Goal: Task Accomplishment & Management: Manage account settings

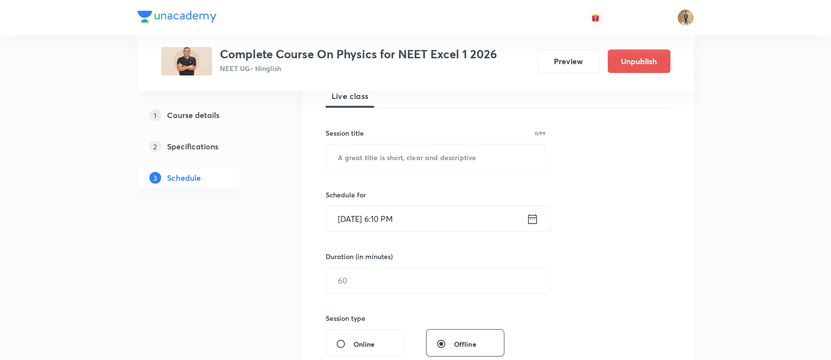
scroll to position [217, 0]
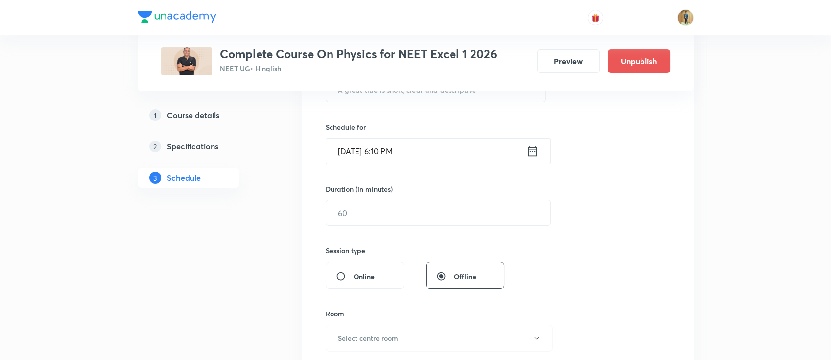
click at [609, 233] on div "Session 139 Live class Session title 0/99 ​ Schedule for Oct 7, 2025, 6:10 PM ​…" at bounding box center [498, 224] width 345 height 460
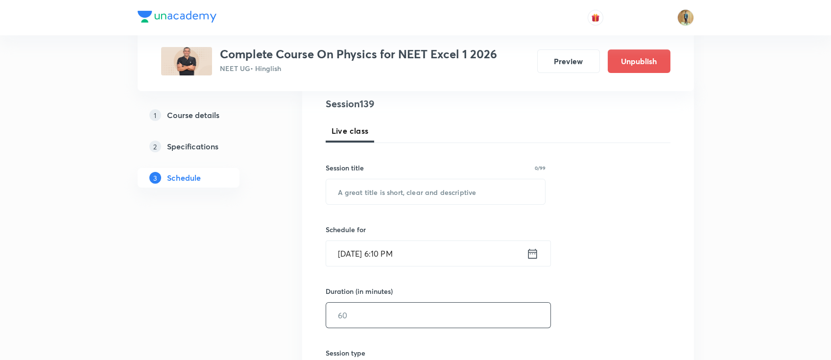
scroll to position [174, 0]
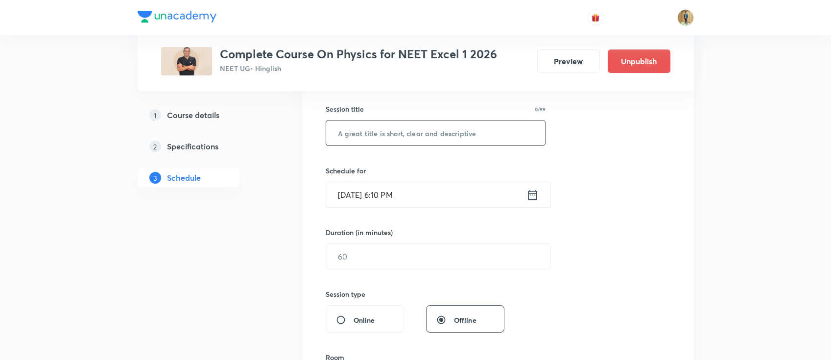
click at [434, 128] on input "text" at bounding box center [435, 132] width 219 height 25
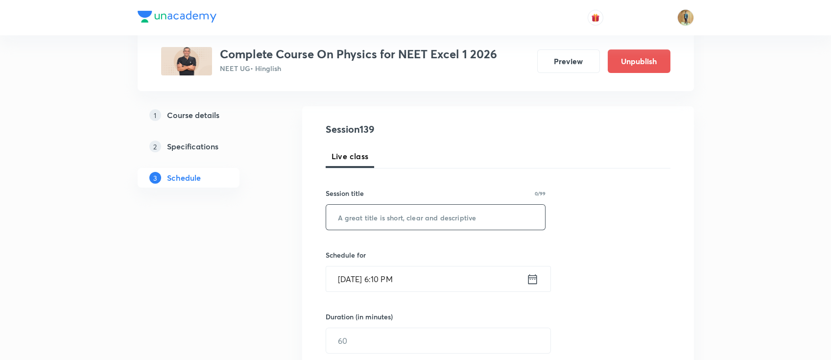
scroll to position [0, 0]
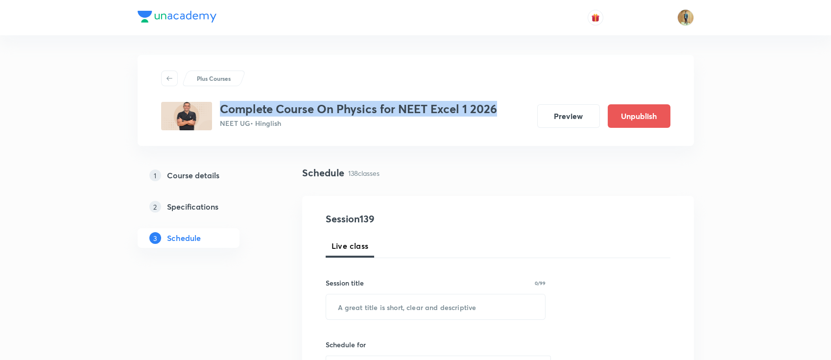
drag, startPoint x: 222, startPoint y: 111, endPoint x: 495, endPoint y: 104, distance: 273.4
click at [495, 104] on h3 "Complete Course On Physics for NEET Excel 1 2026" at bounding box center [358, 109] width 277 height 14
click at [496, 109] on h3 "Complete Course On Physics for NEET Excel 1 2026" at bounding box center [358, 109] width 277 height 14
drag, startPoint x: 220, startPoint y: 109, endPoint x: 496, endPoint y: 106, distance: 276.3
click at [496, 106] on h3 "Complete Course On Physics for NEET Excel 1 2026" at bounding box center [358, 109] width 277 height 14
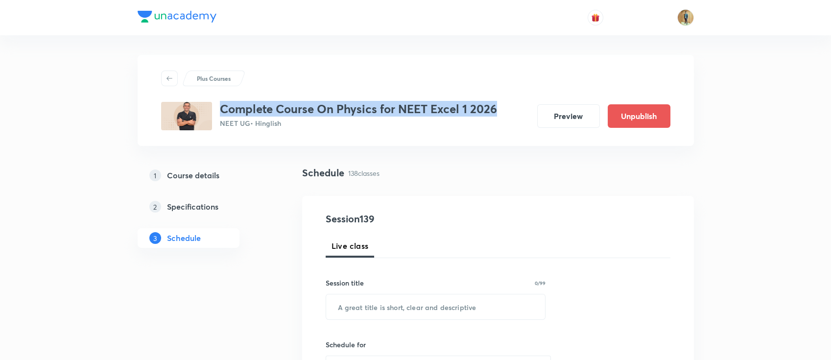
click at [503, 115] on div "Complete Course On Physics for NEET Excel 1 2026 NEET UG • Hinglish Preview Unp…" at bounding box center [415, 116] width 509 height 28
drag, startPoint x: 502, startPoint y: 112, endPoint x: 221, endPoint y: 104, distance: 280.8
click at [221, 104] on div "Complete Course On Physics for NEET Excel 1 2026 NEET UG • Hinglish Preview Unp…" at bounding box center [415, 116] width 509 height 28
click at [255, 110] on h3 "Complete Course On Physics for NEET Excel 1 2026" at bounding box center [358, 109] width 277 height 14
drag, startPoint x: 219, startPoint y: 109, endPoint x: 496, endPoint y: 112, distance: 276.3
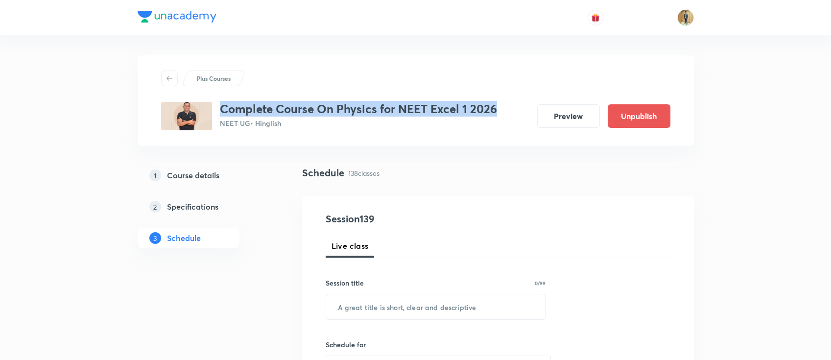
click at [496, 112] on h3 "Complete Course On Physics for NEET Excel 1 2026" at bounding box center [358, 109] width 277 height 14
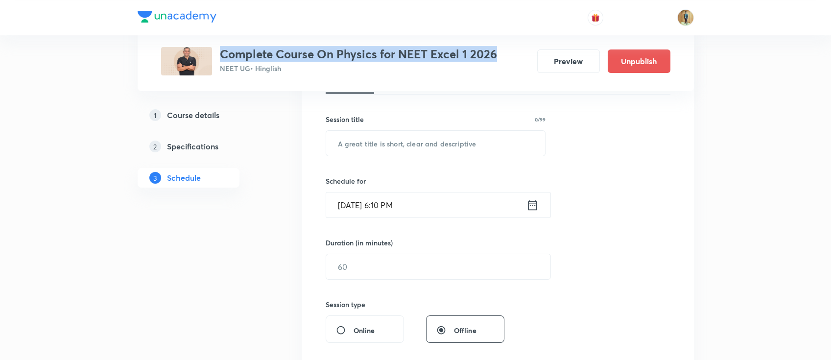
scroll to position [174, 0]
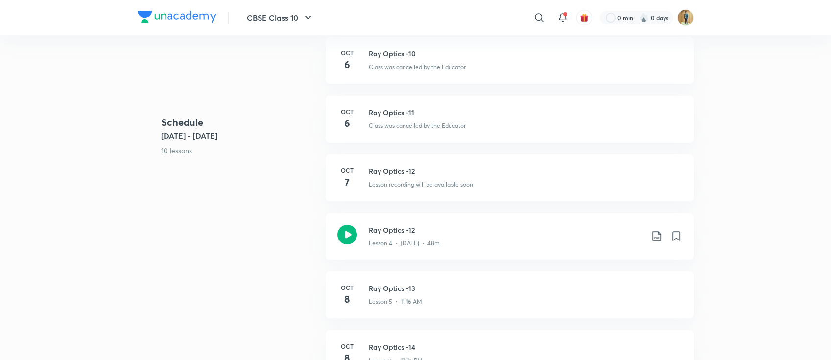
scroll to position [348, 0]
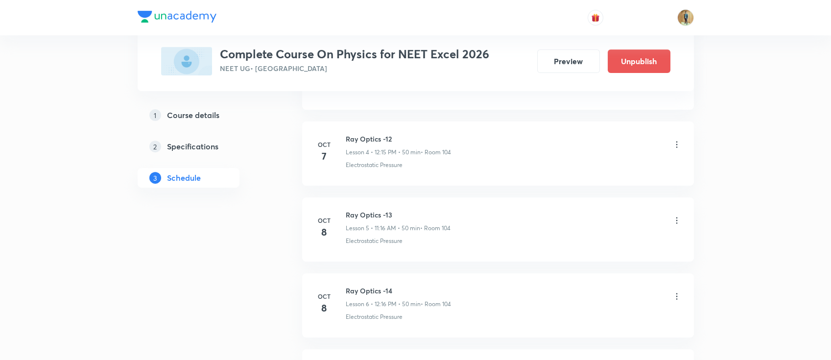
scroll to position [791, 0]
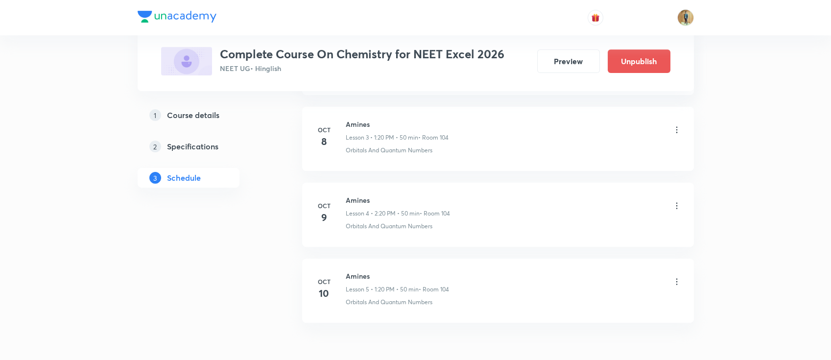
scroll to position [803, 0]
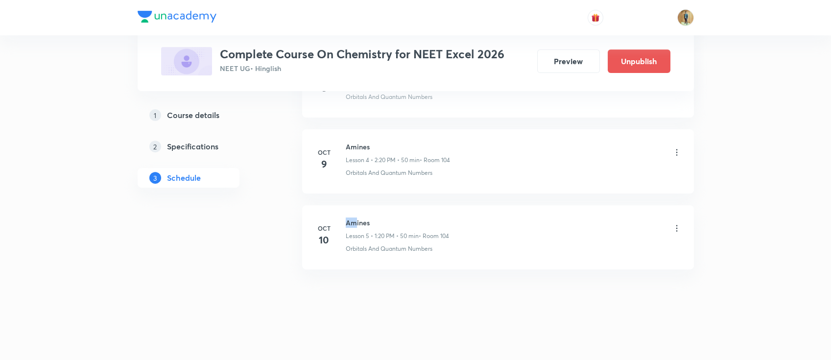
drag, startPoint x: 347, startPoint y: 223, endPoint x: 357, endPoint y: 220, distance: 10.7
click at [357, 220] on h6 "Amines" at bounding box center [397, 222] width 103 height 10
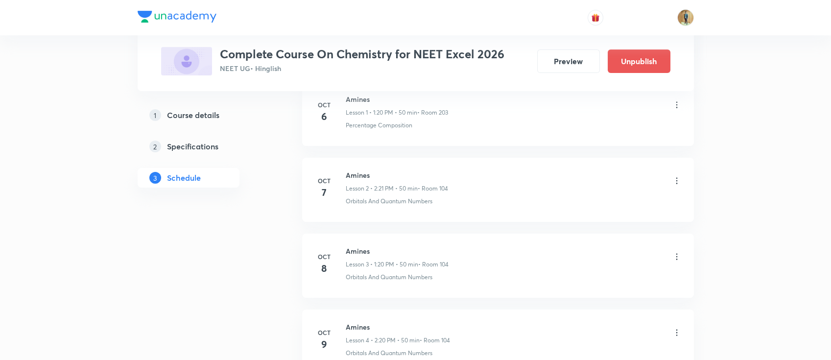
scroll to position [673, 0]
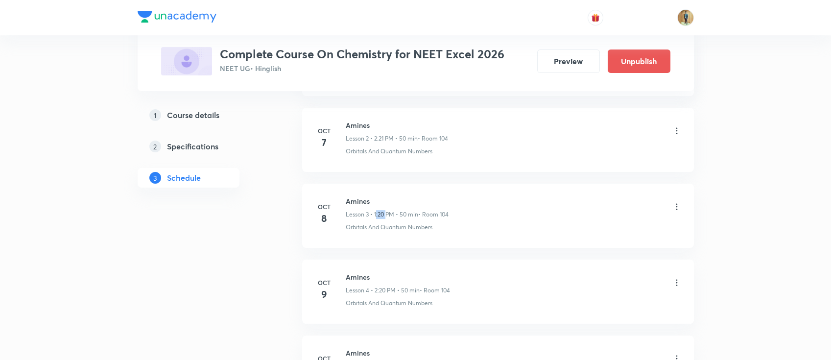
drag, startPoint x: 376, startPoint y: 213, endPoint x: 438, endPoint y: 218, distance: 61.9
click at [435, 212] on div "Lesson 3 • 1:20 PM • 50 min • Room 104" at bounding box center [397, 214] width 103 height 9
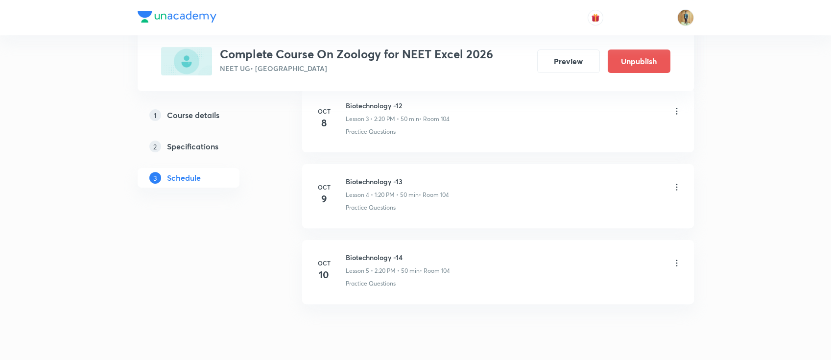
scroll to position [730, 0]
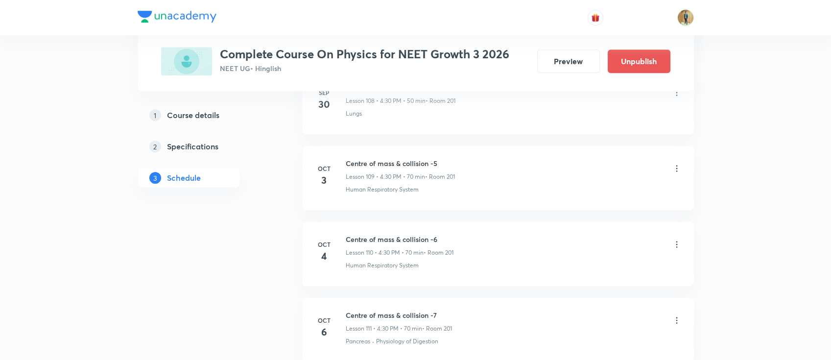
scroll to position [8920, 0]
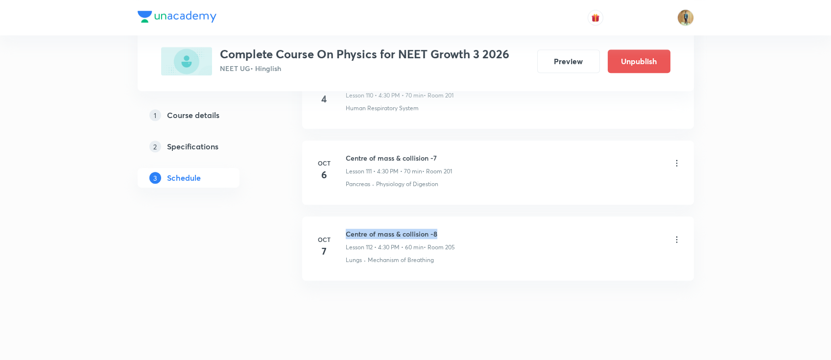
drag, startPoint x: 347, startPoint y: 224, endPoint x: 472, endPoint y: 218, distance: 125.1
click at [472, 229] on div "Centre of mass & collision -8 Lesson 112 • 4:30 PM • 60 min • Room 205" at bounding box center [514, 240] width 336 height 23
copy h6 "Centre of mass & collision -8"
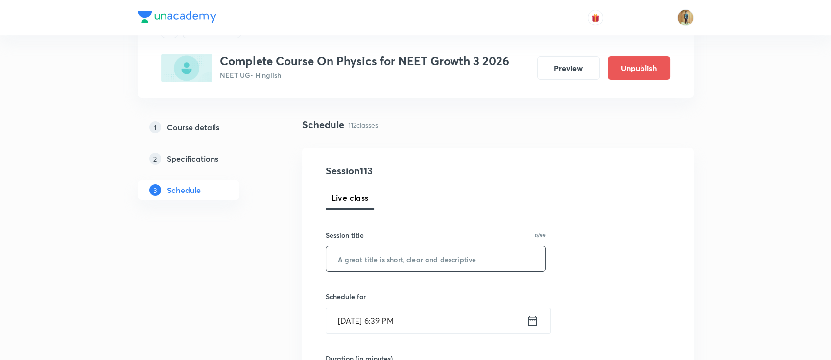
scroll to position [130, 0]
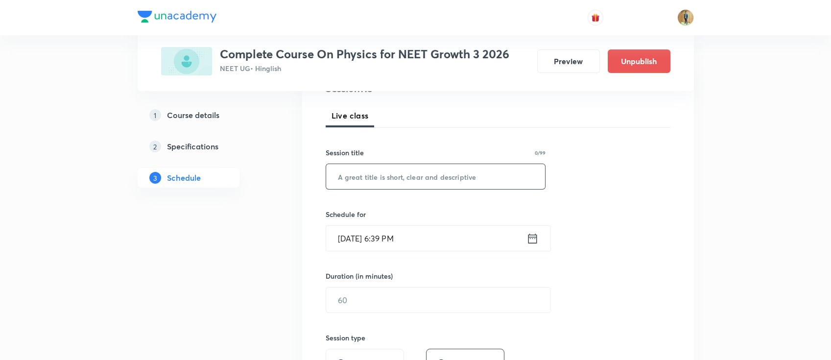
click at [419, 186] on input "text" at bounding box center [435, 176] width 219 height 25
paste input "Centre of mass & collision -8"
click at [435, 173] on input "Centre of mass & collision -9" at bounding box center [435, 176] width 219 height 25
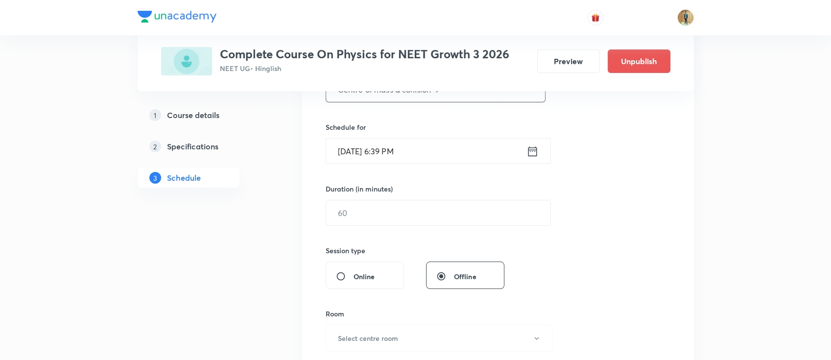
type input "Centre of mass & collision-9"
click at [430, 163] on input "Oct 7, 2025, 6:39 PM" at bounding box center [426, 151] width 200 height 25
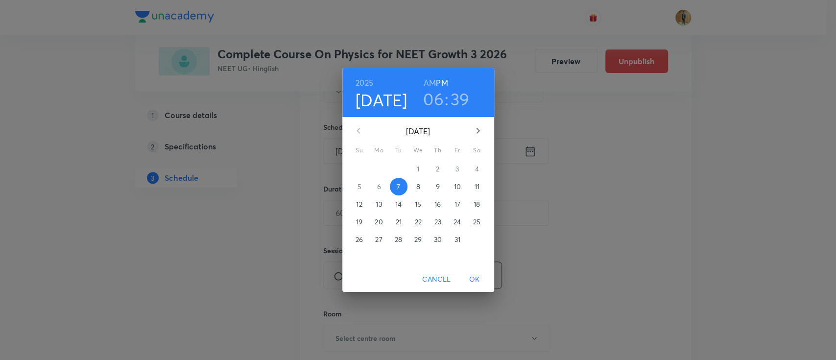
click at [418, 192] on button "8" at bounding box center [418, 187] width 18 height 18
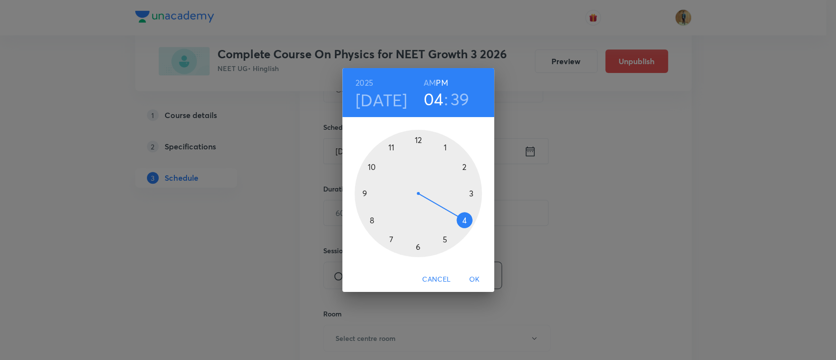
click at [466, 236] on div at bounding box center [418, 193] width 127 height 127
drag, startPoint x: 375, startPoint y: 222, endPoint x: 419, endPoint y: 241, distance: 47.8
click at [419, 241] on div at bounding box center [418, 193] width 127 height 127
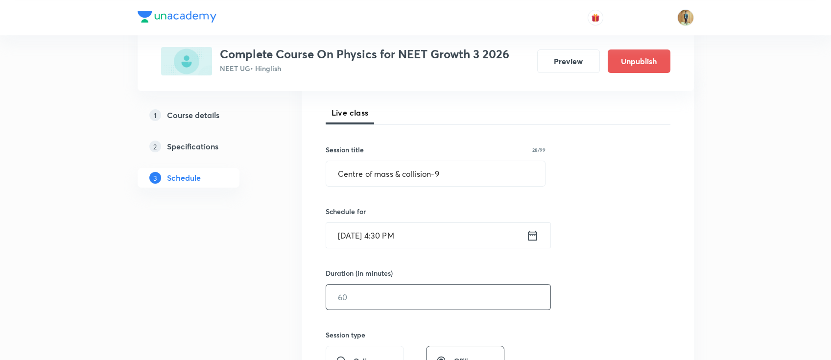
scroll to position [197, 0]
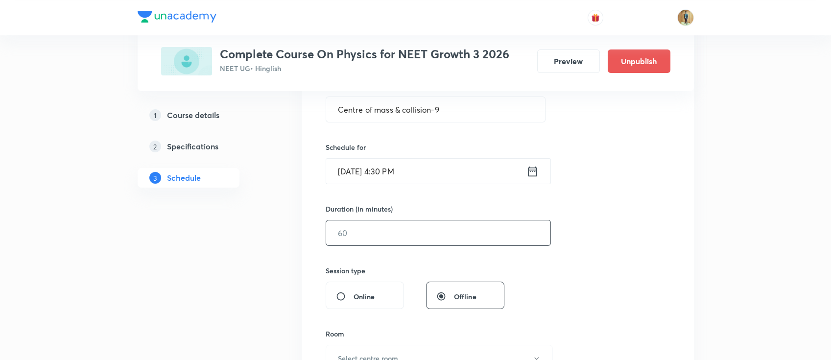
click at [453, 233] on input "text" at bounding box center [438, 232] width 224 height 25
type input "70"
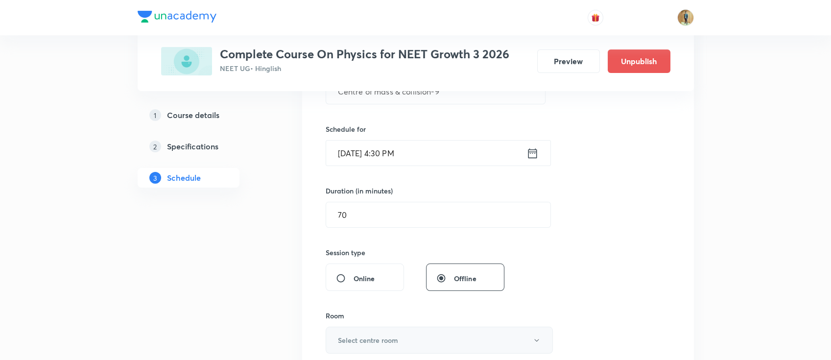
scroll to position [372, 0]
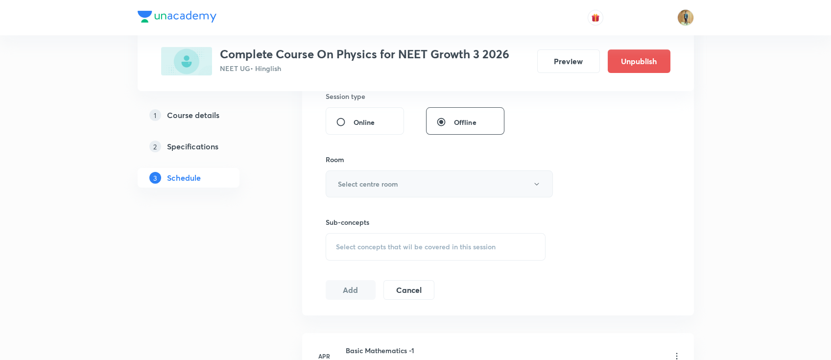
click at [357, 174] on button "Select centre room" at bounding box center [439, 183] width 227 height 27
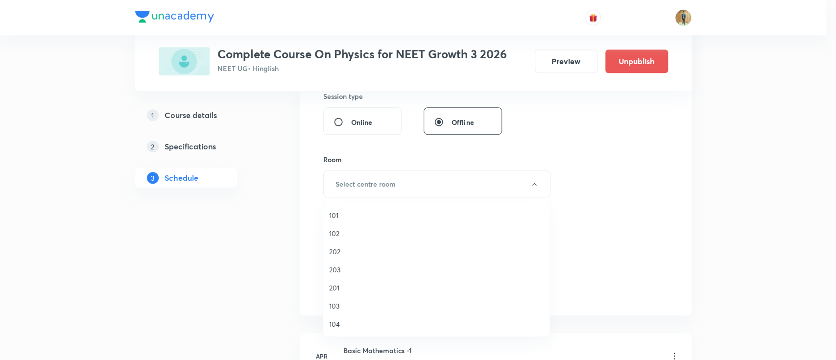
click at [352, 251] on span "202" at bounding box center [436, 251] width 215 height 10
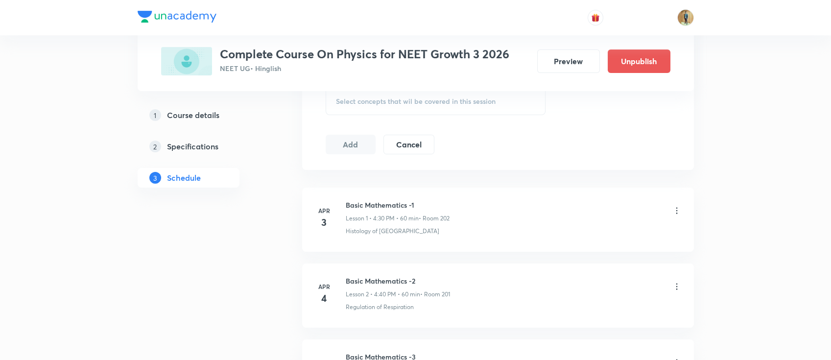
scroll to position [502, 0]
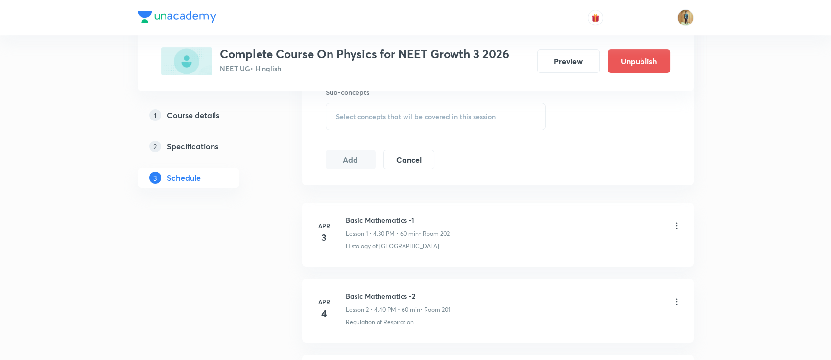
click at [408, 120] on div "Select concepts that wil be covered in this session" at bounding box center [436, 116] width 220 height 27
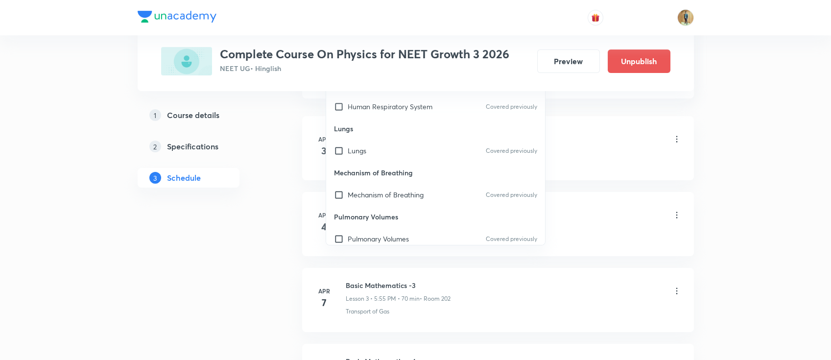
scroll to position [589, 0]
click at [361, 139] on div "Lungs Covered previously" at bounding box center [435, 150] width 219 height 22
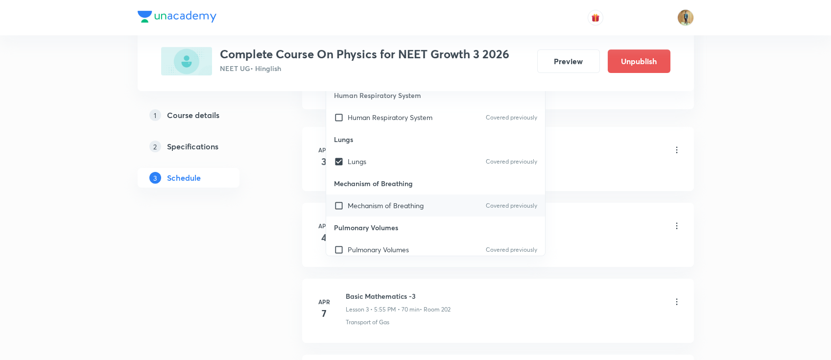
click at [388, 211] on div "Mechanism of Breathing Covered previously" at bounding box center [435, 205] width 219 height 22
checkbox input "true"
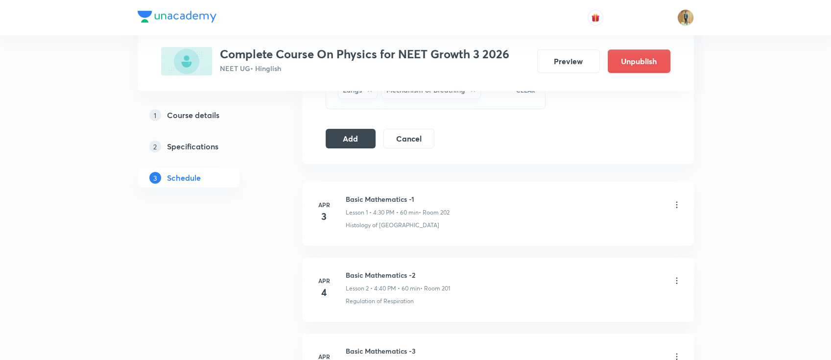
scroll to position [502, 0]
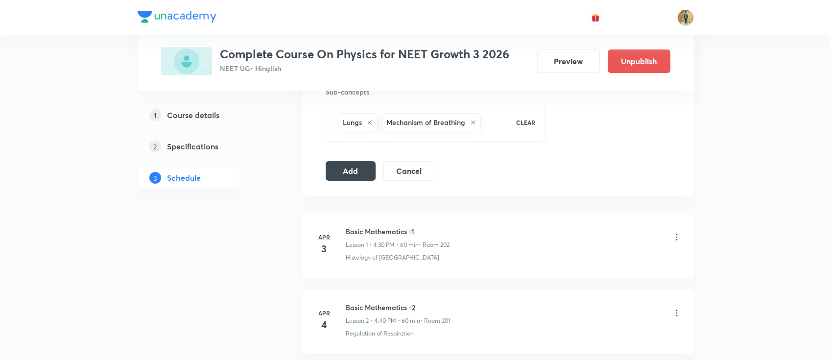
click at [369, 120] on icon at bounding box center [370, 123] width 6 height 6
click at [431, 118] on div "Mechanism of Breathing" at bounding box center [387, 122] width 99 height 18
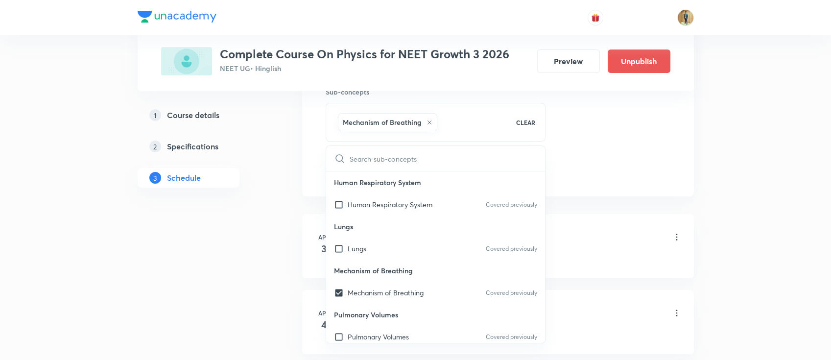
click at [431, 123] on icon at bounding box center [430, 123] width 6 height 6
checkbox input "false"
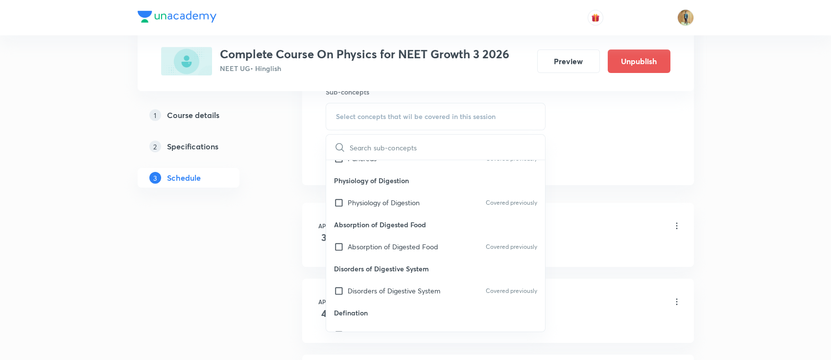
scroll to position [522, 0]
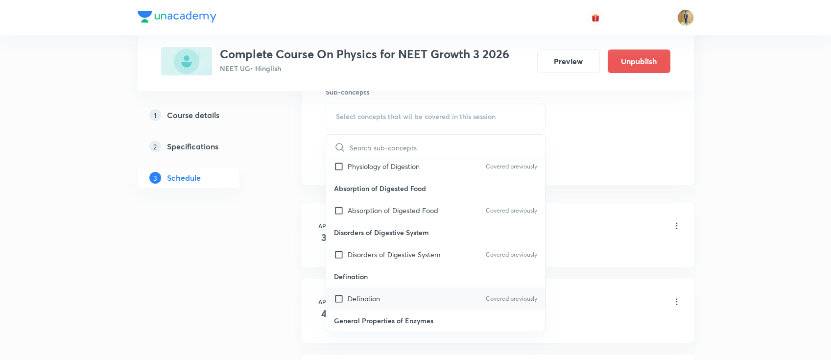
click at [399, 288] on div "Defination Covered previously" at bounding box center [435, 299] width 219 height 22
checkbox input "true"
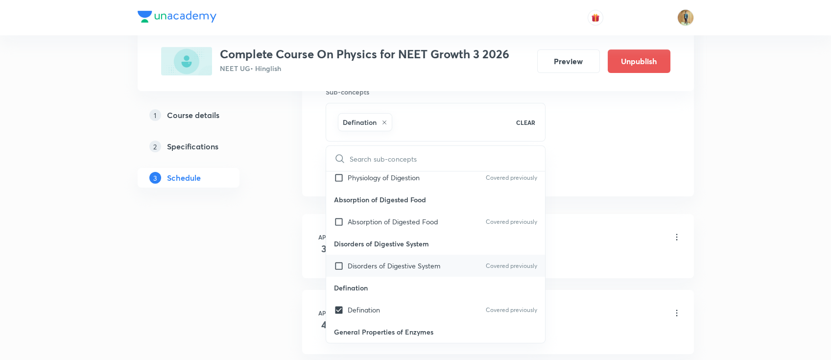
click at [403, 261] on p "Disorders of Digestive System" at bounding box center [394, 266] width 93 height 10
checkbox input "true"
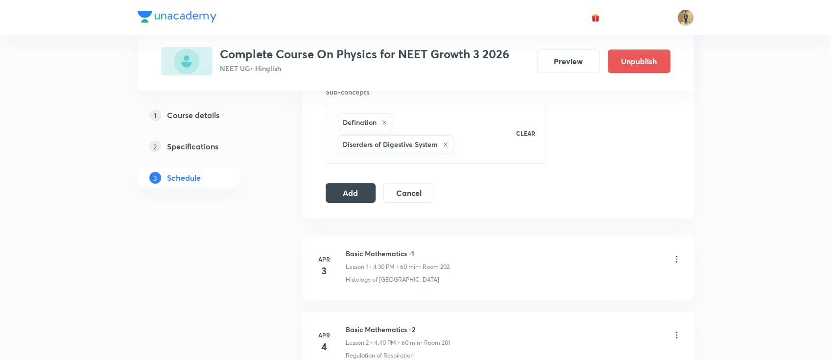
click at [355, 193] on button "Add" at bounding box center [351, 192] width 50 height 20
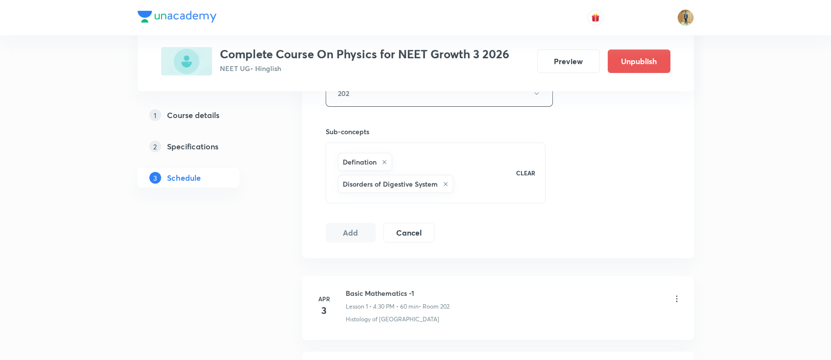
scroll to position [532, 0]
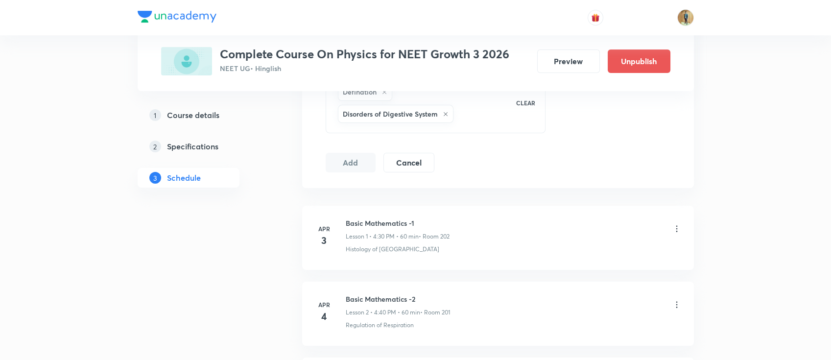
click at [356, 157] on button "Add" at bounding box center [351, 163] width 50 height 20
click at [478, 115] on div "Defination Disorders of Digestive System" at bounding box center [421, 103] width 170 height 44
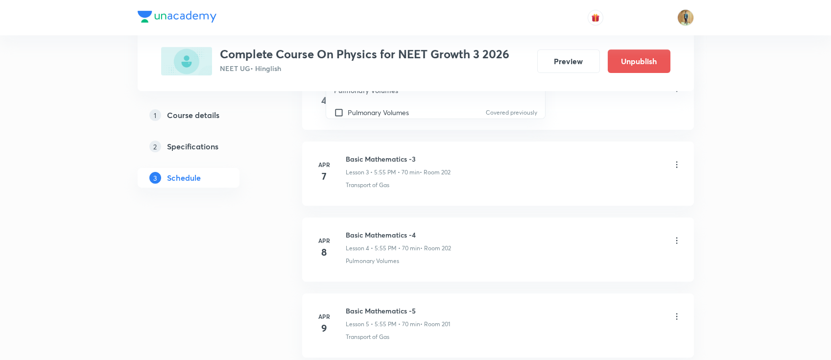
scroll to position [717, 0]
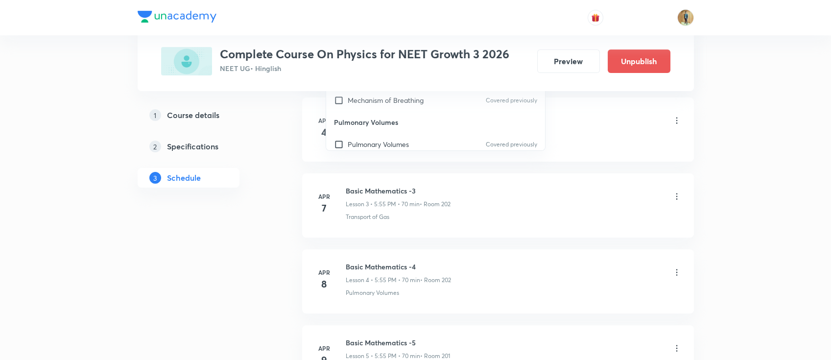
checkbox input "true"
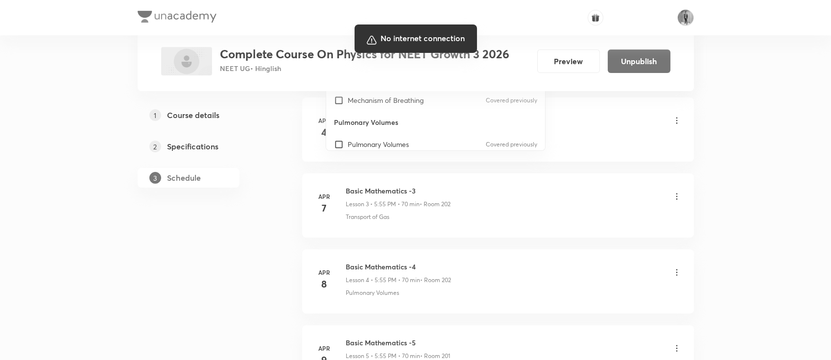
checkbox input "true"
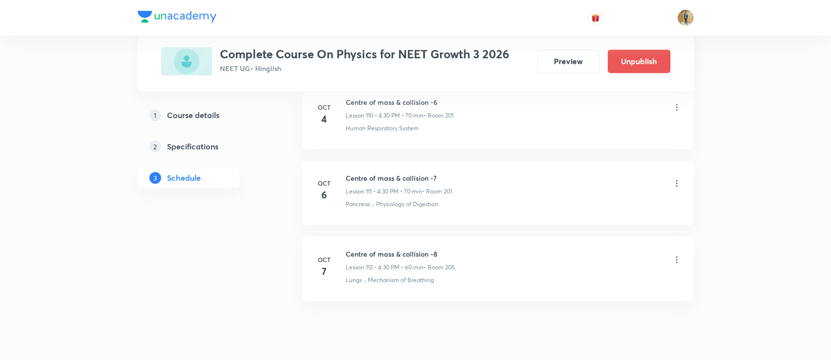
scroll to position [8920, 0]
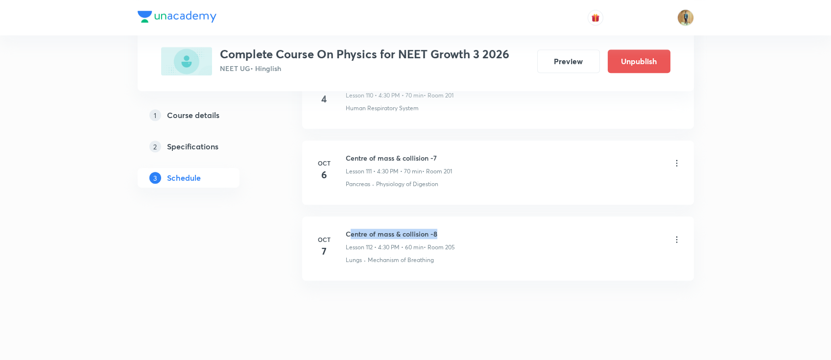
drag, startPoint x: 349, startPoint y: 221, endPoint x: 508, endPoint y: 198, distance: 160.9
click at [344, 229] on div "Oct 7 Centre of mass & collision -8 Lesson 112 • 4:30 PM • 60 min • Room 205 Lu…" at bounding box center [497, 247] width 367 height 36
drag, startPoint x: 344, startPoint y: 221, endPoint x: 455, endPoint y: 219, distance: 110.2
click at [455, 229] on div "Oct 7 Centre of mass & collision -8 Lesson 112 • 4:30 PM • 60 min • Room 205 Lu…" at bounding box center [497, 247] width 367 height 36
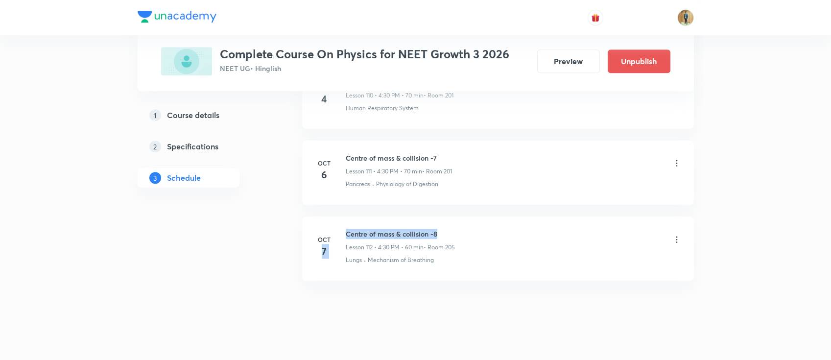
click at [443, 229] on h6 "Centre of mass & collision -8" at bounding box center [400, 234] width 109 height 10
drag, startPoint x: 344, startPoint y: 223, endPoint x: 445, endPoint y: 215, distance: 101.2
click at [445, 217] on li "Oct 7 Centre of mass & collision -8 Lesson 112 • 4:30 PM • 60 min • Room 205 Lu…" at bounding box center [498, 249] width 392 height 64
click at [435, 229] on h6 "Centre of mass & collision -8" at bounding box center [400, 234] width 109 height 10
drag, startPoint x: 345, startPoint y: 221, endPoint x: 453, endPoint y: 221, distance: 107.8
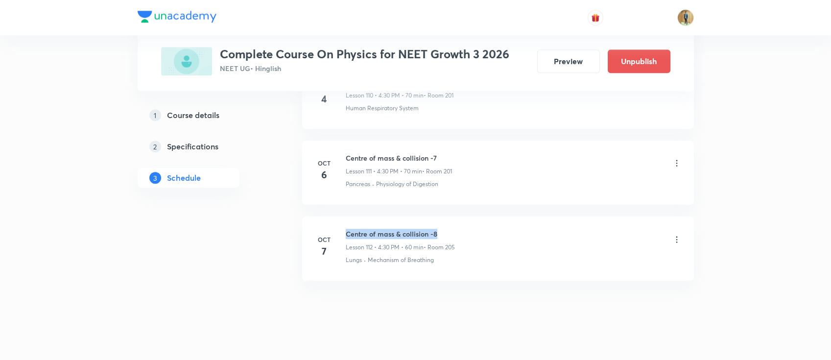
click at [453, 229] on h6 "Centre of mass & collision -8" at bounding box center [400, 234] width 109 height 10
copy h6 "Centre of mass & collision -8"
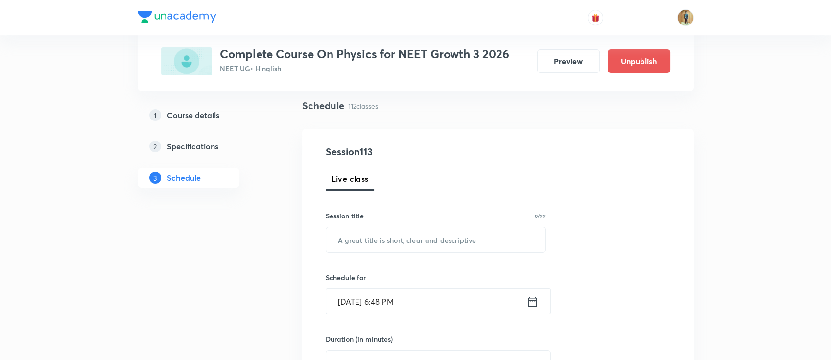
scroll to position [0, 0]
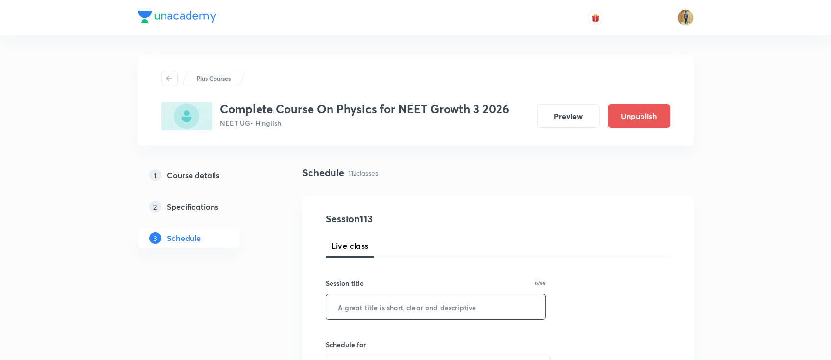
click at [385, 303] on input "text" at bounding box center [435, 306] width 219 height 25
paste input "Centre of mass & collision -8"
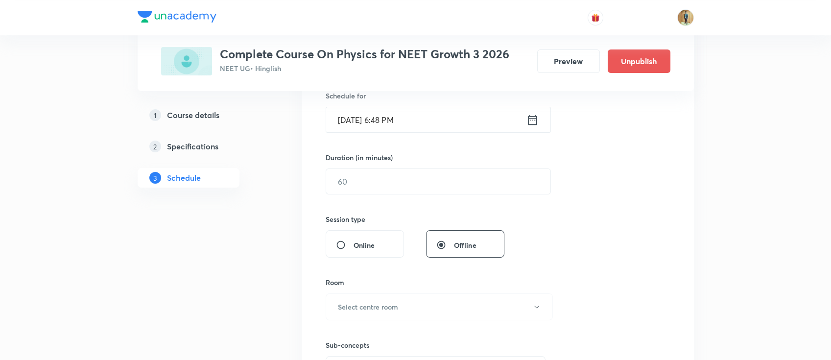
scroll to position [305, 0]
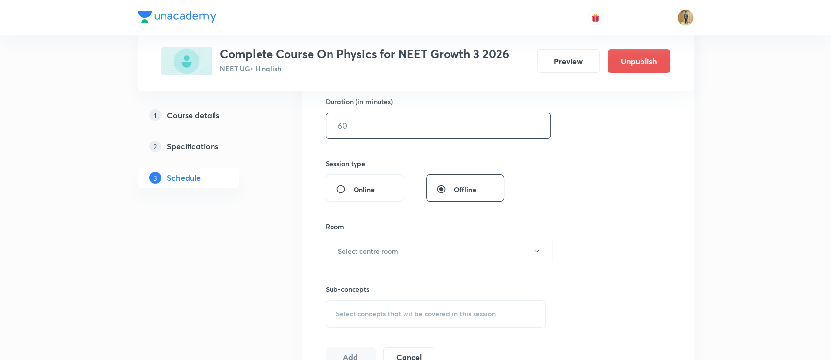
type input "Centre of mass & collision -9"
click at [433, 131] on input "text" at bounding box center [438, 125] width 224 height 25
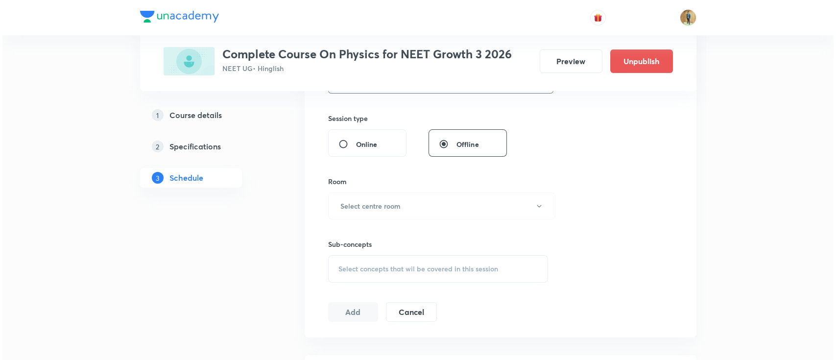
scroll to position [392, 0]
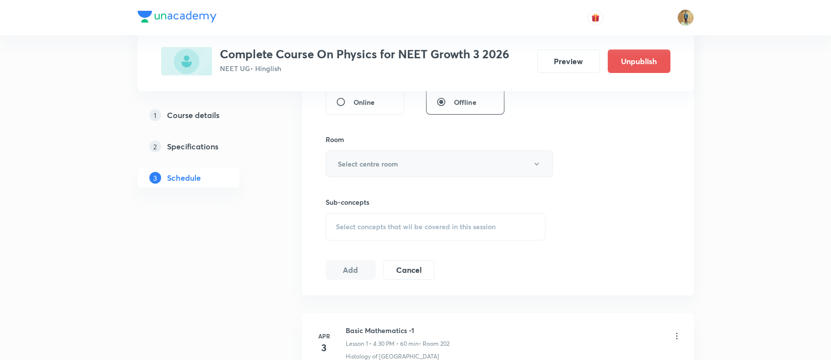
type input "70"
click at [392, 167] on h6 "Select centre room" at bounding box center [368, 164] width 60 height 10
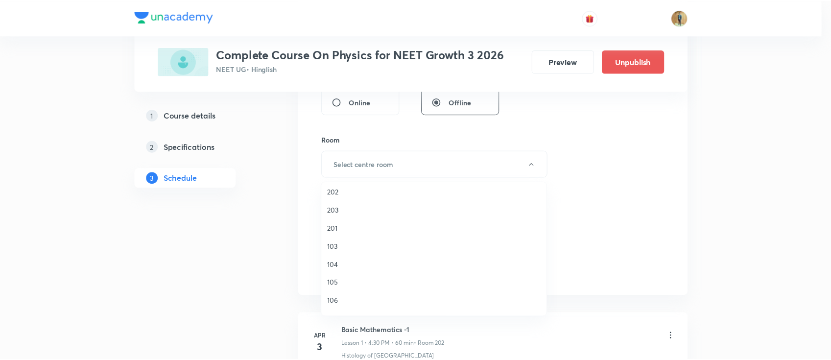
scroll to position [87, 0]
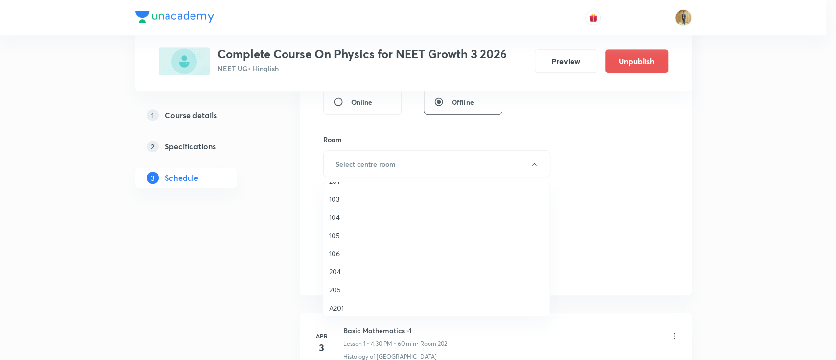
drag, startPoint x: 333, startPoint y: 287, endPoint x: 420, endPoint y: 209, distance: 116.2
click at [333, 288] on span "205" at bounding box center [436, 290] width 215 height 10
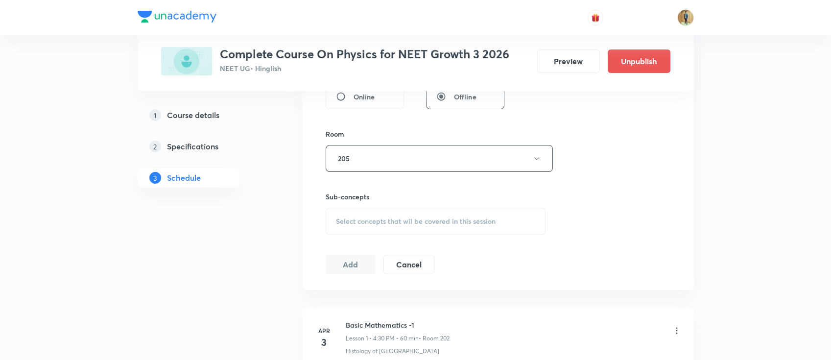
scroll to position [435, 0]
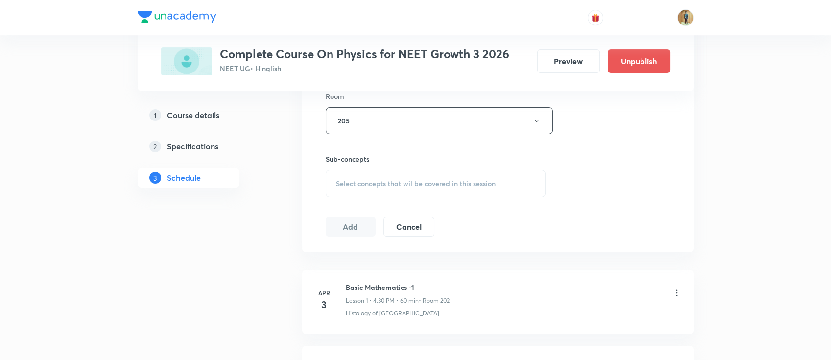
click at [408, 190] on div "Select concepts that wil be covered in this session" at bounding box center [436, 183] width 220 height 27
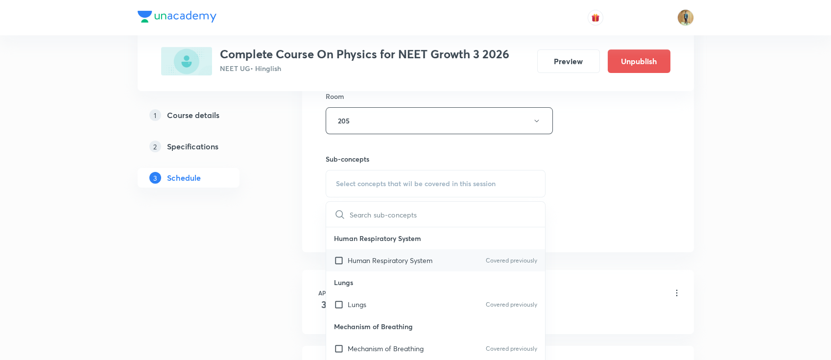
scroll to position [130, 0]
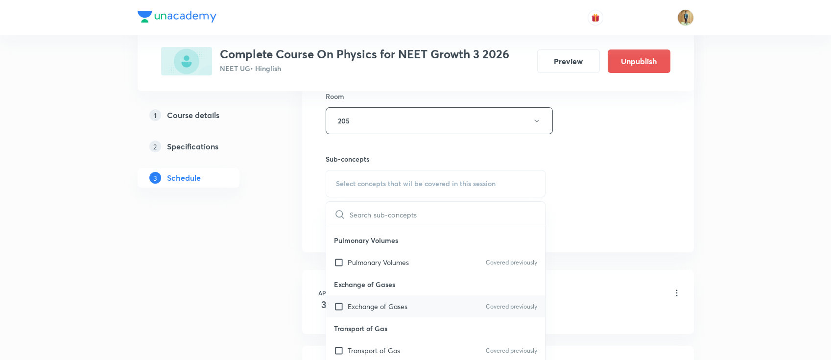
click at [356, 307] on p "Exchange of Gases" at bounding box center [378, 306] width 60 height 10
checkbox input "true"
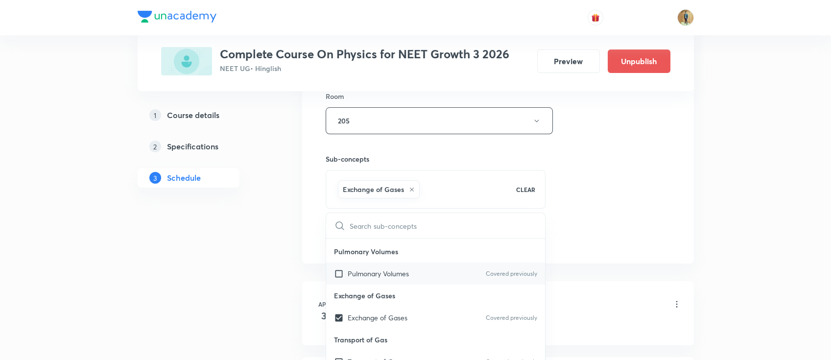
click at [381, 271] on p "Pulmonary Volumes" at bounding box center [378, 273] width 61 height 10
checkbox input "true"
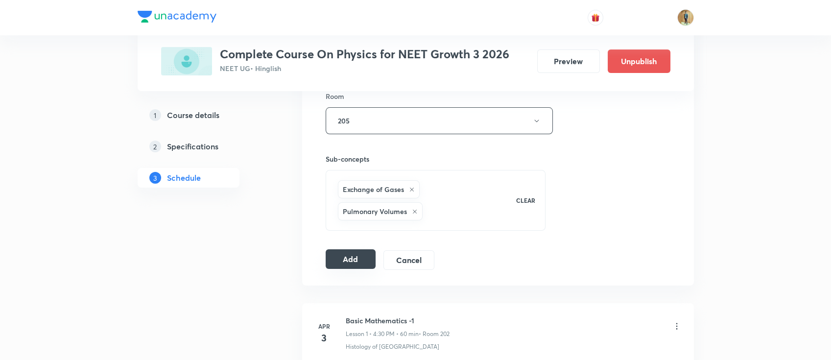
click at [342, 265] on button "Add" at bounding box center [351, 259] width 50 height 20
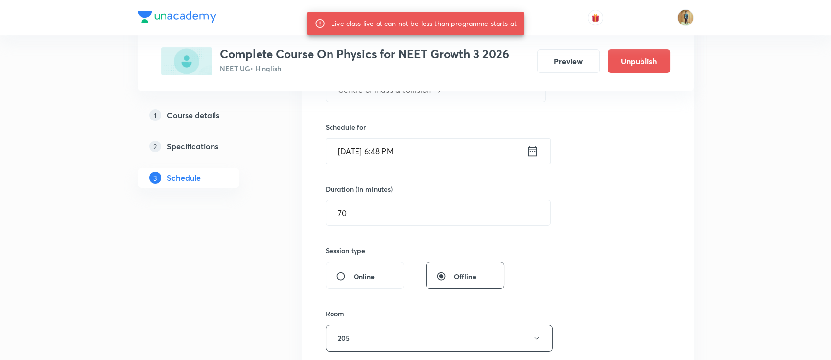
scroll to position [174, 0]
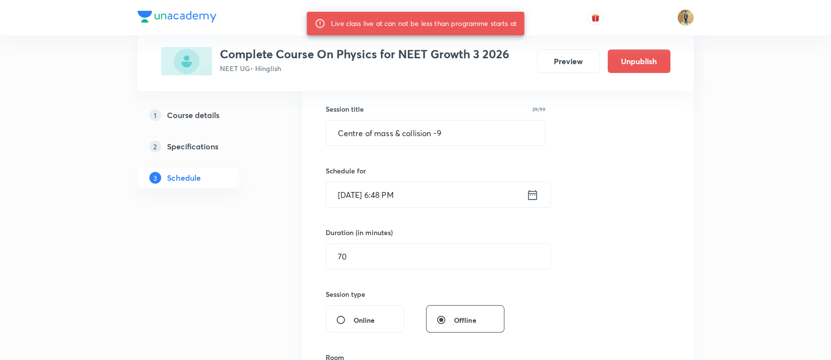
click at [432, 150] on div "Session 113 Live class Session title 29/99 Centre of mass & collision -9 ​ Sche…" at bounding box center [498, 284] width 345 height 493
click at [432, 185] on input "Oct 7, 2025, 6:48 PM" at bounding box center [426, 194] width 200 height 25
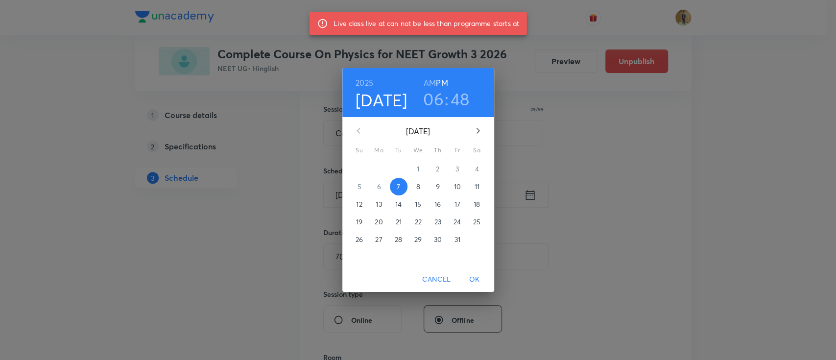
click at [416, 192] on button "8" at bounding box center [418, 187] width 18 height 18
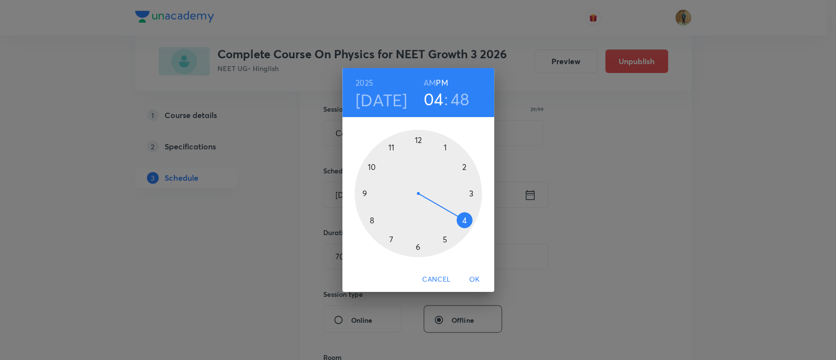
drag, startPoint x: 418, startPoint y: 248, endPoint x: 482, endPoint y: 230, distance: 66.3
click at [482, 230] on div "1 2 3 4 5 6 7 8 9 10 11 12" at bounding box center [418, 193] width 152 height 127
click at [460, 221] on div at bounding box center [418, 193] width 127 height 127
click at [418, 249] on div at bounding box center [418, 193] width 127 height 127
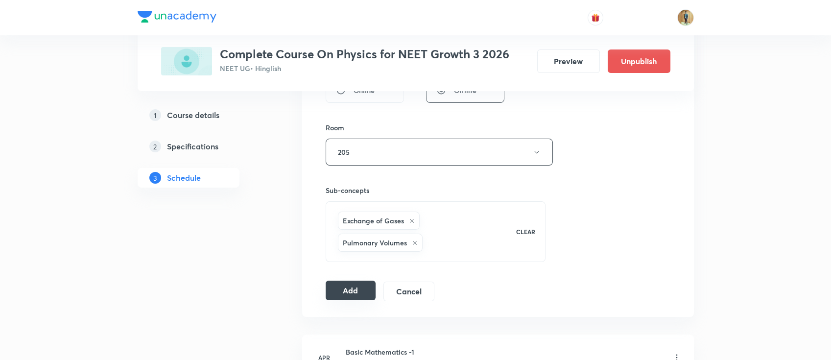
scroll to position [435, 0]
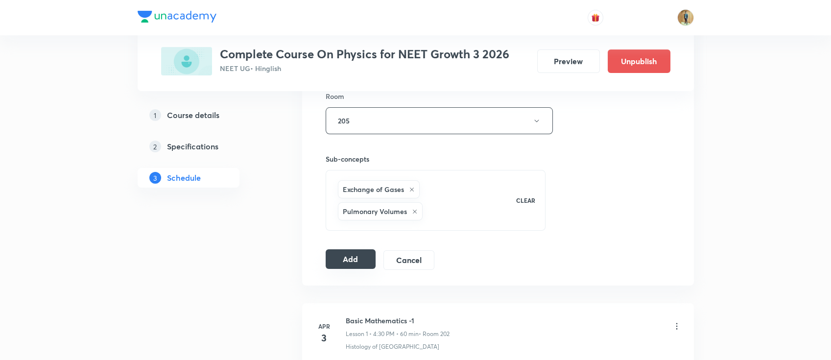
click at [351, 260] on button "Add" at bounding box center [351, 259] width 50 height 20
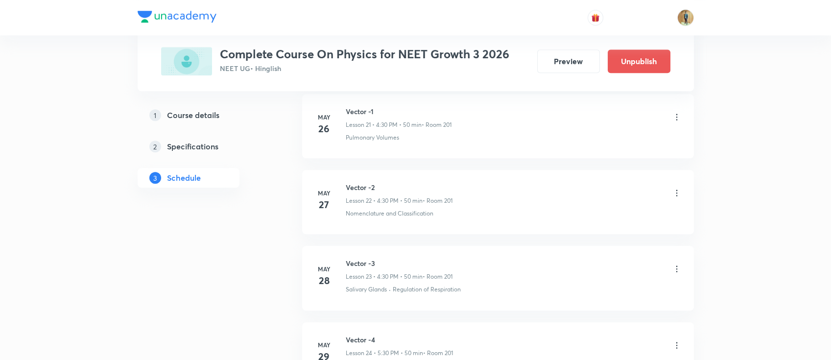
scroll to position [8547, 0]
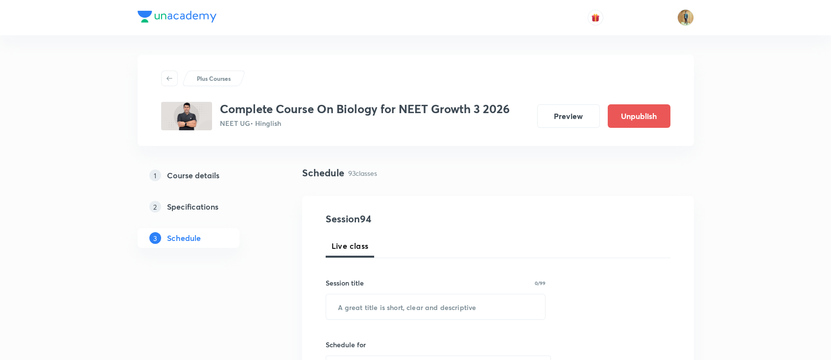
scroll to position [130, 0]
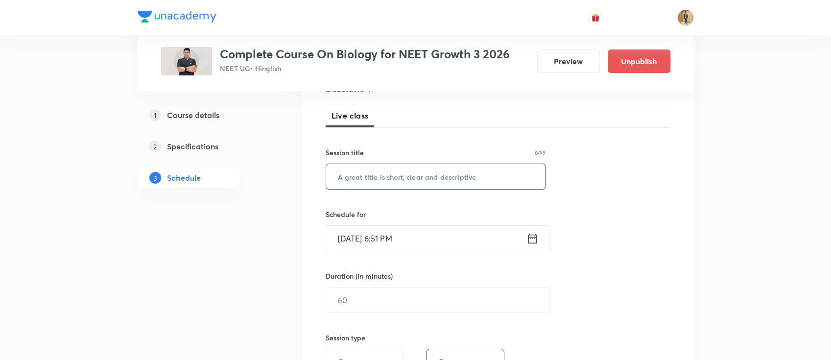
click at [408, 184] on input "text" at bounding box center [435, 176] width 219 height 25
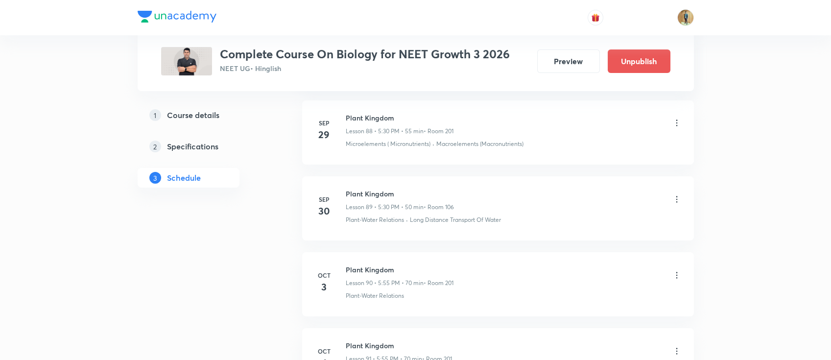
scroll to position [7481, 0]
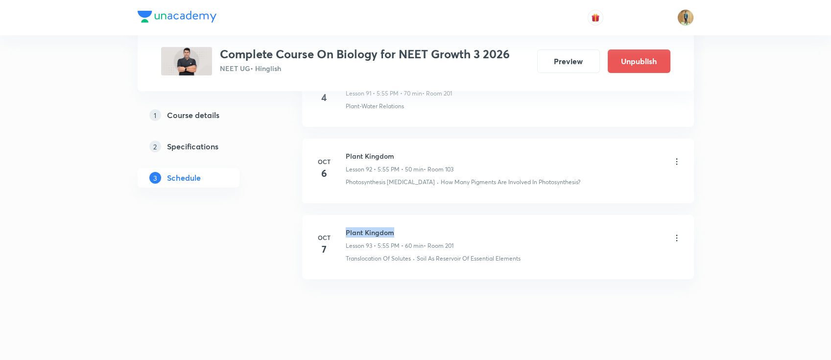
drag, startPoint x: 346, startPoint y: 221, endPoint x: 424, endPoint y: 220, distance: 77.4
click at [424, 227] on h6 "Plant Kingdom" at bounding box center [400, 232] width 108 height 10
copy h6 "Plant Kingdom"
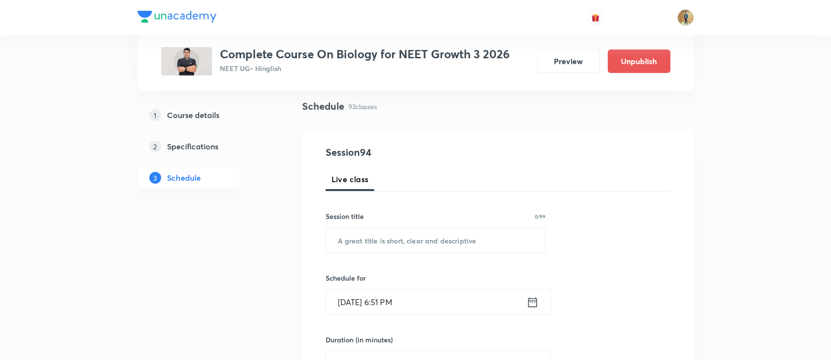
scroll to position [130, 0]
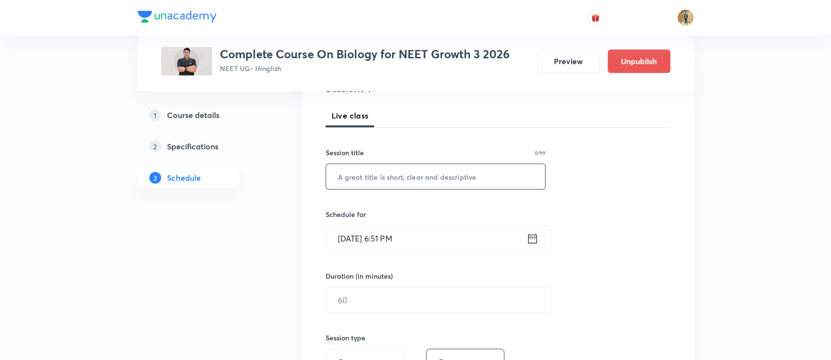
click at [420, 178] on input "text" at bounding box center [435, 176] width 219 height 25
paste input "Plant Kingdom"
type input "Plant Kingdom"
click at [443, 245] on input "Oct 7, 2025, 6:51 PM" at bounding box center [426, 238] width 200 height 25
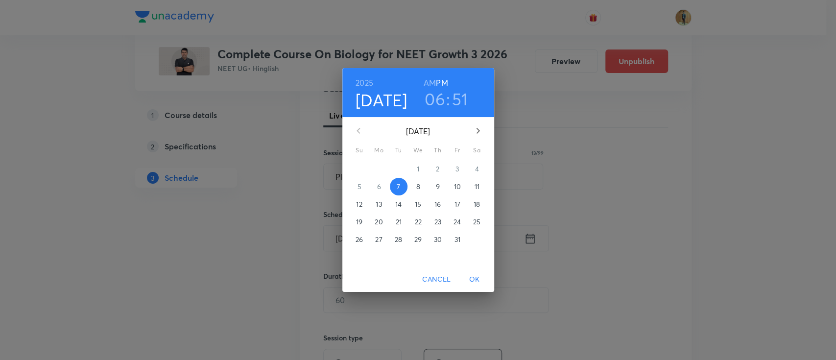
click at [422, 184] on span "8" at bounding box center [418, 187] width 18 height 10
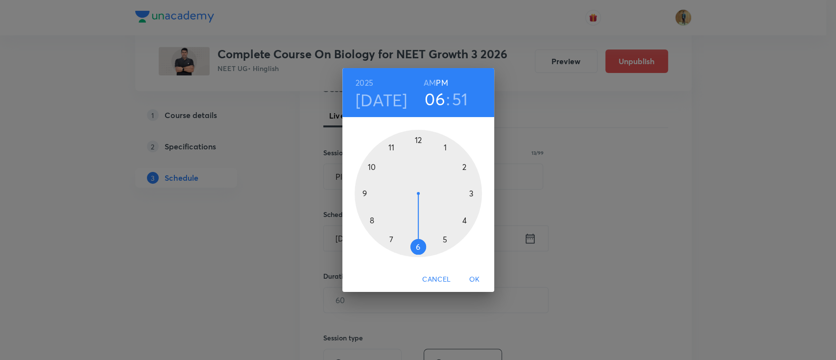
click at [418, 251] on div at bounding box center [418, 193] width 127 height 127
drag, startPoint x: 372, startPoint y: 159, endPoint x: 401, endPoint y: 116, distance: 51.9
click at [375, 134] on div at bounding box center [418, 193] width 127 height 127
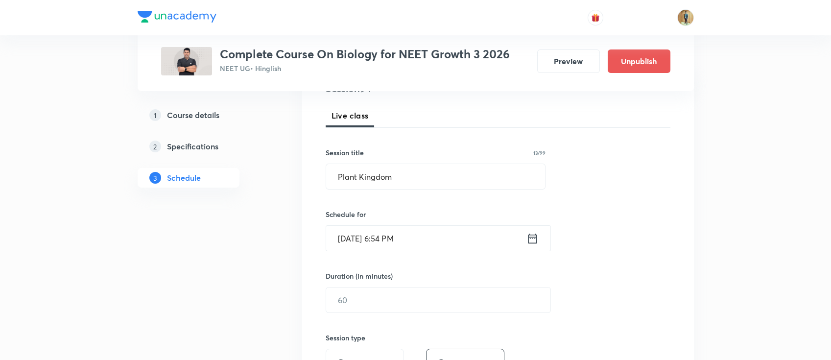
click at [435, 248] on input "Oct 8, 2025, 6:54 PM" at bounding box center [426, 238] width 200 height 25
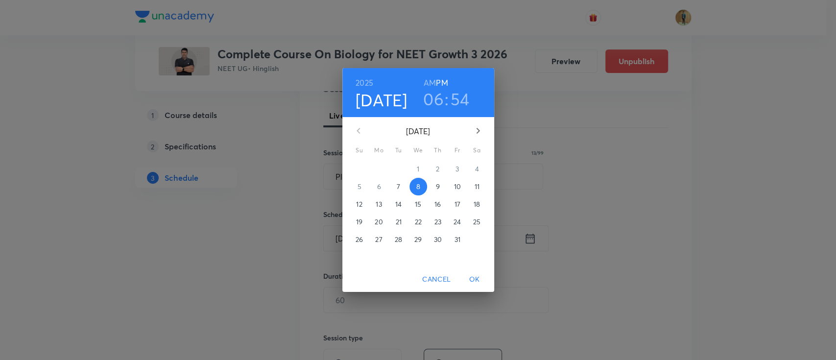
click at [441, 100] on h3 "06" at bounding box center [433, 99] width 21 height 21
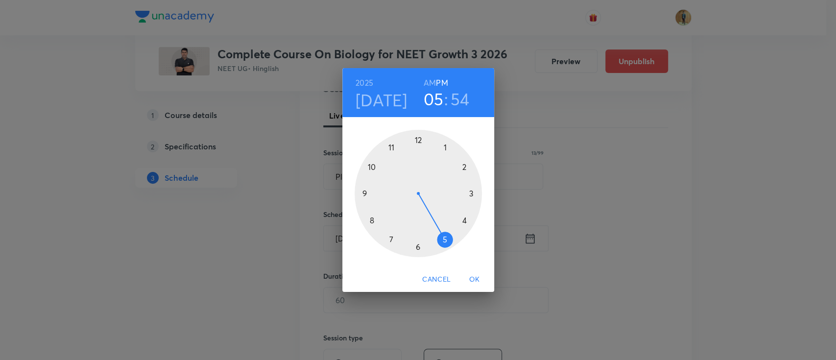
drag, startPoint x: 424, startPoint y: 249, endPoint x: 459, endPoint y: 242, distance: 36.3
click at [459, 242] on div at bounding box center [418, 193] width 127 height 127
click at [392, 150] on div at bounding box center [418, 193] width 127 height 127
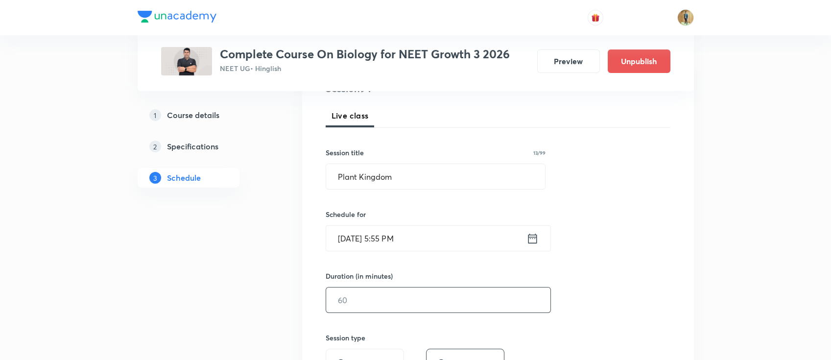
click at [385, 298] on input "text" at bounding box center [438, 300] width 224 height 25
type input "70"
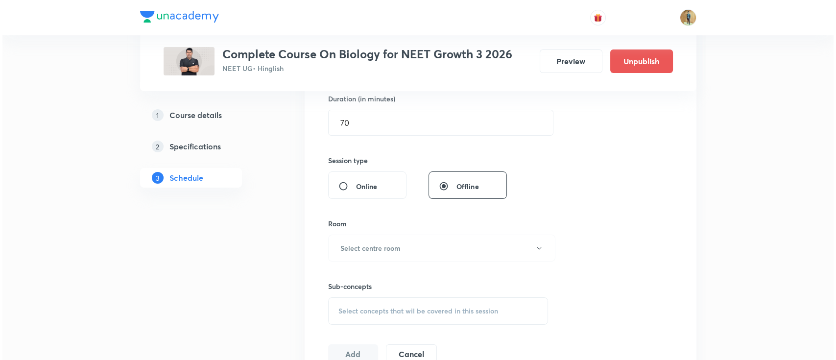
scroll to position [356, 0]
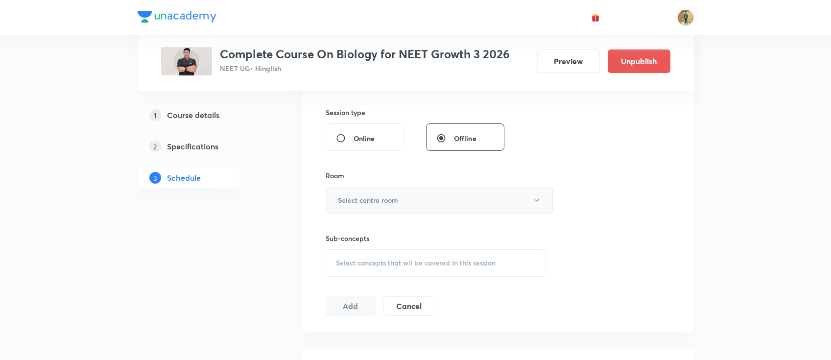
click at [459, 195] on button "Select centre room" at bounding box center [439, 200] width 227 height 27
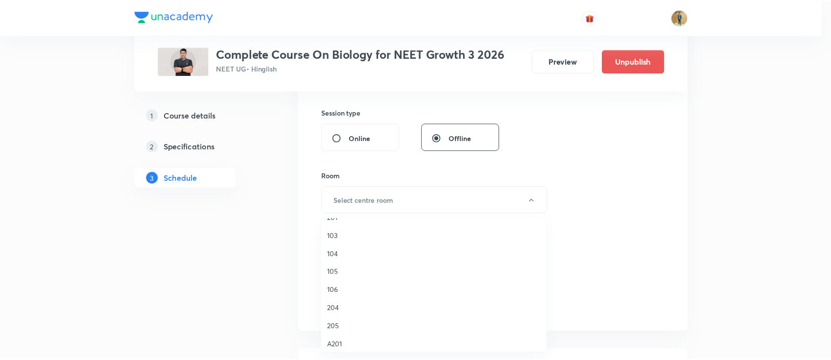
scroll to position [87, 0]
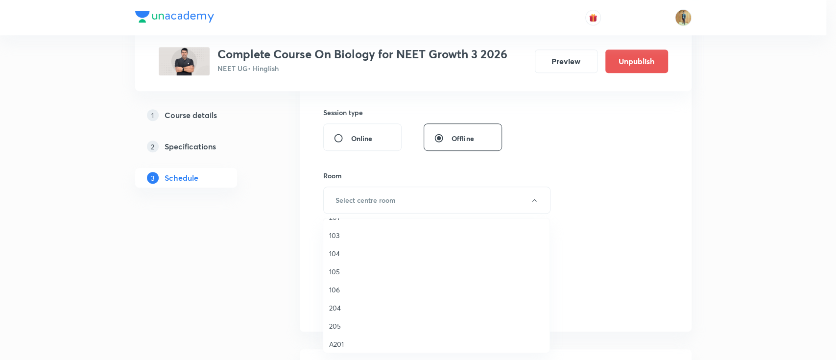
click at [348, 318] on li "205" at bounding box center [436, 326] width 226 height 18
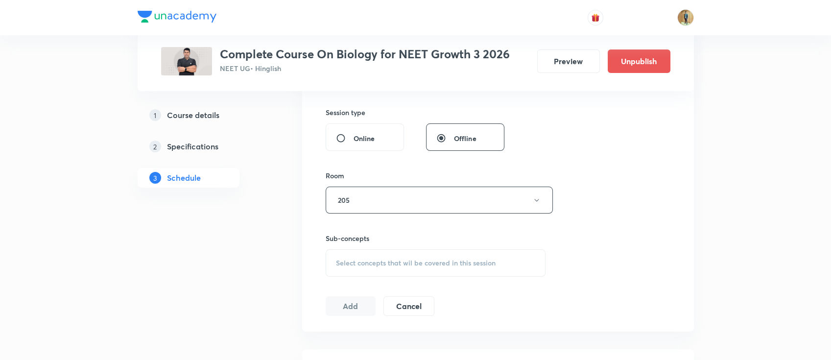
scroll to position [399, 0]
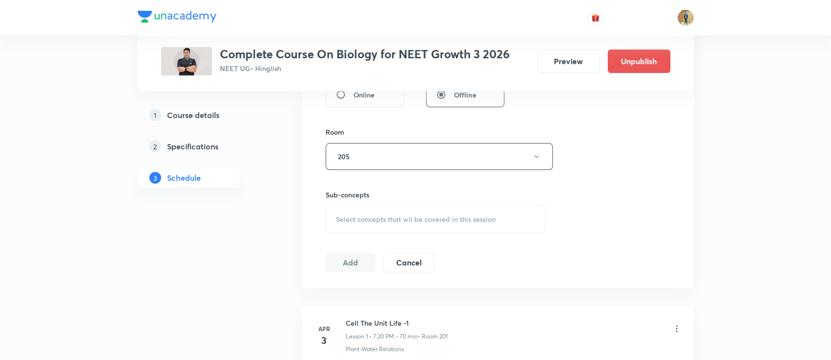
click at [401, 216] on span "Select concepts that wil be covered in this session" at bounding box center [416, 220] width 160 height 8
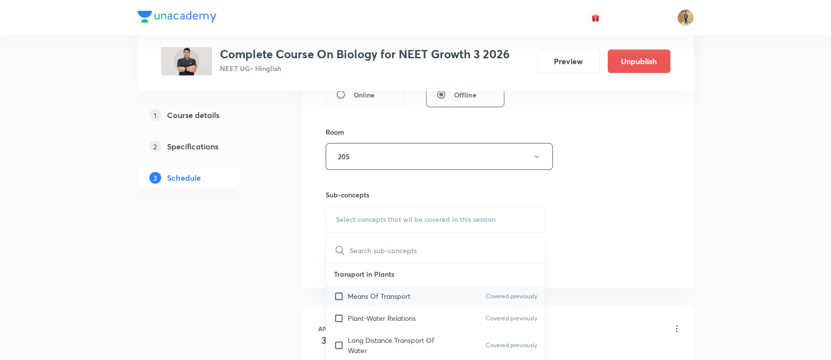
click at [409, 295] on p "Means Of Transport" at bounding box center [379, 296] width 63 height 10
click at [394, 320] on div "Plant-Water Relations Covered previously" at bounding box center [435, 318] width 219 height 22
checkbox input "true"
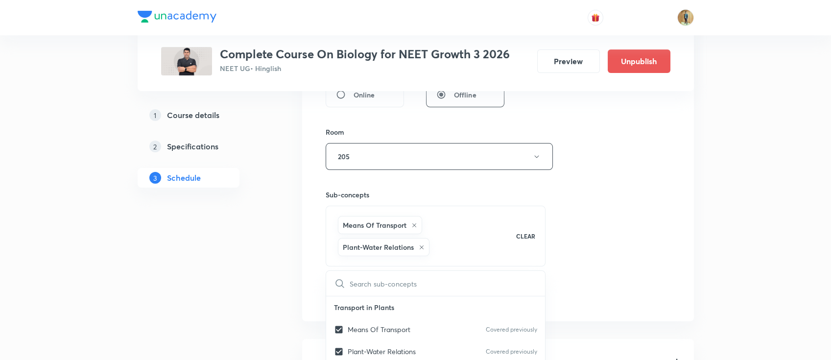
click at [638, 241] on div "Session 94 Live class Session title 13/99 Plant Kingdom ​ Schedule for Oct 8, 2…" at bounding box center [498, 58] width 345 height 493
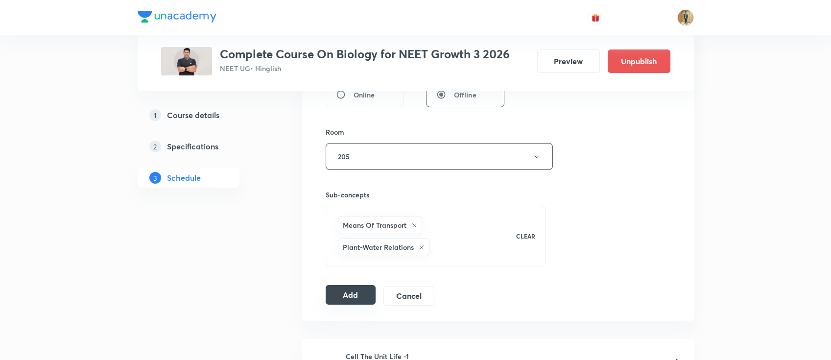
click at [354, 292] on button "Add" at bounding box center [351, 295] width 50 height 20
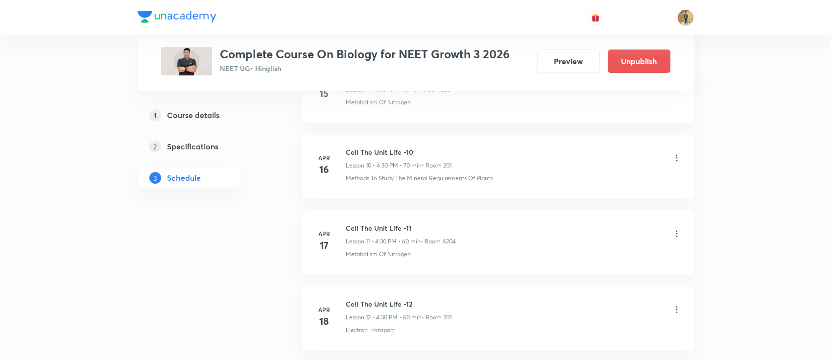
scroll to position [0, 0]
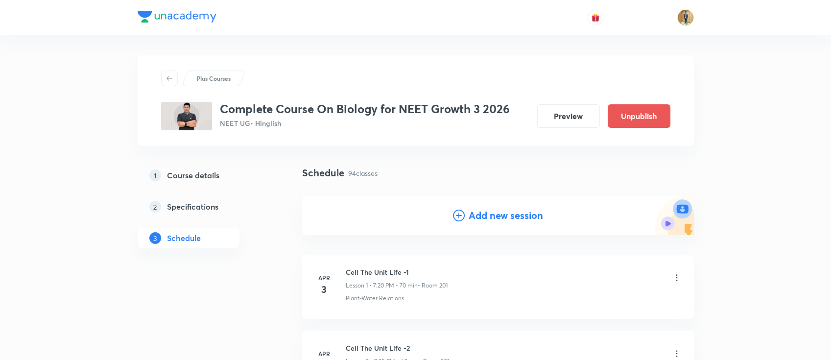
click at [194, 179] on h5 "Course details" at bounding box center [193, 175] width 52 height 12
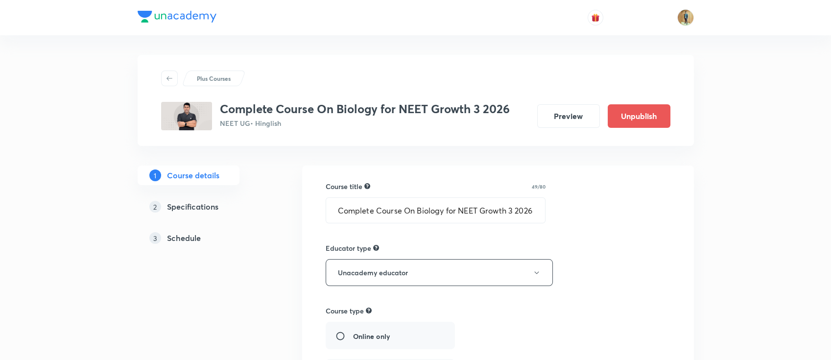
click at [192, 21] on img at bounding box center [177, 17] width 79 height 12
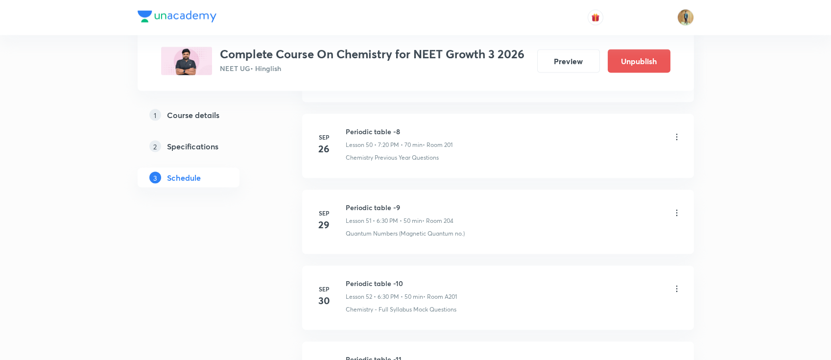
scroll to position [4674, 0]
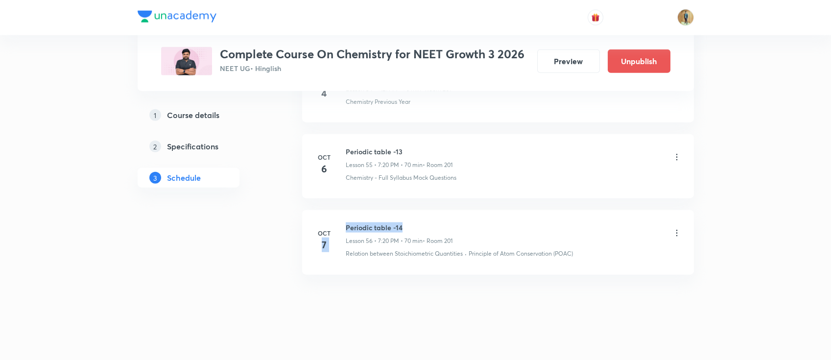
drag, startPoint x: 345, startPoint y: 221, endPoint x: 432, endPoint y: 227, distance: 86.9
click at [407, 222] on div "[DATE] Periodic table -14 Lesson 56 • 7:20 PM • 70 min • Room 201 Relation betw…" at bounding box center [497, 240] width 367 height 36
click at [439, 224] on h6 "Periodic table -14" at bounding box center [399, 227] width 107 height 10
drag, startPoint x: 345, startPoint y: 222, endPoint x: 443, endPoint y: 222, distance: 98.0
click at [443, 222] on h6 "Periodic table -14" at bounding box center [399, 227] width 107 height 10
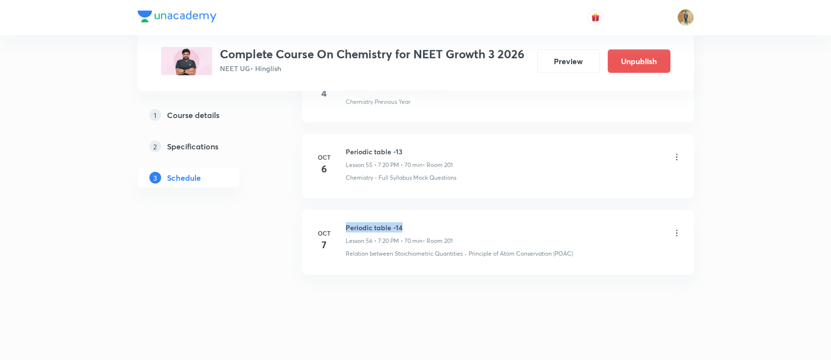
copy h6 "Periodic table -14"
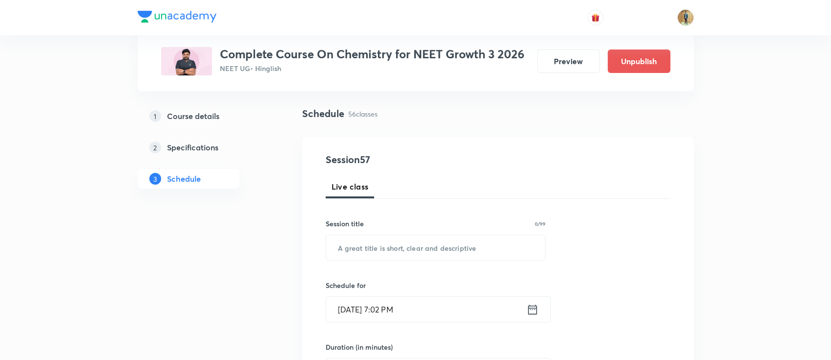
scroll to position [130, 0]
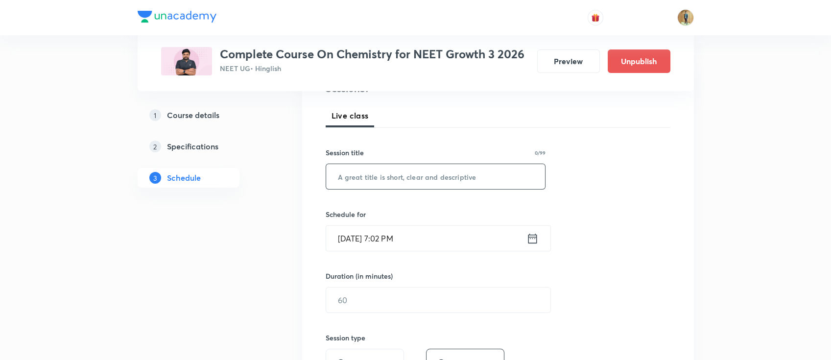
click at [380, 185] on input "text" at bounding box center [435, 176] width 219 height 25
paste input "Periodic table -14"
type input "Periodic table -15"
click at [539, 238] on div "Oct 7, 2025, 7:02 PM ​" at bounding box center [438, 238] width 225 height 26
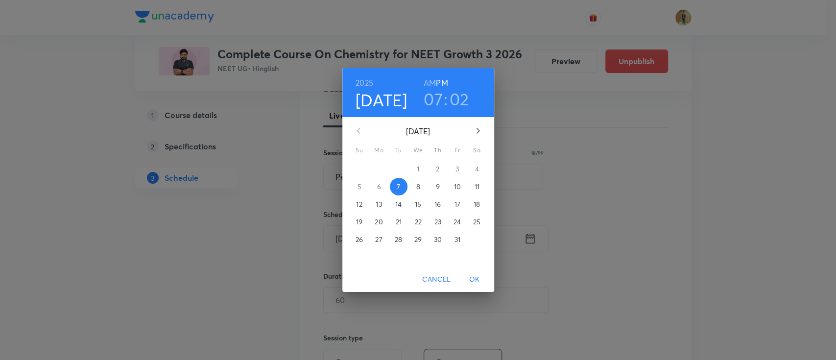
click at [421, 186] on span "8" at bounding box center [418, 187] width 18 height 10
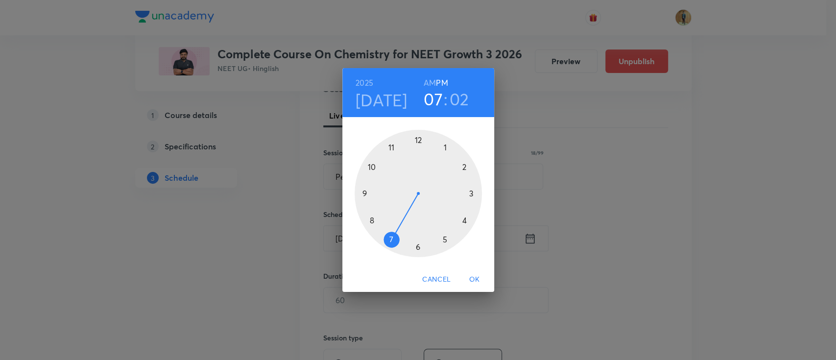
click at [428, 100] on h3 "07" at bounding box center [433, 99] width 19 height 21
click at [458, 104] on h3 "02" at bounding box center [460, 99] width 20 height 21
click at [463, 220] on div at bounding box center [418, 193] width 127 height 127
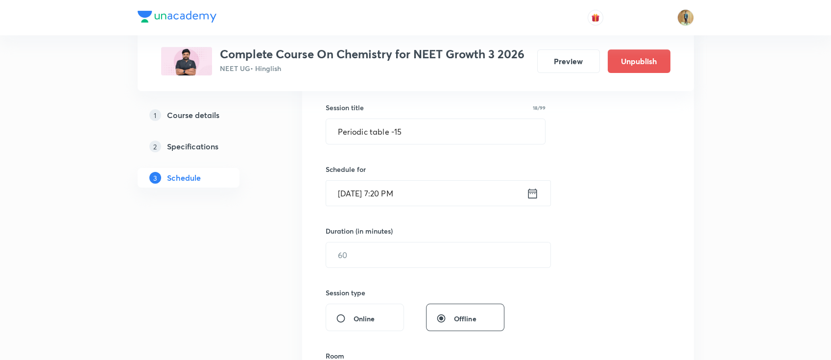
scroll to position [217, 0]
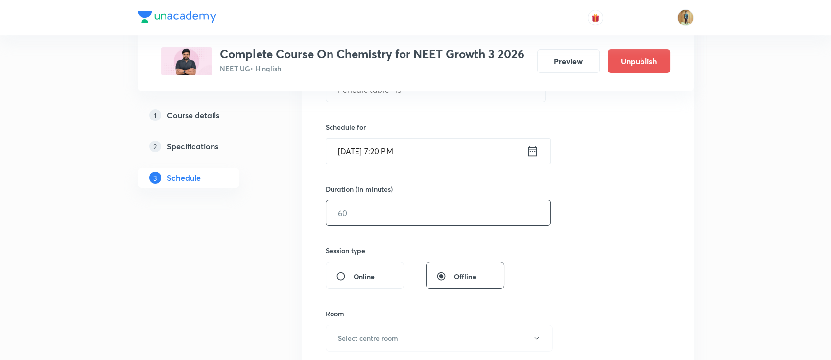
click at [398, 209] on input "text" at bounding box center [438, 212] width 224 height 25
type input "70"
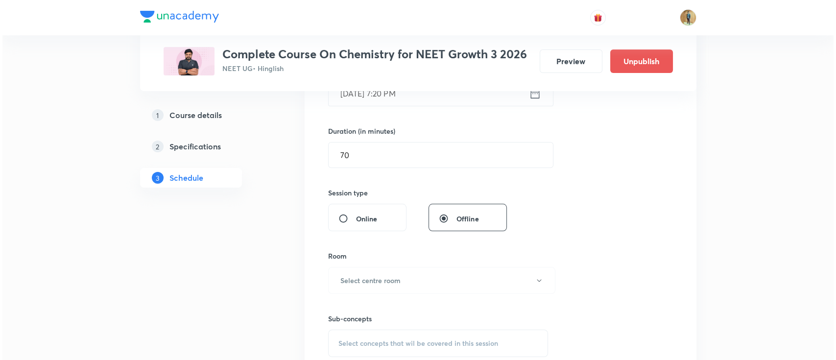
scroll to position [305, 0]
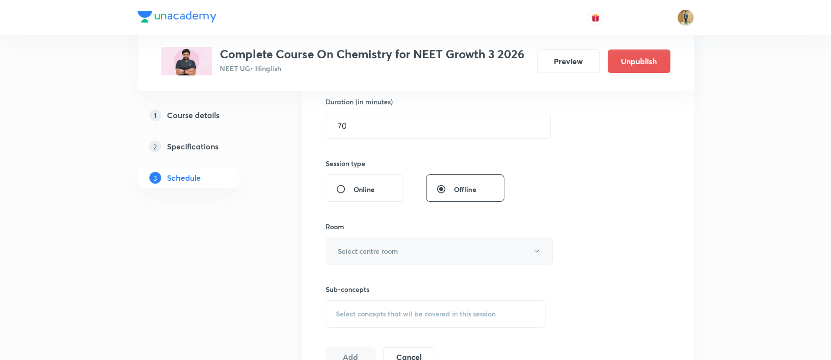
click at [422, 258] on button "Select centre room" at bounding box center [439, 251] width 227 height 27
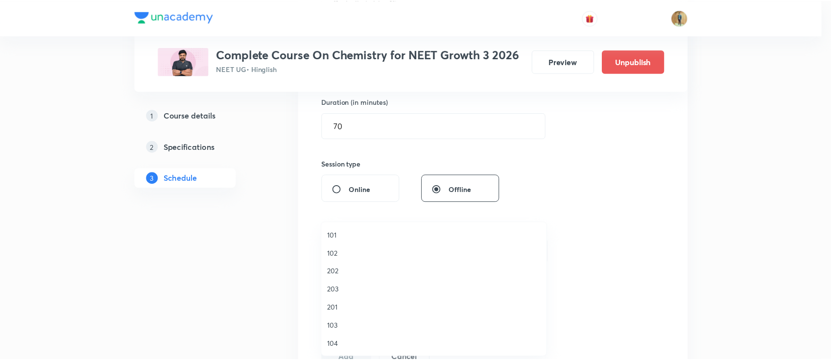
scroll to position [130, 0]
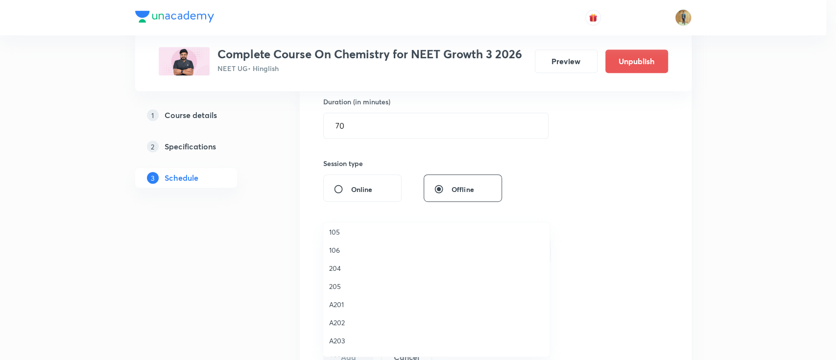
click at [328, 288] on li "205" at bounding box center [436, 286] width 226 height 18
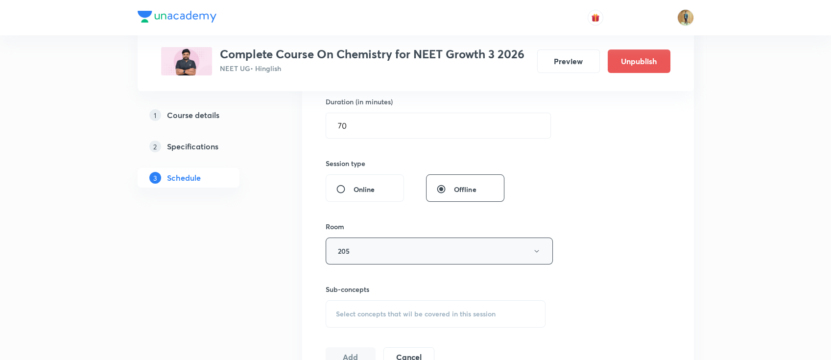
click at [370, 247] on button "205" at bounding box center [439, 251] width 227 height 27
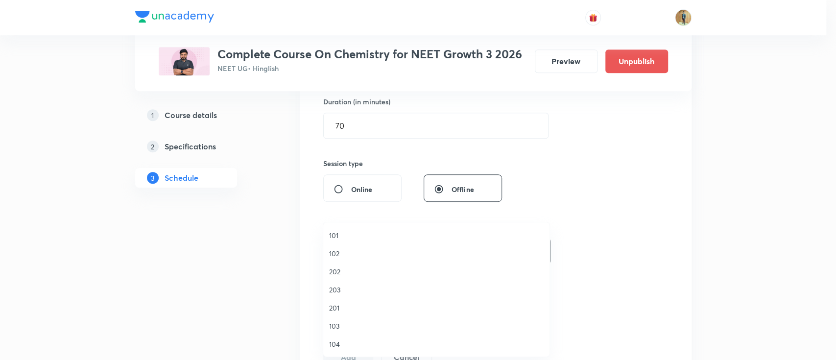
click at [333, 269] on span "202" at bounding box center [436, 271] width 215 height 10
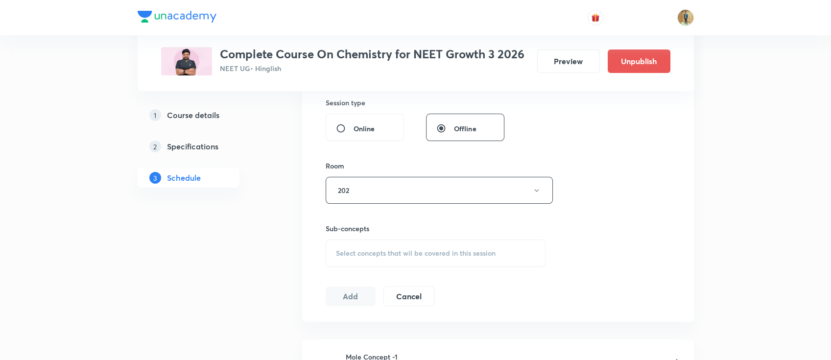
scroll to position [435, 0]
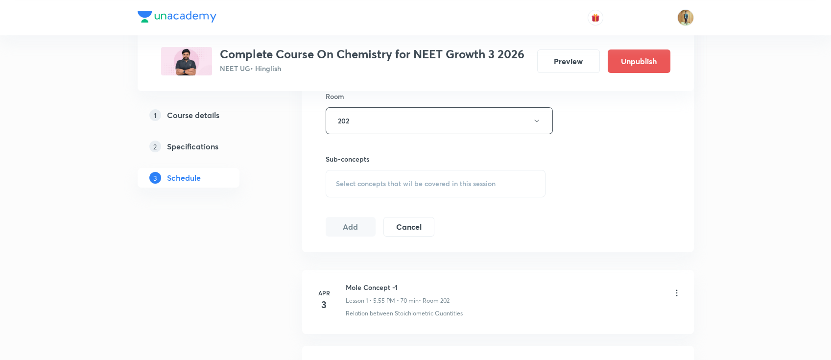
click at [430, 187] on span "Select concepts that wil be covered in this session" at bounding box center [416, 184] width 160 height 8
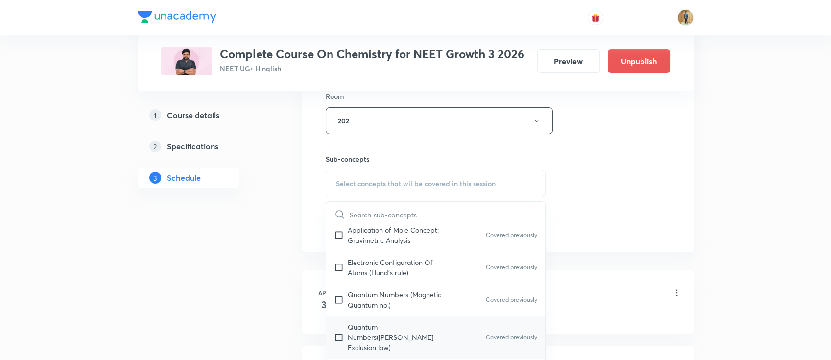
scroll to position [348, 0]
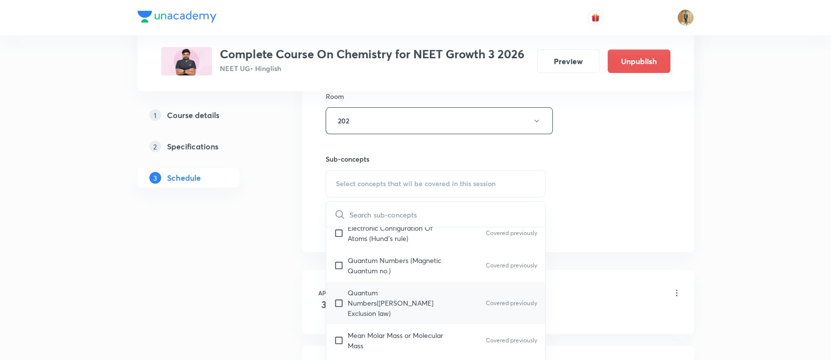
click at [403, 288] on p "Quantum Numbers([PERSON_NAME] Exclusion law)" at bounding box center [397, 303] width 99 height 31
checkbox input "true"
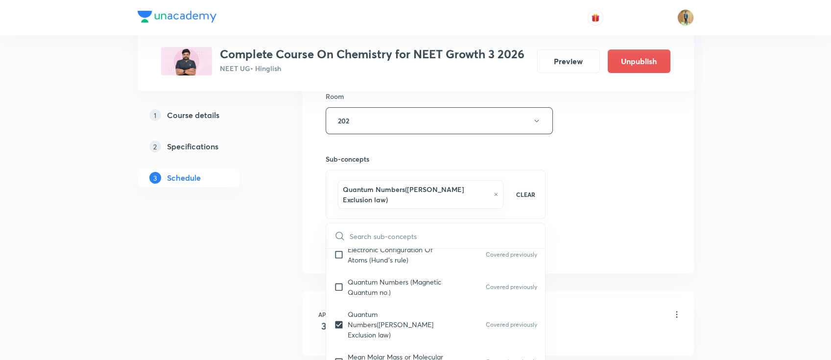
click at [397, 277] on p "Quantum Numbers (Magnetic Quantum no.)" at bounding box center [397, 287] width 99 height 21
checkbox input "true"
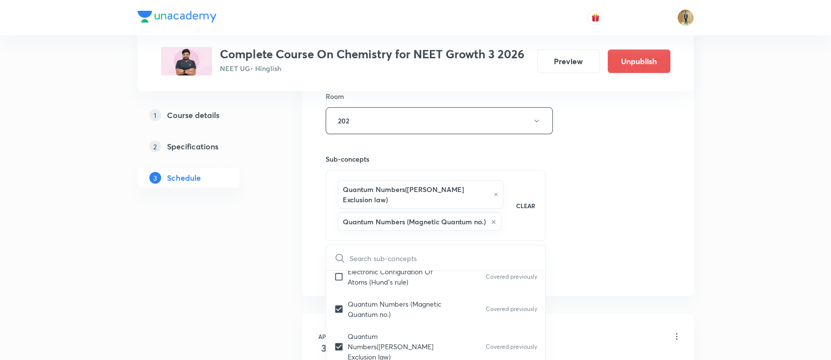
click at [660, 223] on div "Session 57 Live class Session title 18/99 Periodic table -15 ​ Schedule for Oct…" at bounding box center [498, 29] width 345 height 504
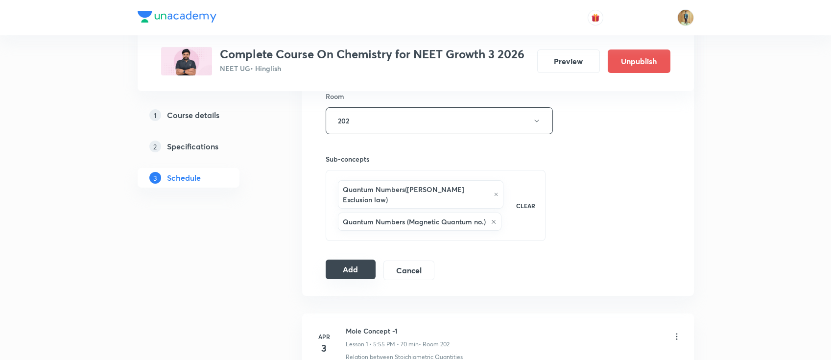
click at [345, 265] on button "Add" at bounding box center [351, 270] width 50 height 20
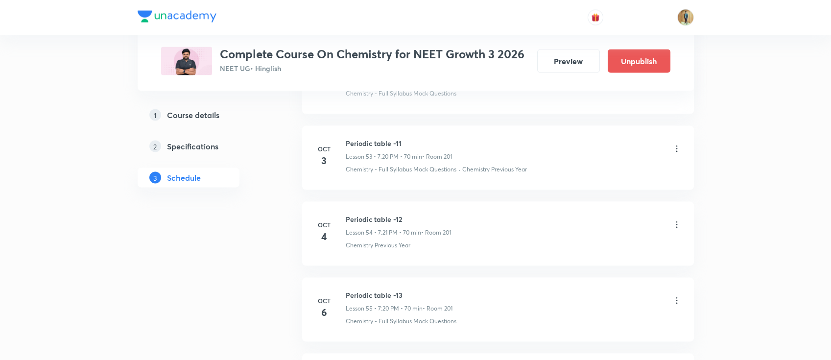
scroll to position [4300, 0]
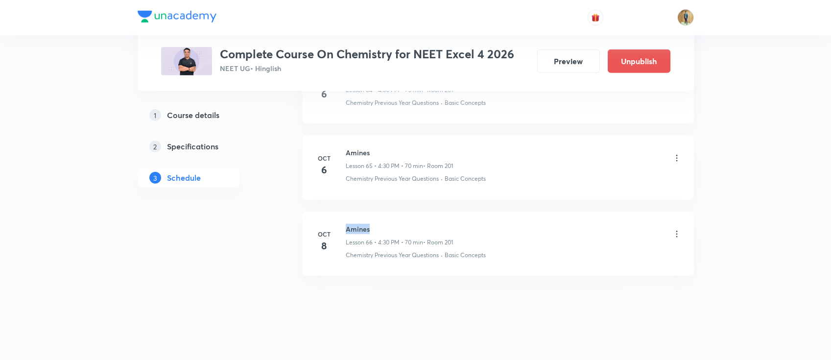
drag, startPoint x: 345, startPoint y: 220, endPoint x: 445, endPoint y: 220, distance: 100.4
click at [445, 224] on h6 "Amines" at bounding box center [399, 229] width 107 height 10
copy h6 "Amines"
click at [429, 259] on li "[DATE] Amines Lesson 66 • 4:30 PM • 70 min • Room 201 Chemistry Previous Year Q…" at bounding box center [498, 244] width 392 height 64
drag, startPoint x: 380, startPoint y: 235, endPoint x: 417, endPoint y: 228, distance: 37.9
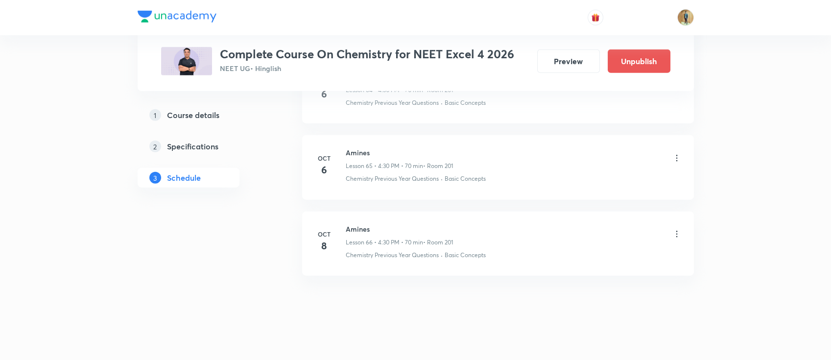
click at [408, 238] on p "Lesson 66 • 4:30 PM • 70 min" at bounding box center [384, 242] width 77 height 9
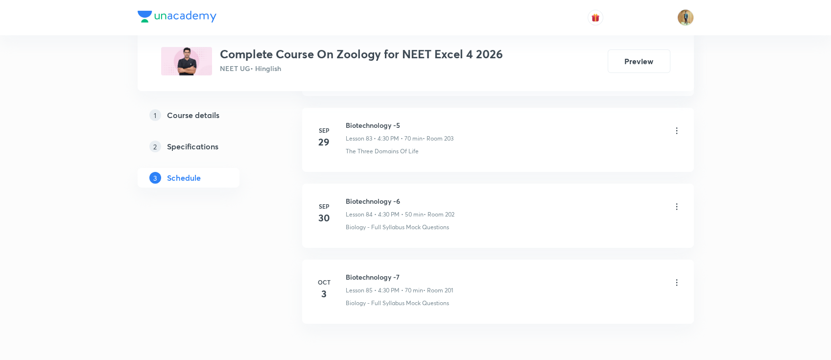
scroll to position [6873, 0]
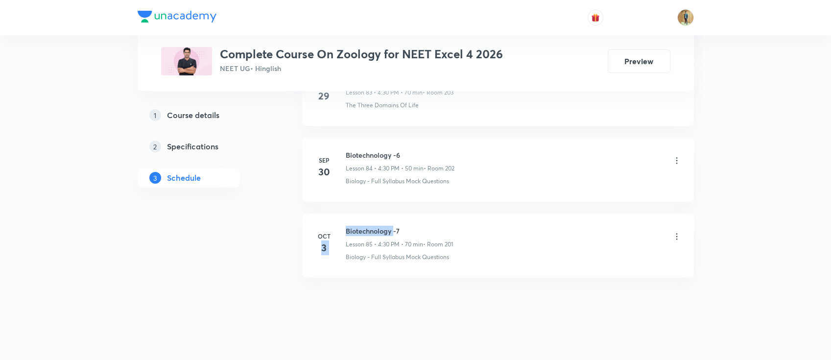
drag, startPoint x: 344, startPoint y: 223, endPoint x: 394, endPoint y: 222, distance: 50.5
click at [394, 226] on div "[DATE] Biotechnology -7 Lesson 85 • 4:30 PM • 70 min • Room 201 Biology - Full …" at bounding box center [497, 244] width 367 height 36
click at [398, 226] on h6 "Biotechnology -7" at bounding box center [399, 231] width 107 height 10
drag, startPoint x: 401, startPoint y: 221, endPoint x: 347, endPoint y: 224, distance: 53.9
click at [347, 226] on h6 "Biotechnology -7" at bounding box center [399, 231] width 107 height 10
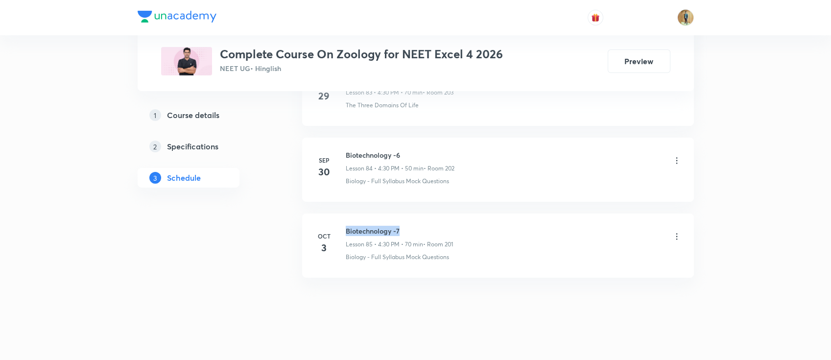
copy h6 "Biotechnology -7"
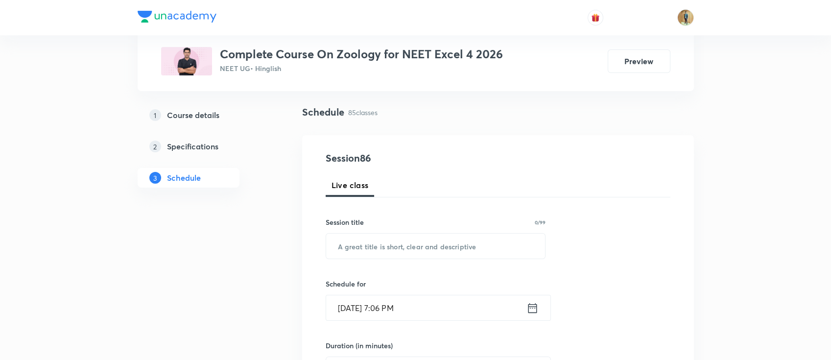
scroll to position [130, 0]
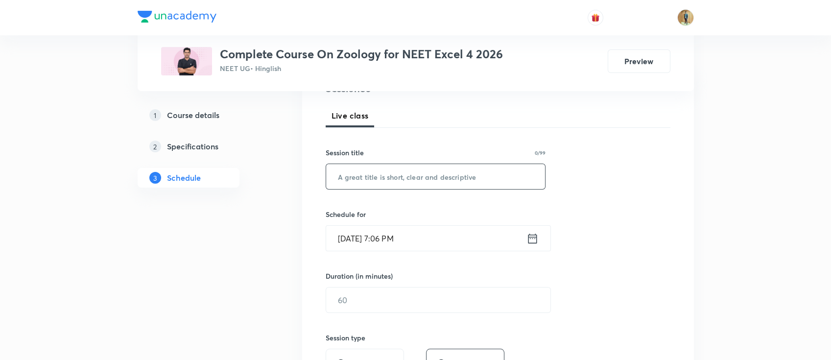
click at [398, 185] on input "text" at bounding box center [435, 176] width 219 height 25
paste input "Biotechnology -7"
type input "Biotechnology -8"
click at [380, 308] on input "text" at bounding box center [438, 300] width 224 height 25
type input "70"
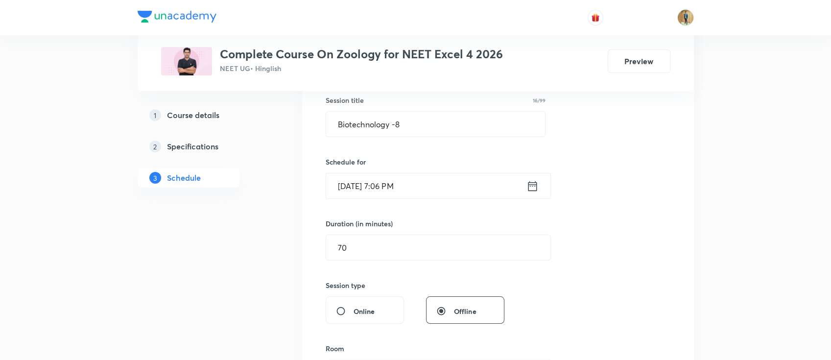
scroll to position [225, 0]
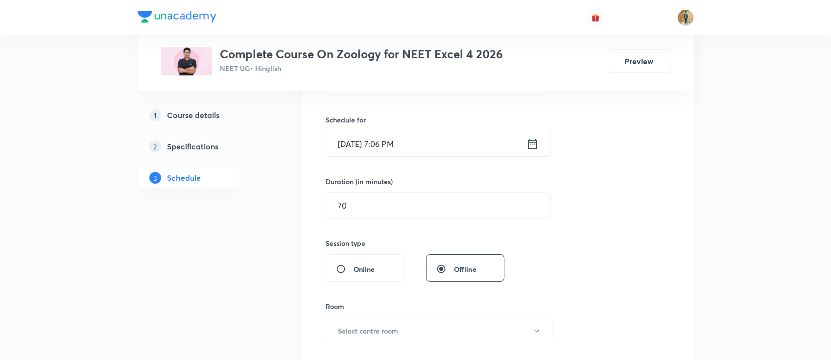
click at [470, 146] on input "[DATE] 7:06 PM" at bounding box center [426, 143] width 200 height 25
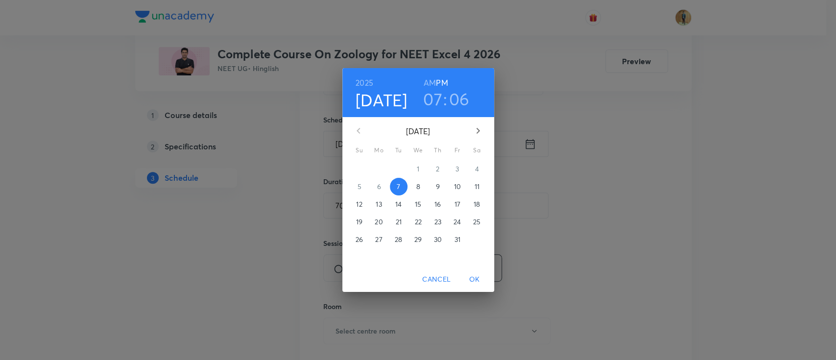
click at [416, 184] on p "8" at bounding box center [418, 187] width 4 height 10
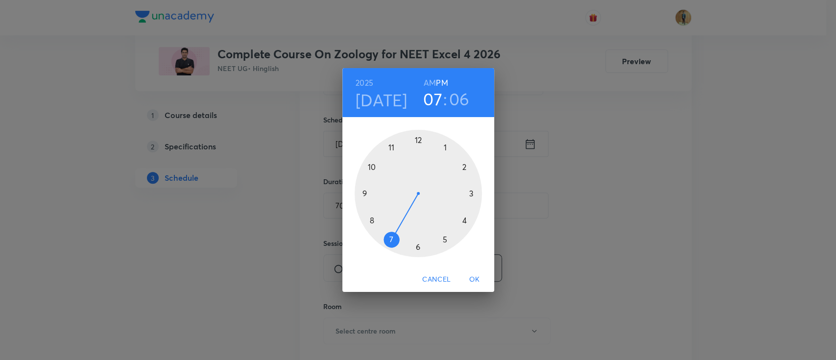
click at [443, 239] on div at bounding box center [418, 193] width 127 height 127
click at [390, 144] on div at bounding box center [418, 193] width 127 height 127
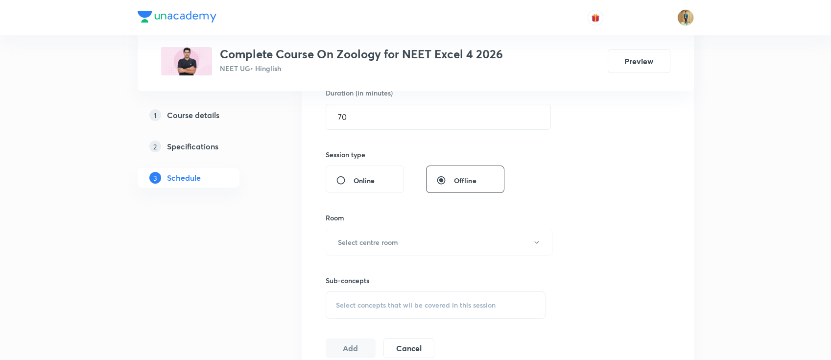
scroll to position [399, 0]
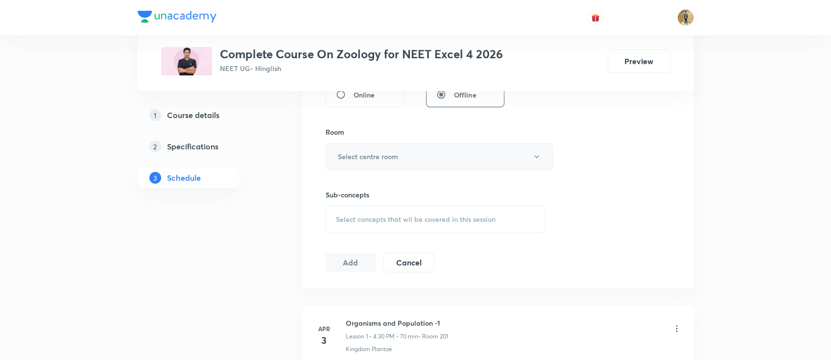
click at [384, 168] on button "Select centre room" at bounding box center [439, 156] width 227 height 27
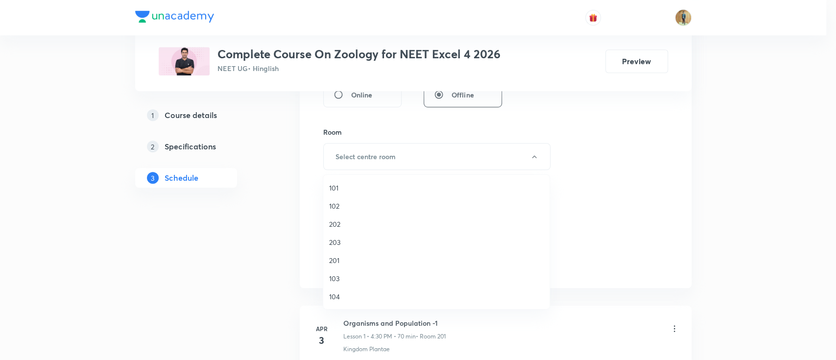
click at [344, 255] on span "201" at bounding box center [436, 260] width 215 height 10
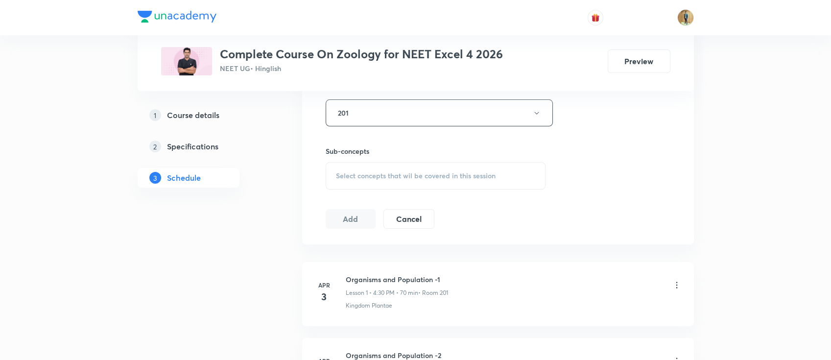
click at [392, 183] on div "Select concepts that wil be covered in this session" at bounding box center [436, 175] width 220 height 27
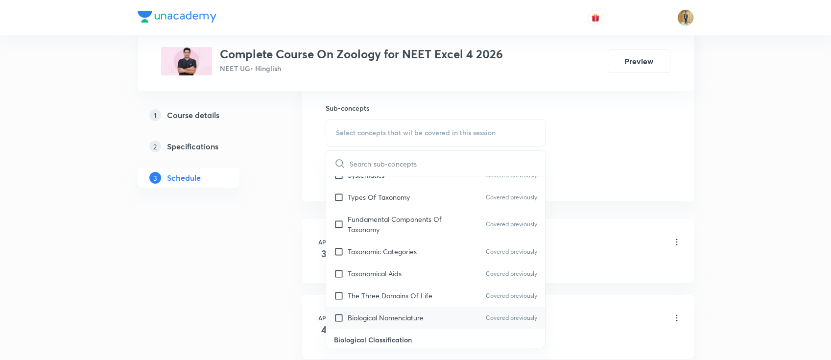
scroll to position [261, 0]
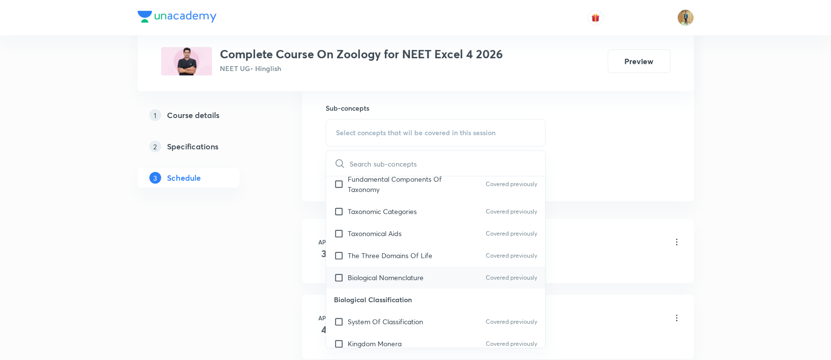
click at [374, 281] on p "Biological Nomenclature" at bounding box center [386, 277] width 76 height 10
checkbox input "true"
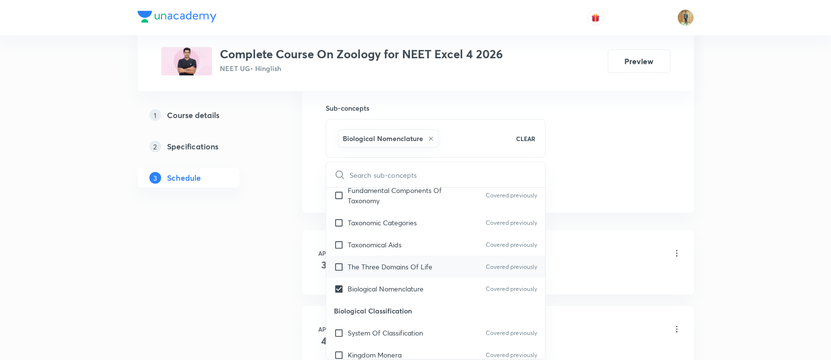
click at [369, 272] on div "The Three Domains Of Life Covered previously" at bounding box center [435, 267] width 219 height 22
checkbox input "true"
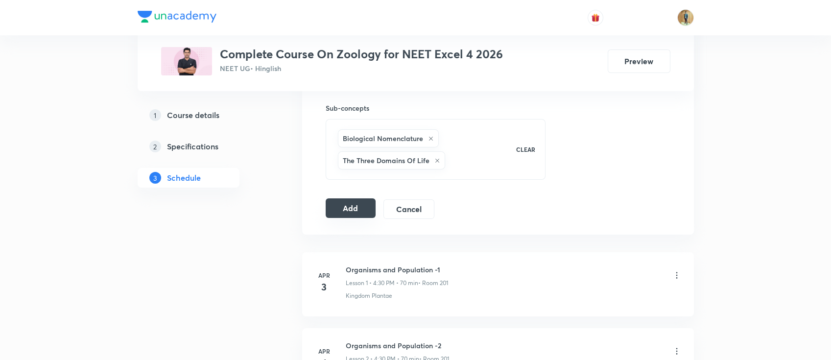
click at [341, 204] on button "Add" at bounding box center [351, 208] width 50 height 20
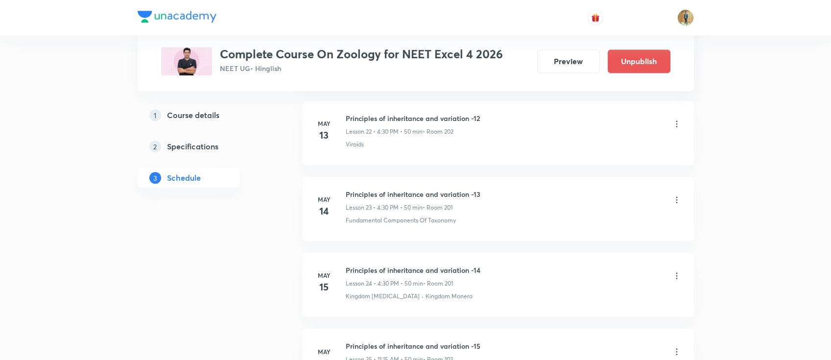
scroll to position [6500, 0]
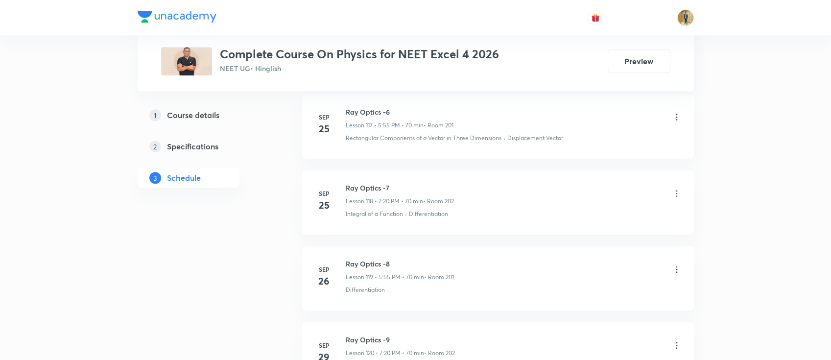
scroll to position [9910, 0]
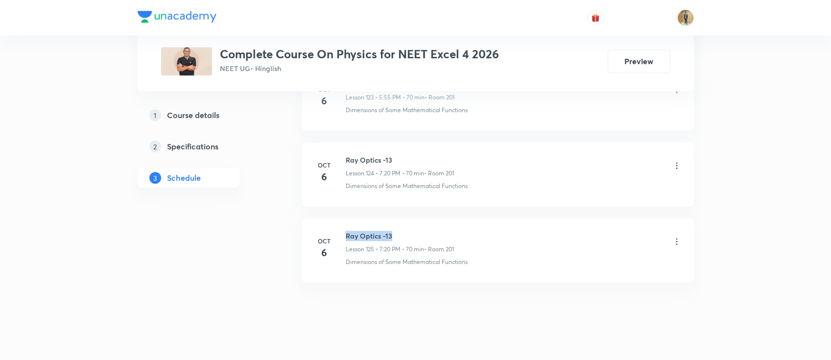
drag, startPoint x: 346, startPoint y: 223, endPoint x: 435, endPoint y: 223, distance: 89.1
click at [435, 231] on h6 "Ray Optics -13" at bounding box center [400, 236] width 108 height 10
copy h6 "Ray Optics -13"
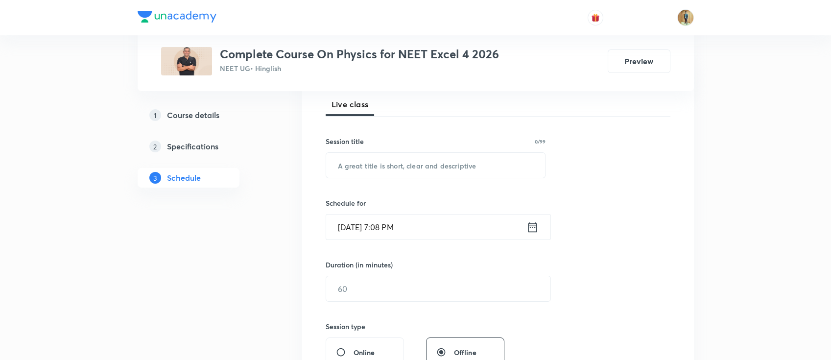
scroll to position [174, 0]
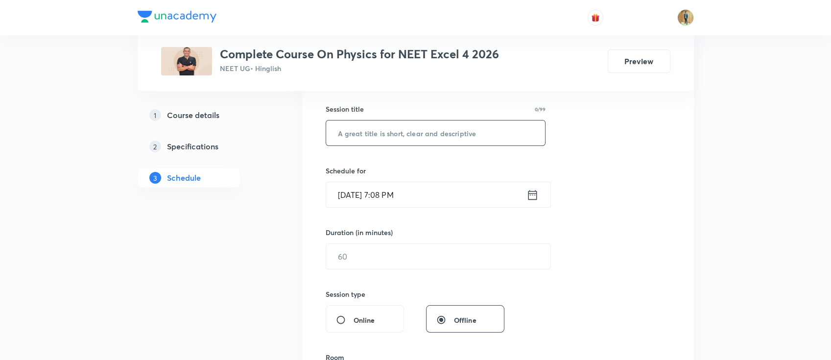
click at [420, 130] on input "text" at bounding box center [435, 132] width 219 height 25
paste input "Ray Optics -13"
type input "Ray Optics -14"
click at [440, 200] on input "Oct 7, 2025, 7:08 PM" at bounding box center [426, 194] width 200 height 25
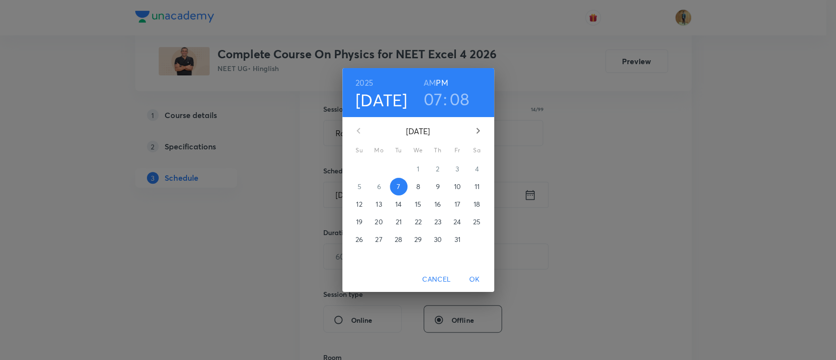
click at [417, 188] on p "8" at bounding box center [418, 187] width 4 height 10
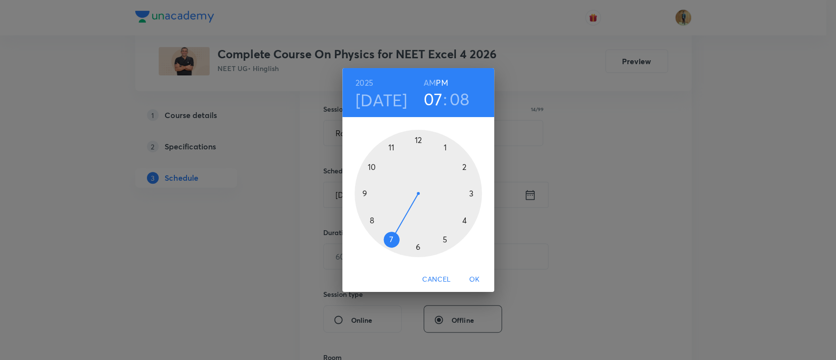
click at [387, 239] on div at bounding box center [418, 193] width 127 height 127
click at [463, 222] on div at bounding box center [418, 193] width 127 height 127
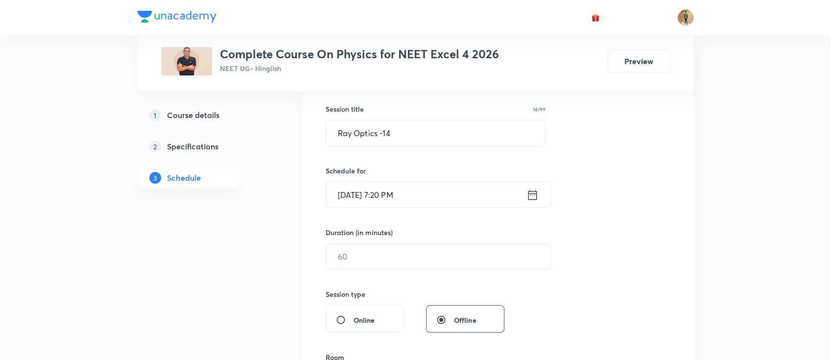
scroll to position [261, 0]
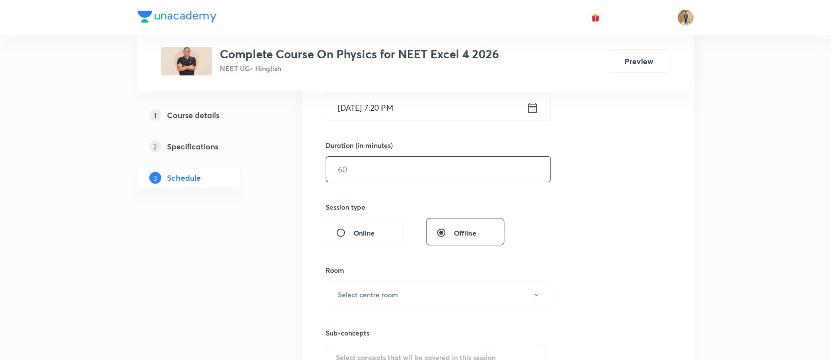
click at [382, 176] on input "text" at bounding box center [438, 169] width 224 height 25
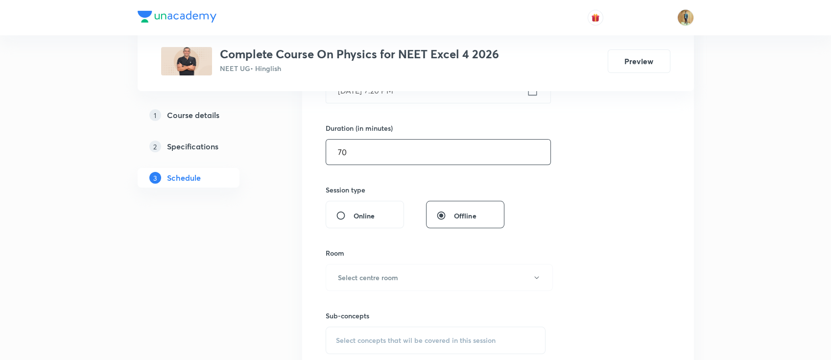
scroll to position [348, 0]
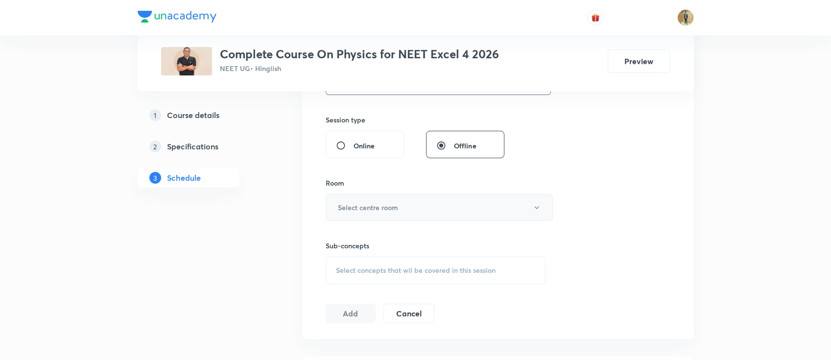
type input "70"
click at [382, 210] on h6 "Select centre room" at bounding box center [368, 207] width 60 height 10
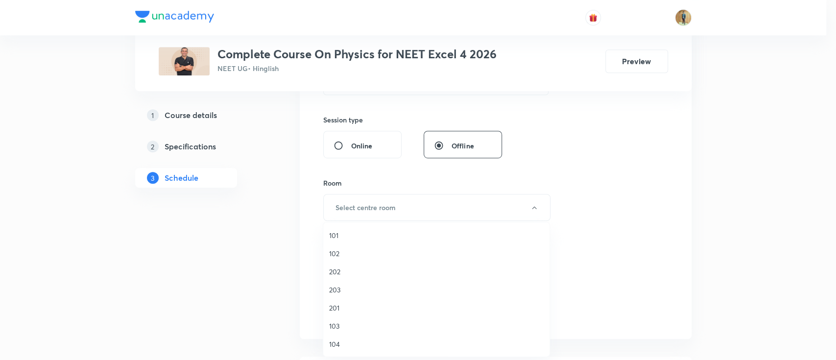
click at [340, 309] on span "201" at bounding box center [436, 308] width 215 height 10
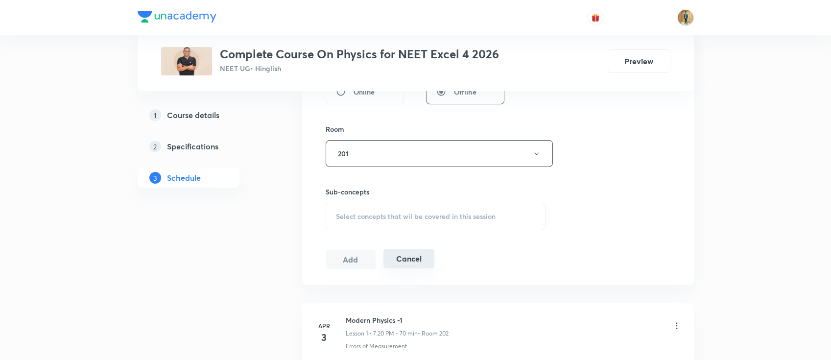
scroll to position [479, 0]
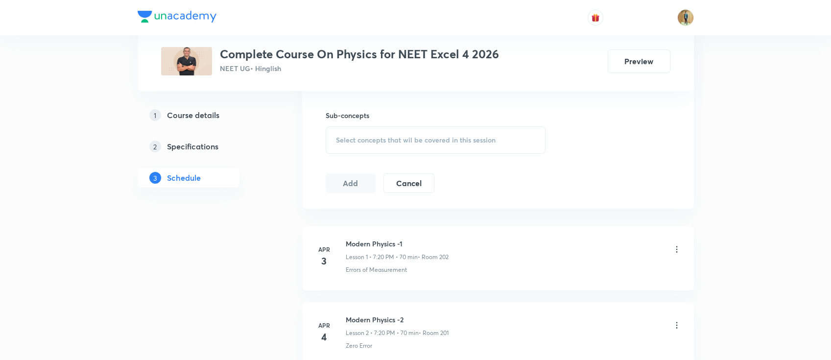
click at [404, 139] on span "Select concepts that wil be covered in this session" at bounding box center [416, 140] width 160 height 8
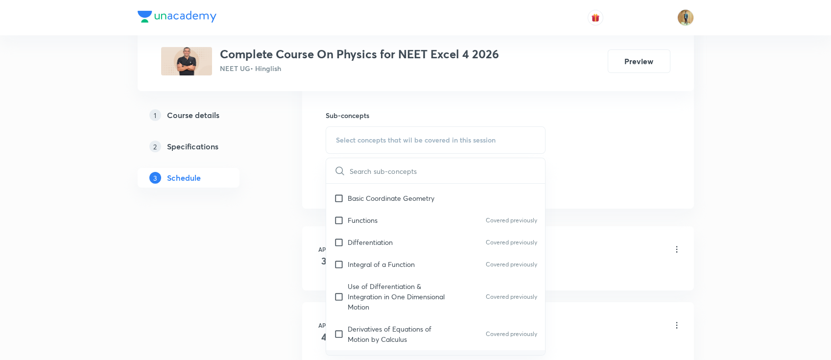
scroll to position [609, 0]
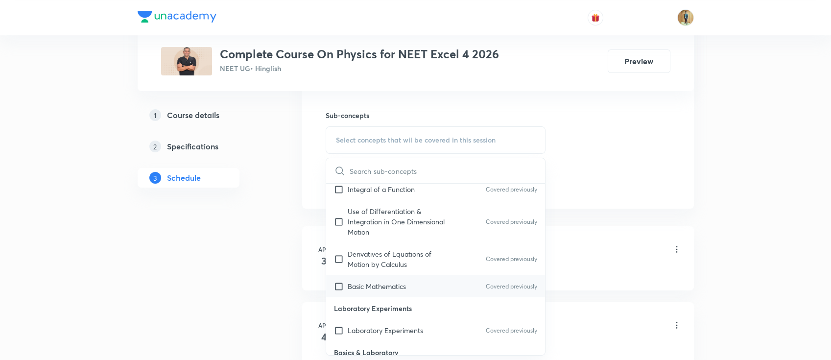
click at [379, 285] on p "Basic Mathematics" at bounding box center [377, 286] width 58 height 10
checkbox input "true"
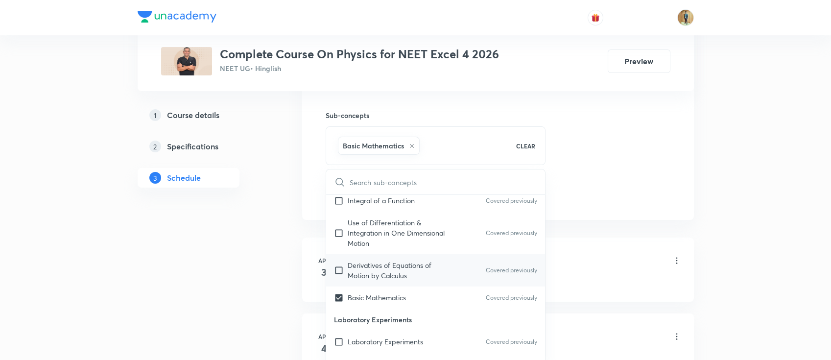
click at [379, 265] on p "Derivatives of Equations of Motion by Calculus" at bounding box center [397, 270] width 99 height 21
checkbox input "true"
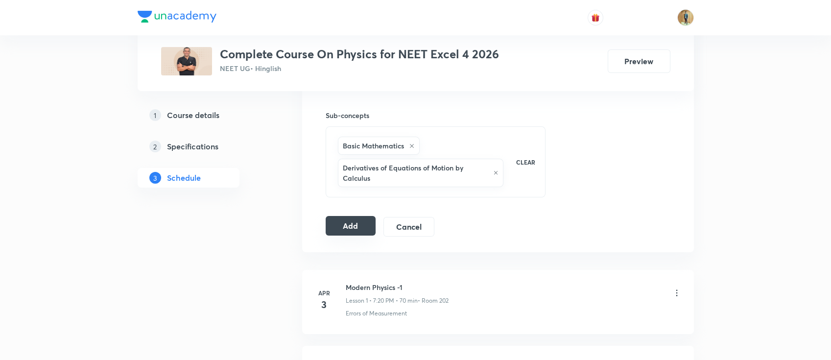
click at [349, 223] on button "Add" at bounding box center [351, 226] width 50 height 20
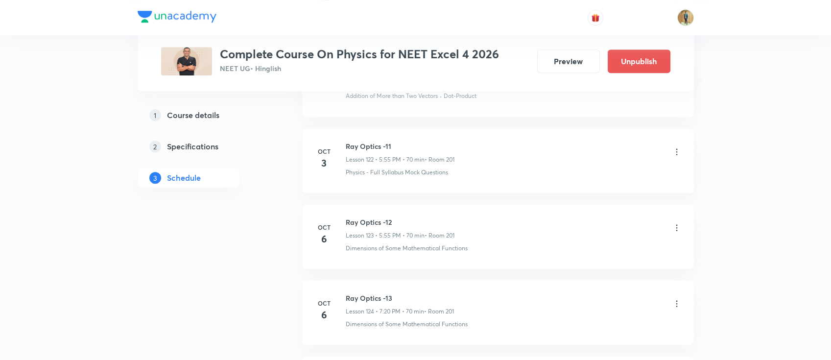
scroll to position [9537, 0]
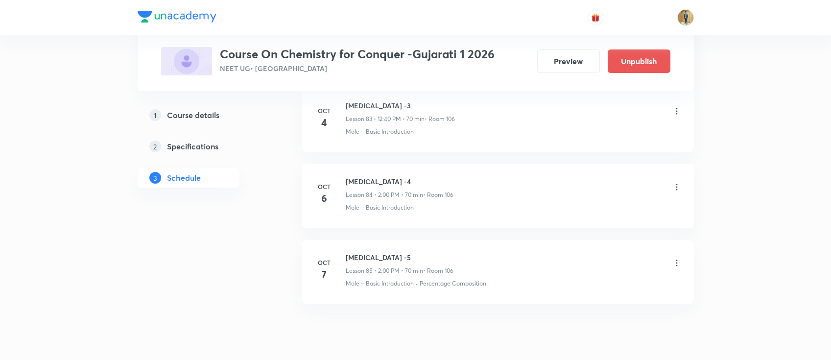
scroll to position [6874, 0]
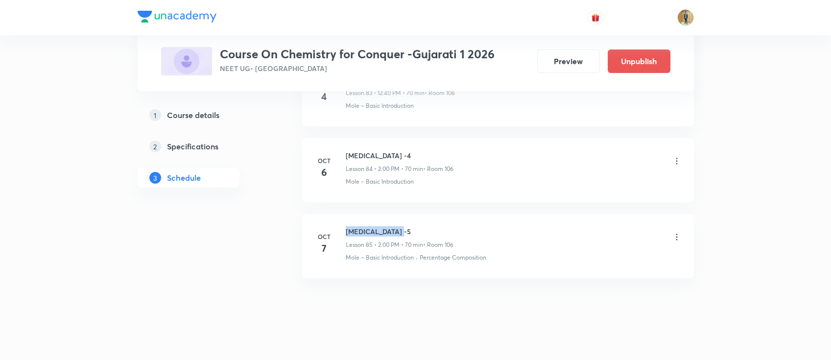
drag, startPoint x: 345, startPoint y: 221, endPoint x: 458, endPoint y: 222, distance: 113.6
click at [458, 226] on div "[MEDICAL_DATA] -5 Lesson 85 • 2:00 PM • 70 min • Room 106" at bounding box center [514, 237] width 336 height 23
copy h6 "[MEDICAL_DATA] -5"
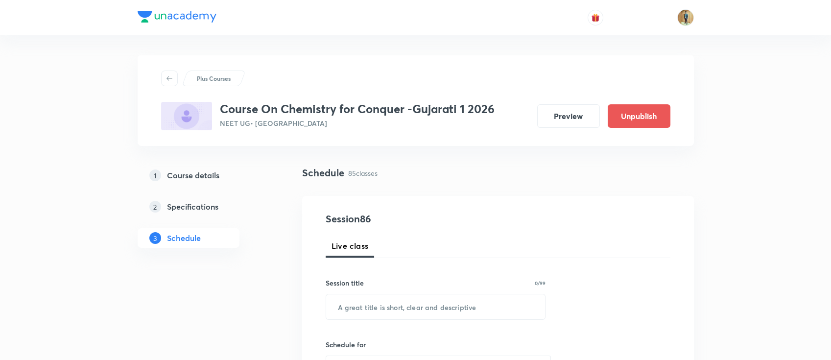
scroll to position [174, 0]
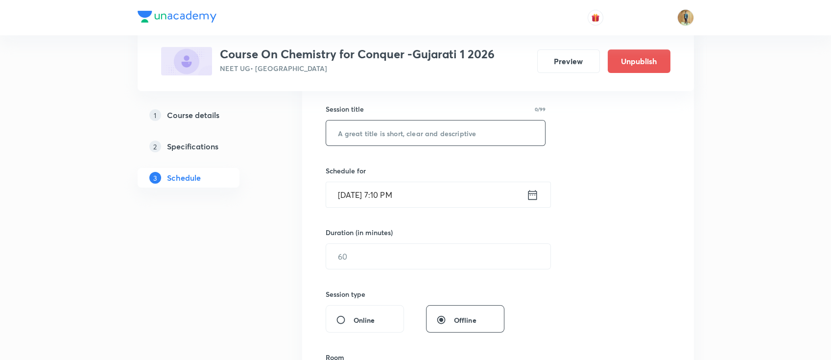
click at [399, 141] on input "text" at bounding box center [435, 132] width 219 height 25
paste input "[MEDICAL_DATA] -5"
type input "[MEDICAL_DATA] -6"
click at [534, 195] on icon at bounding box center [533, 195] width 12 height 14
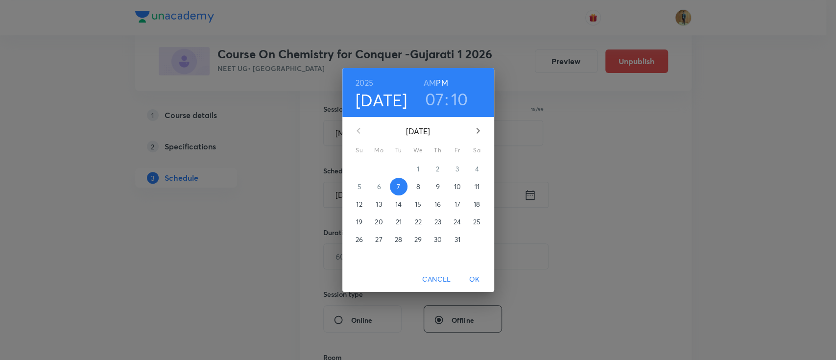
click at [417, 182] on p "8" at bounding box center [418, 187] width 4 height 10
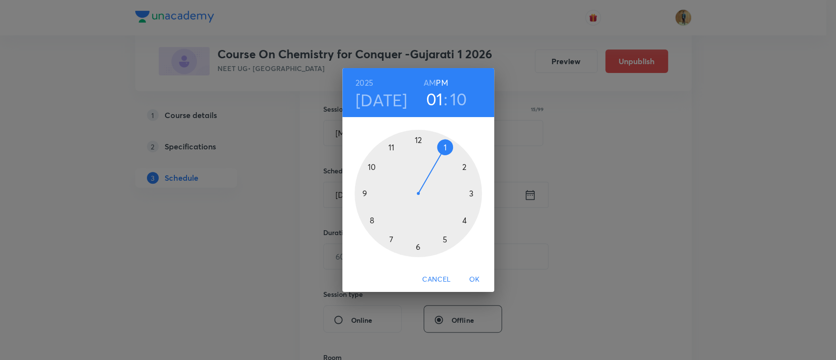
drag, startPoint x: 388, startPoint y: 241, endPoint x: 442, endPoint y: 151, distance: 104.2
click at [442, 151] on div at bounding box center [418, 193] width 127 height 127
click at [417, 140] on div at bounding box center [418, 193] width 127 height 127
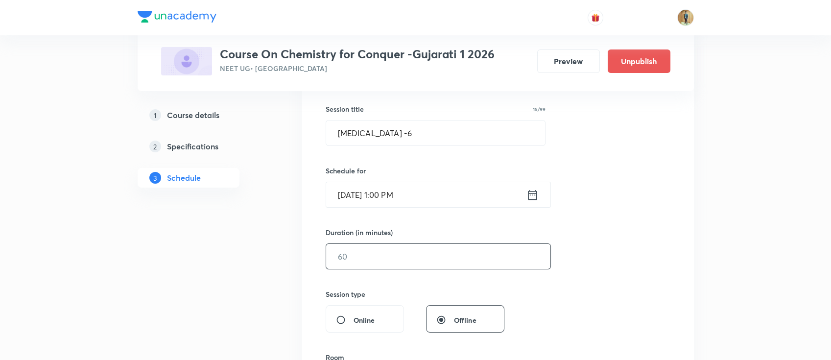
click at [401, 257] on input "text" at bounding box center [438, 256] width 224 height 25
type input "50"
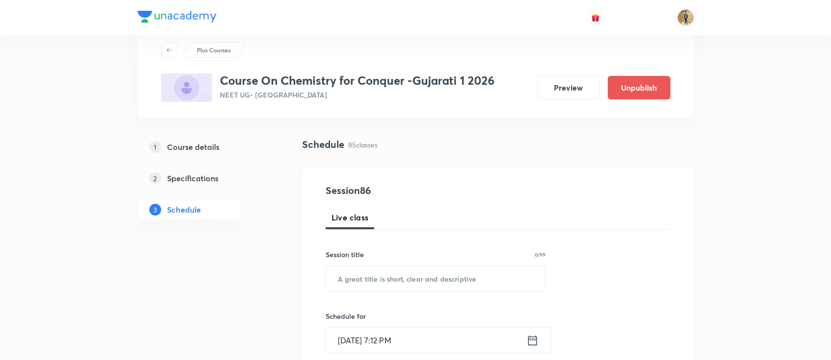
scroll to position [26, 0]
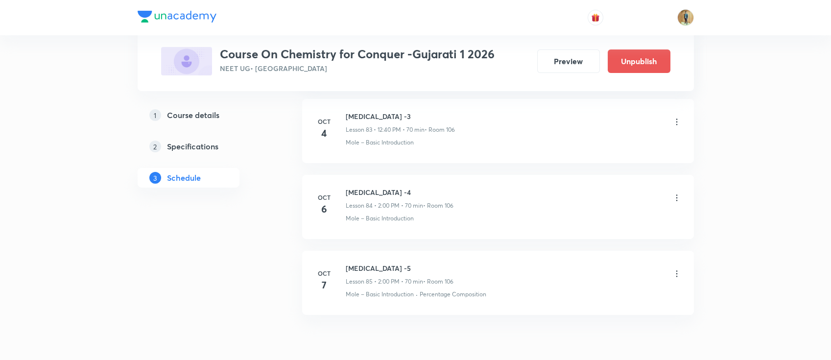
scroll to position [6874, 0]
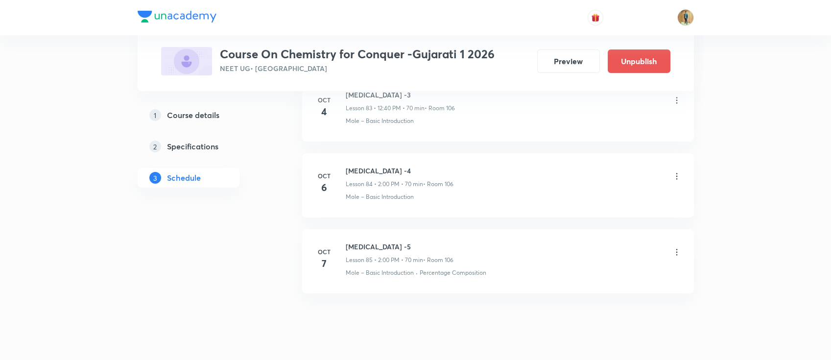
scroll to position [6874, 0]
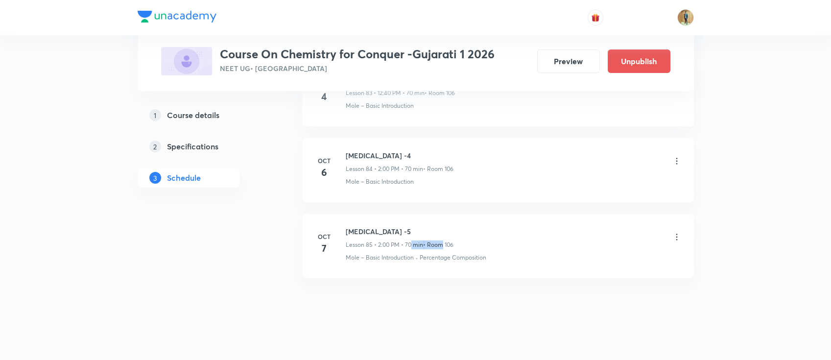
drag, startPoint x: 439, startPoint y: 227, endPoint x: 498, endPoint y: 221, distance: 58.5
click at [497, 226] on div "[MEDICAL_DATA] -5 Lesson 85 • 2:00 PM • 70 min • Room 106" at bounding box center [514, 237] width 336 height 23
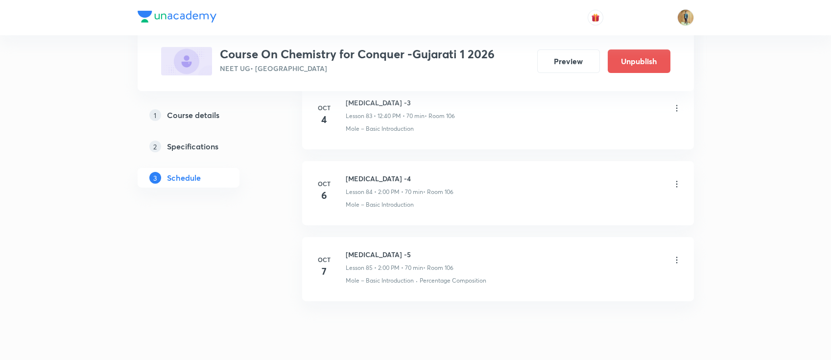
scroll to position [6831, 0]
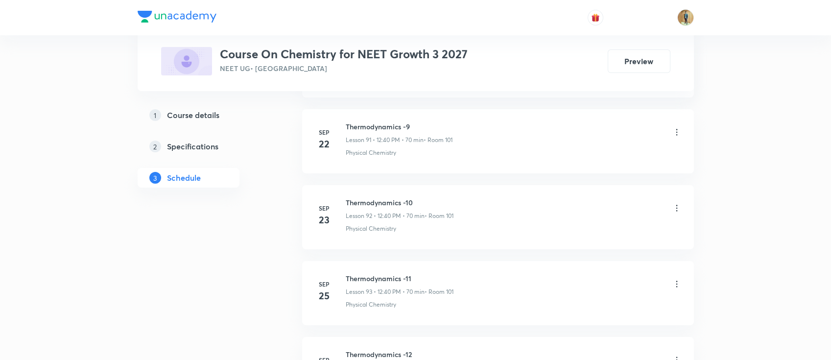
scroll to position [7938, 0]
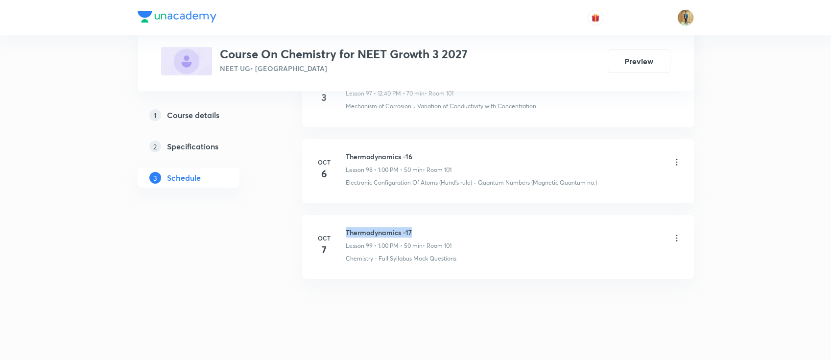
drag, startPoint x: 345, startPoint y: 222, endPoint x: 431, endPoint y: 217, distance: 86.4
click at [431, 227] on h6 "Thermodynamics -17" at bounding box center [399, 232] width 106 height 10
copy h6 "Thermodynamics -17"
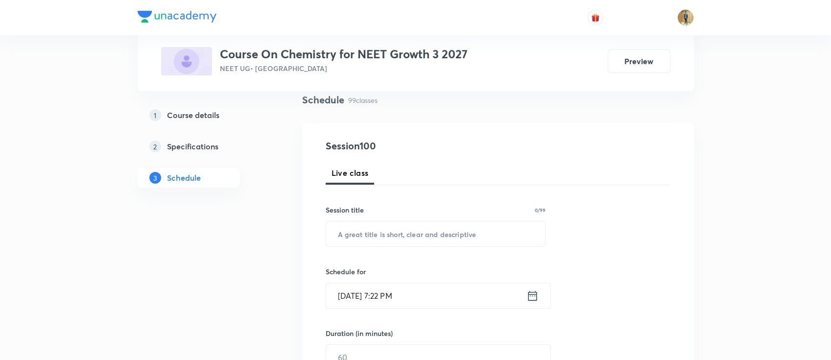
scroll to position [174, 0]
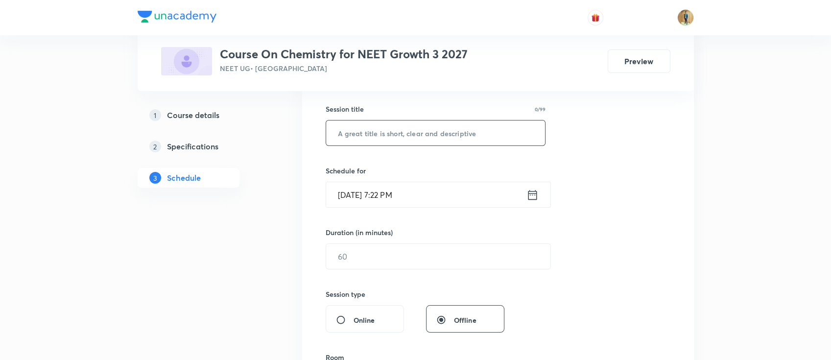
click at [427, 138] on input "text" at bounding box center [435, 132] width 219 height 25
paste input "Thermodynamics -17"
type input "Thermodynamics -18"
click at [448, 197] on input "[DATE] 7:22 PM" at bounding box center [426, 194] width 200 height 25
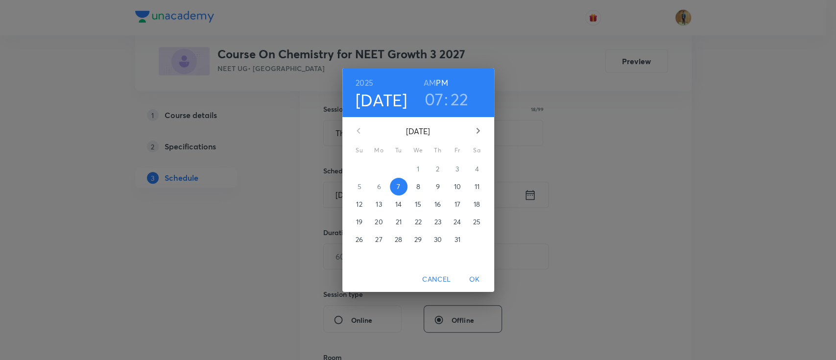
click at [421, 188] on span "8" at bounding box center [418, 187] width 18 height 10
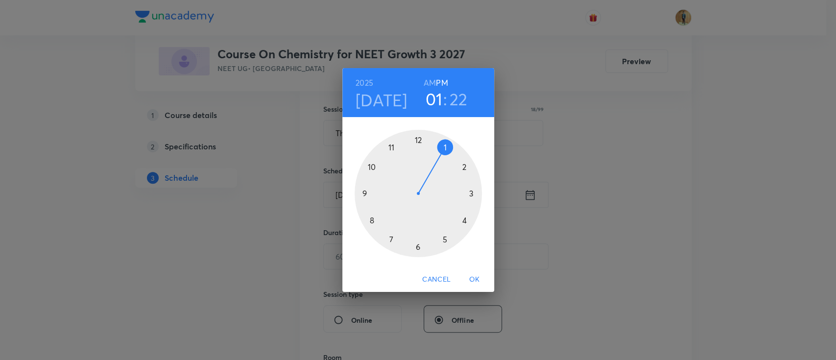
drag, startPoint x: 388, startPoint y: 237, endPoint x: 436, endPoint y: 149, distance: 100.0
click at [436, 149] on div at bounding box center [418, 193] width 127 height 127
click at [440, 81] on h6 "PM" at bounding box center [442, 83] width 12 height 14
drag, startPoint x: 443, startPoint y: 171, endPoint x: 417, endPoint y: 157, distance: 29.6
click at [417, 157] on div at bounding box center [418, 193] width 127 height 127
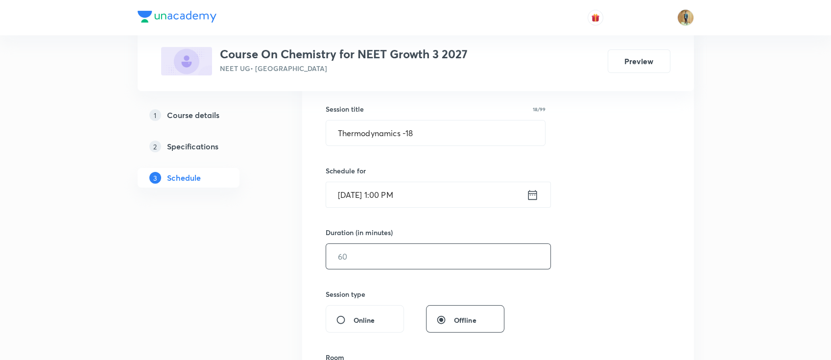
click at [409, 250] on input "text" at bounding box center [438, 256] width 224 height 25
type input "50"
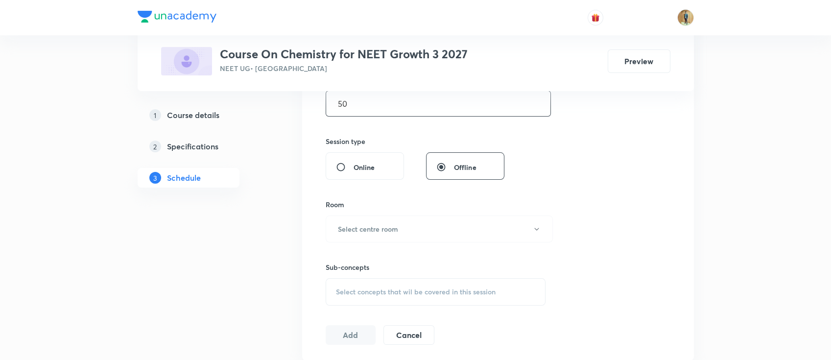
scroll to position [348, 0]
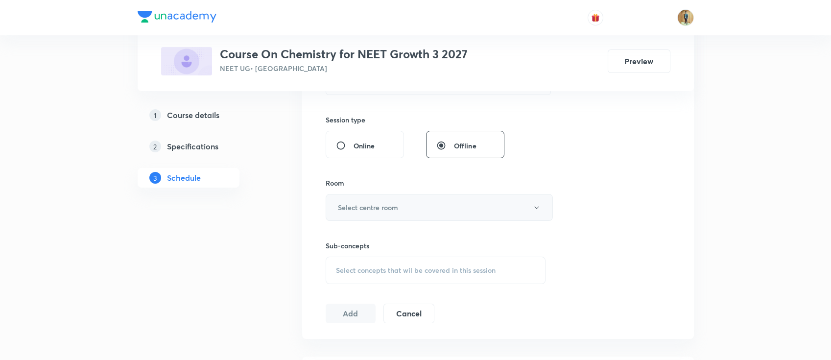
click at [402, 211] on button "Select centre room" at bounding box center [439, 207] width 227 height 27
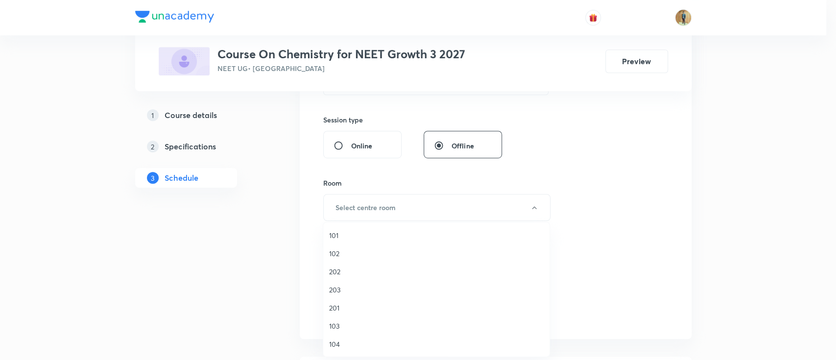
click at [374, 237] on span "101" at bounding box center [436, 235] width 215 height 10
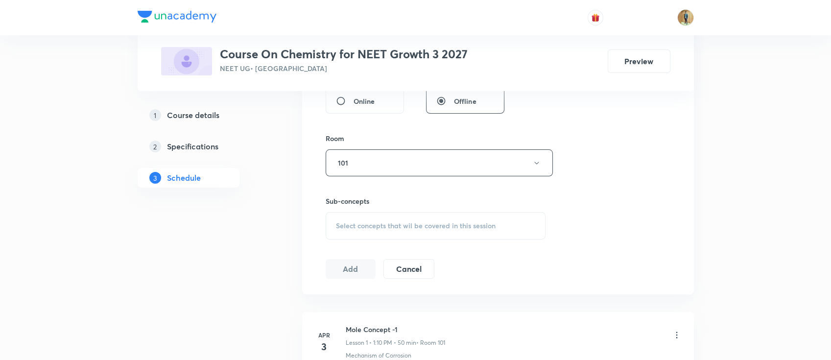
scroll to position [435, 0]
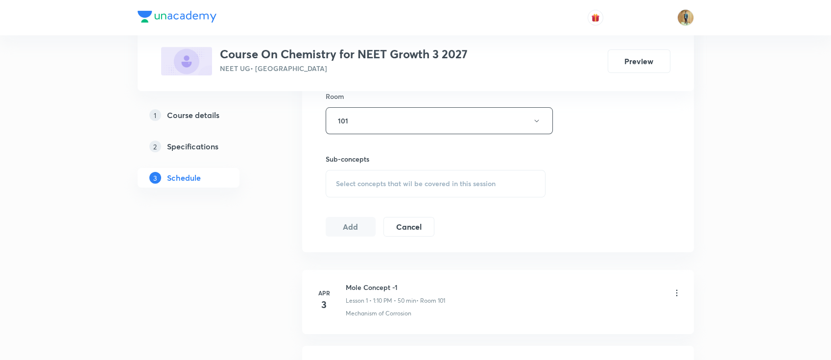
click at [390, 185] on span "Select concepts that wil be covered in this session" at bounding box center [416, 184] width 160 height 8
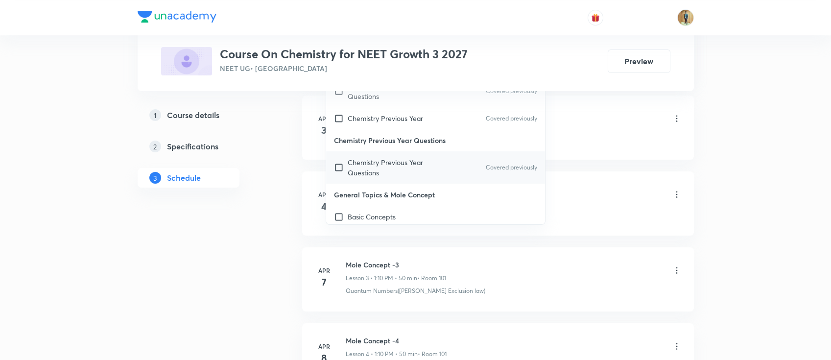
click at [370, 175] on p "Chemistry Previous Year Questions" at bounding box center [397, 167] width 99 height 21
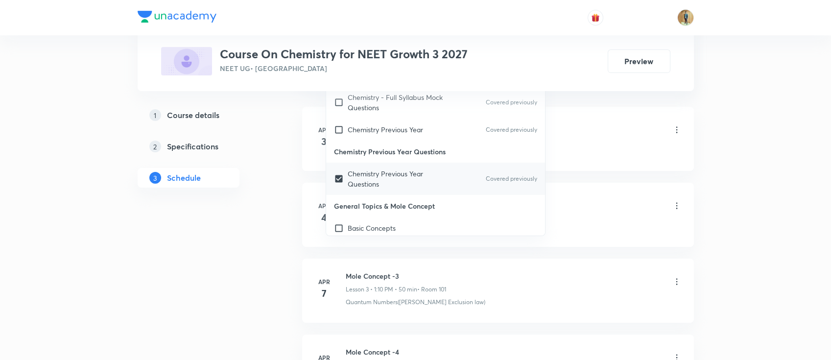
click at [378, 182] on p "Chemistry Previous Year Questions" at bounding box center [397, 179] width 99 height 21
checkbox input "false"
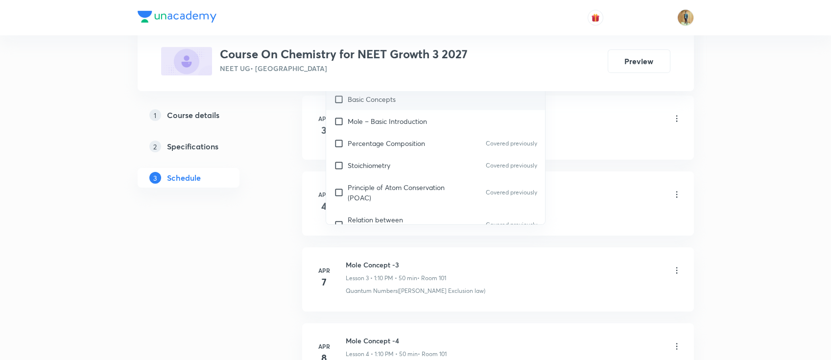
scroll to position [174, 0]
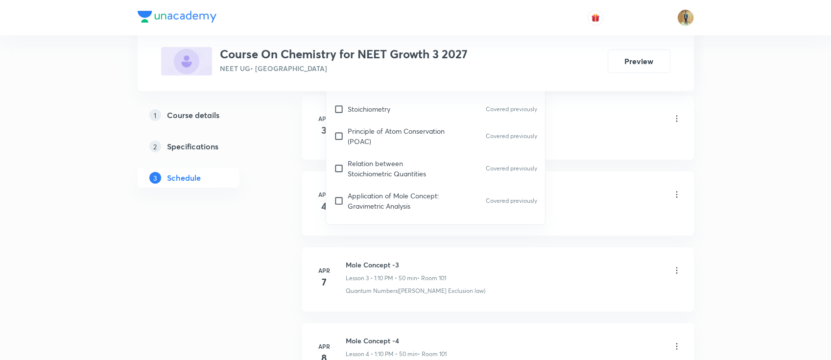
click at [381, 182] on div "Relation between Stoichiometric Quantities Covered previously" at bounding box center [435, 168] width 219 height 32
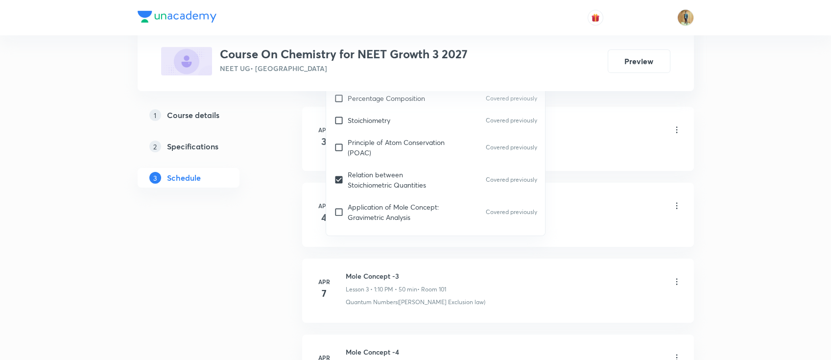
click at [412, 202] on p "Application of Mole Concept: Gravimetric Analysis" at bounding box center [397, 212] width 99 height 21
checkbox input "true"
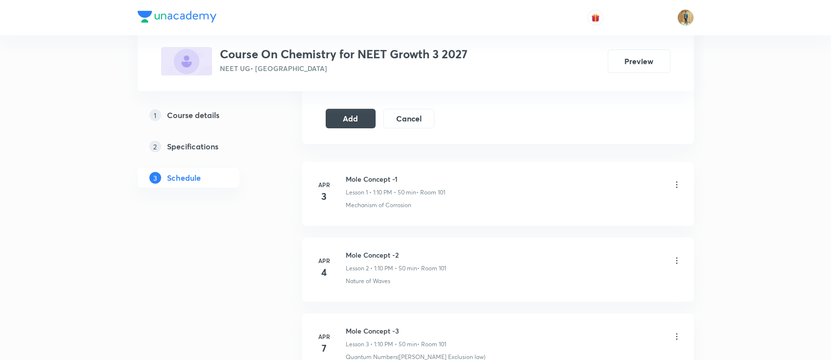
scroll to position [566, 0]
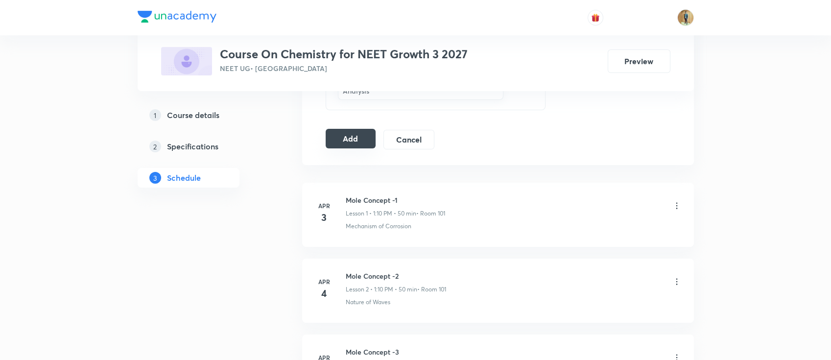
click at [344, 136] on button "Add" at bounding box center [351, 139] width 50 height 20
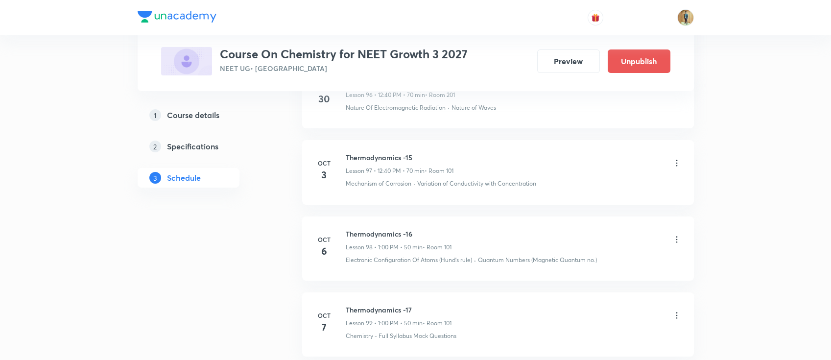
scroll to position [7564, 0]
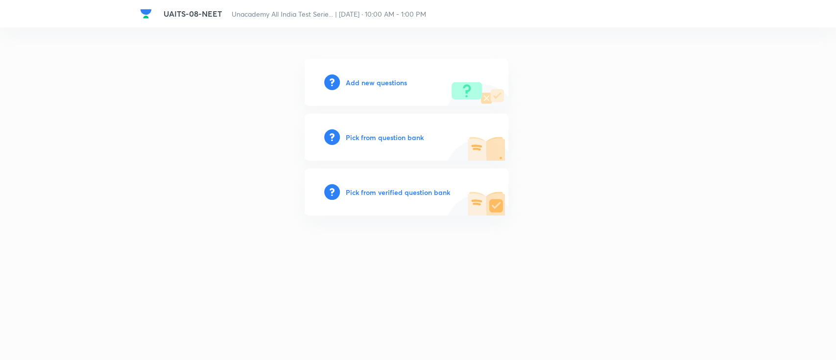
click at [367, 85] on h6 "Add new questions" at bounding box center [376, 82] width 61 height 10
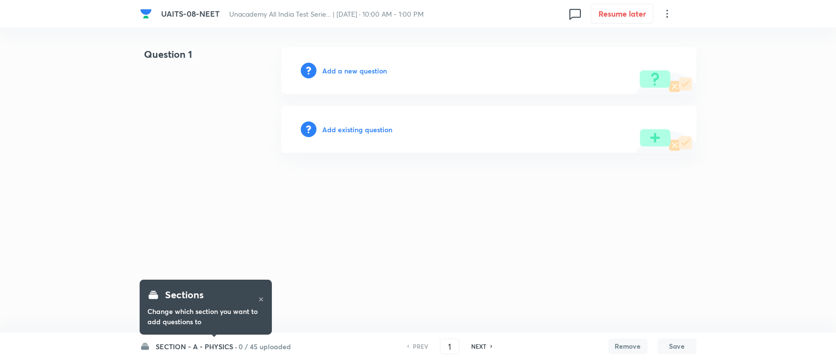
click at [304, 352] on div "SECTION - A - PHYSICS · 0 / 45 uploaded PREV 1 ​ NEXT Remove Save" at bounding box center [418, 346] width 556 height 27
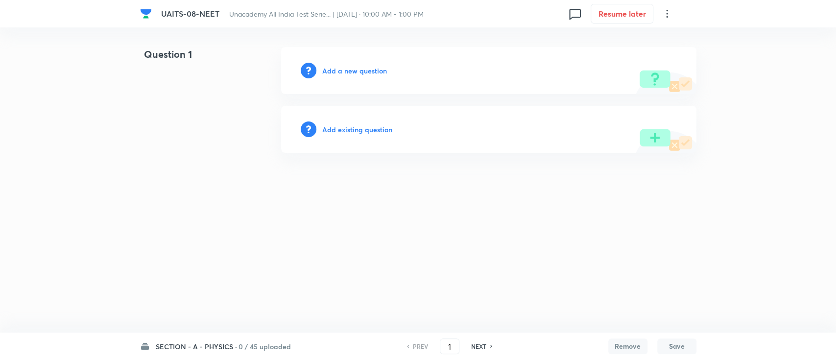
click at [162, 345] on h6 "SECTION - A - PHYSICS ·" at bounding box center [196, 346] width 81 height 10
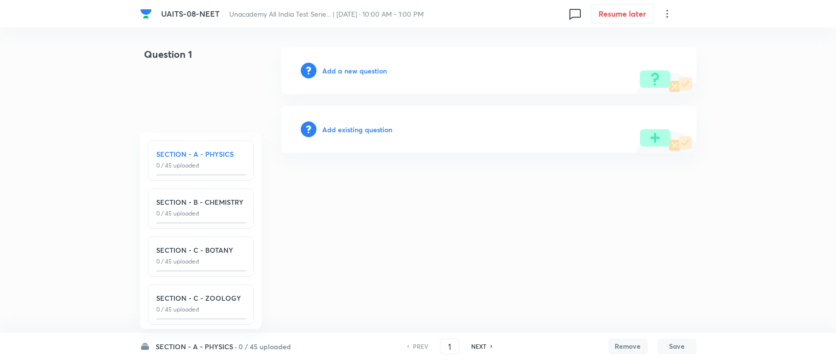
click at [220, 204] on h6 "SECTION - B - CHEMISTRY" at bounding box center [200, 202] width 89 height 10
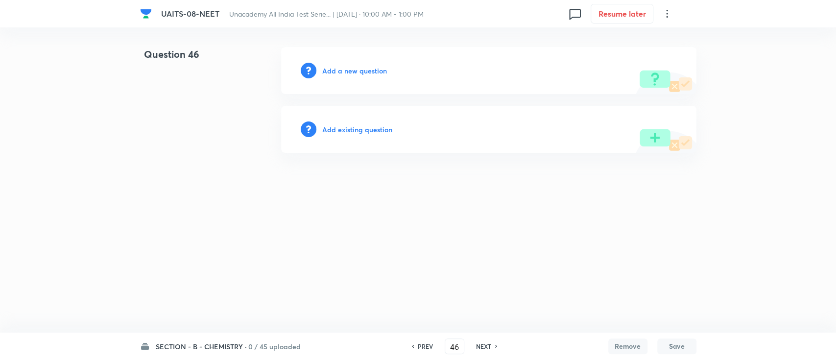
click at [184, 346] on h6 "SECTION - B - CHEMISTRY ·" at bounding box center [201, 346] width 91 height 10
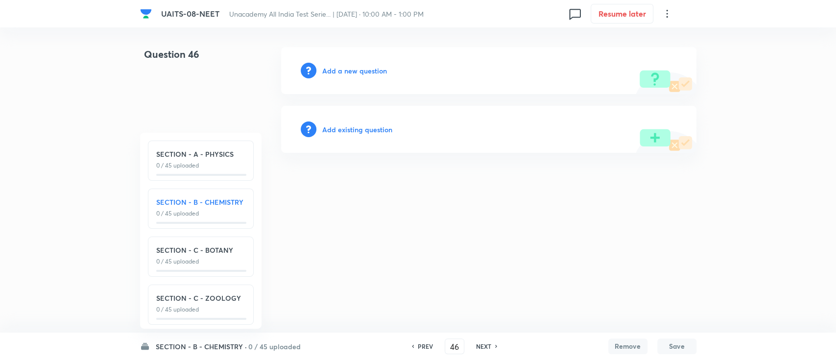
click at [205, 261] on p "0 / 45 uploaded" at bounding box center [200, 261] width 89 height 9
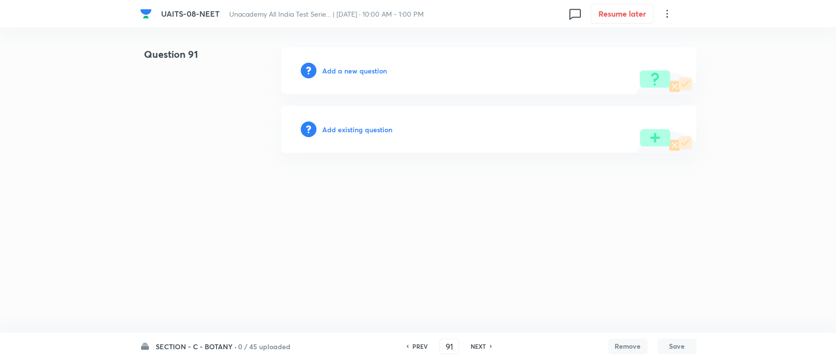
click at [178, 350] on h6 "SECTION - C - BOTANY ·" at bounding box center [196, 346] width 81 height 10
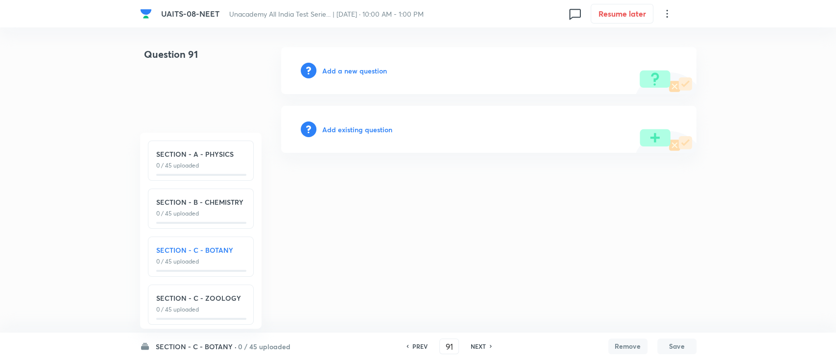
click at [185, 293] on h6 "SECTION - C - ZOOLOGY" at bounding box center [200, 298] width 89 height 10
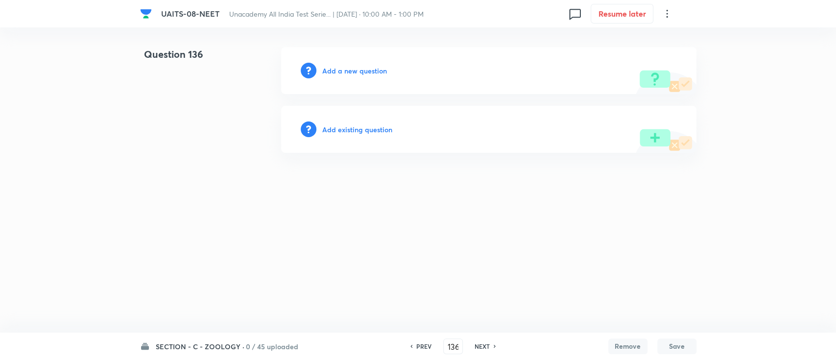
click at [396, 200] on html "UAITS-08-NEET Unacademy All India Test Serie... | [DATE] · 10:00 AM - 1:00 PM 0…" at bounding box center [418, 100] width 836 height 200
click at [223, 341] on h6 "SECTION - C - ZOOLOGY ·" at bounding box center [200, 346] width 89 height 10
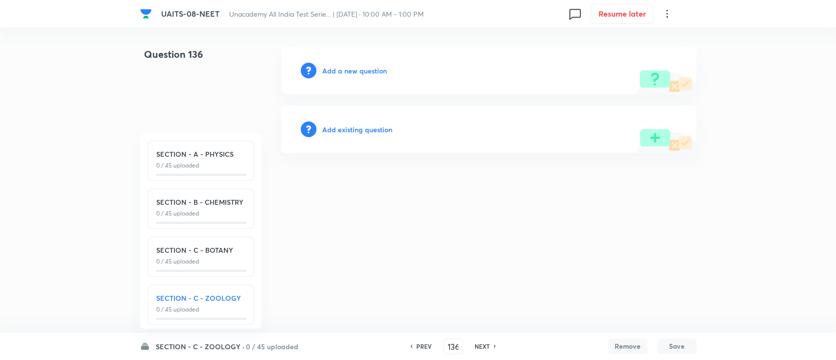
click at [199, 171] on div "SECTION - A - PHYSICS 0 / 45 uploaded" at bounding box center [201, 161] width 106 height 40
type input "1"
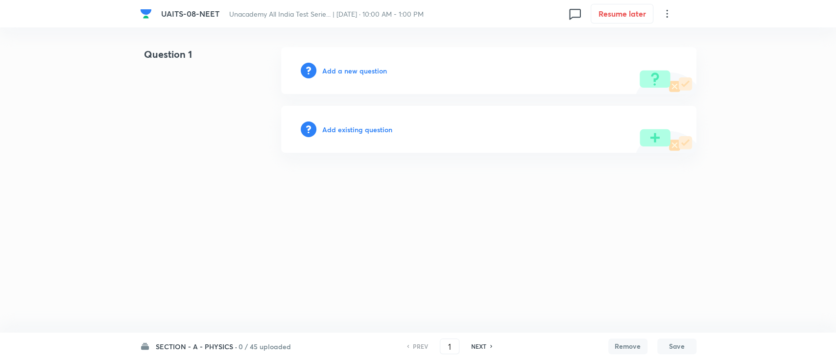
click at [343, 200] on html "UAITS-08-NEET Unacademy All India Test Serie... | [DATE] · 10:00 AM - 1:00 PM 0…" at bounding box center [418, 100] width 836 height 200
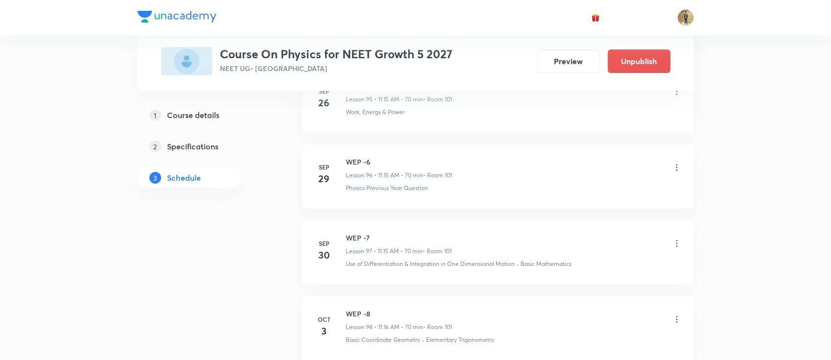
scroll to position [8012, 0]
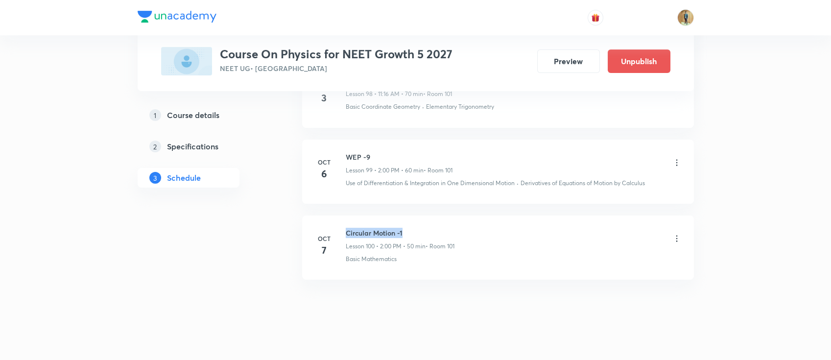
drag, startPoint x: 345, startPoint y: 221, endPoint x: 424, endPoint y: 221, distance: 79.4
click at [424, 228] on h6 "Circular Motion -1" at bounding box center [400, 233] width 109 height 10
copy h6 "Circular Motion -1"
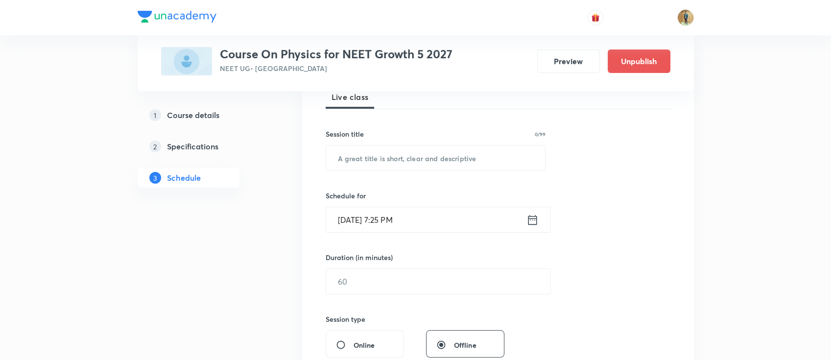
scroll to position [174, 0]
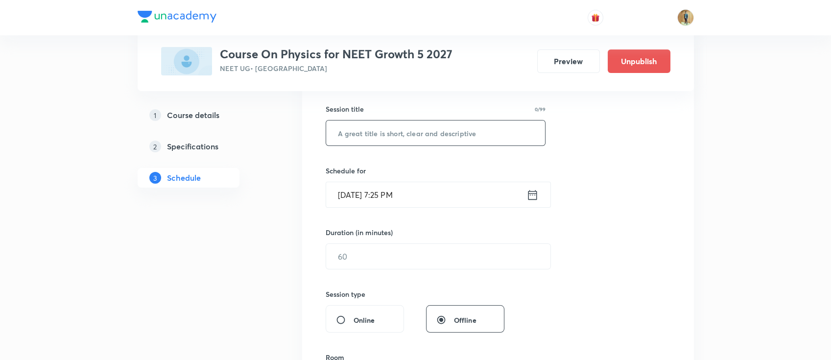
click at [405, 135] on input "text" at bounding box center [435, 132] width 219 height 25
paste input "Circular Motion -1"
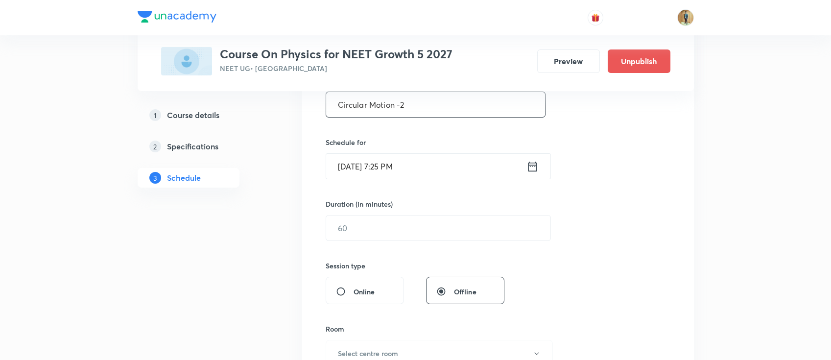
scroll to position [217, 0]
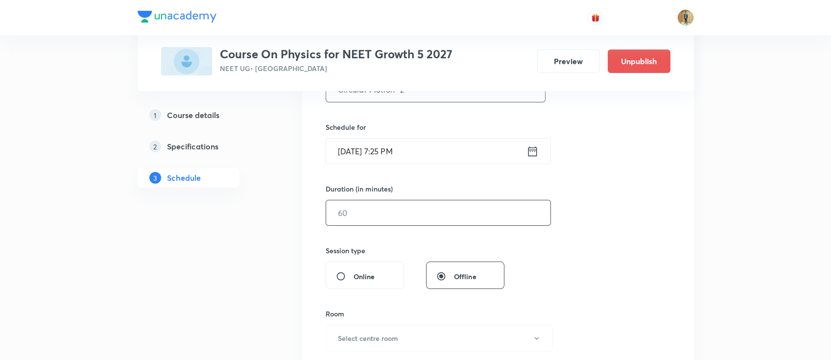
type input "Circular Motion -2"
click at [405, 214] on input "text" at bounding box center [438, 212] width 224 height 25
type input "50"
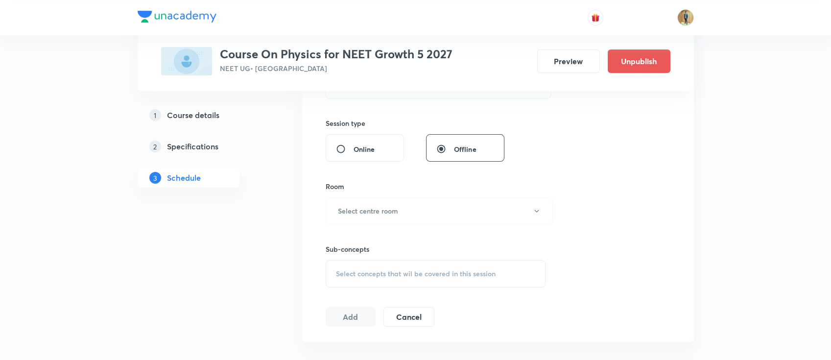
scroll to position [348, 0]
click at [401, 214] on button "Select centre room" at bounding box center [439, 207] width 227 height 27
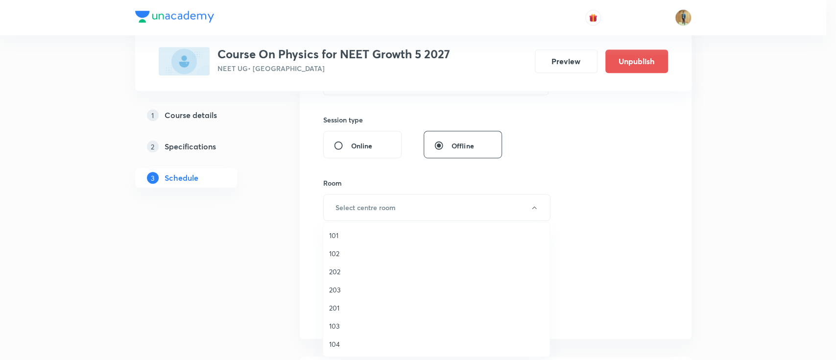
click at [374, 233] on span "101" at bounding box center [436, 235] width 215 height 10
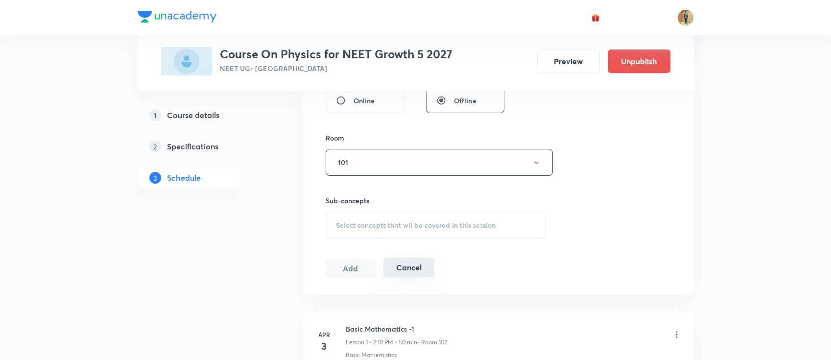
scroll to position [435, 0]
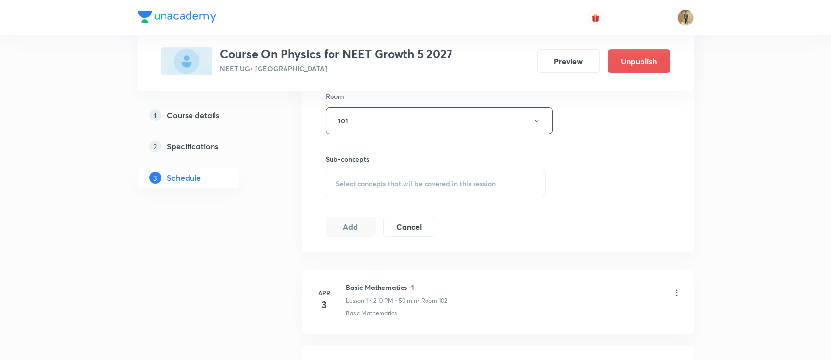
click at [415, 175] on div "Select concepts that wil be covered in this session" at bounding box center [436, 183] width 220 height 27
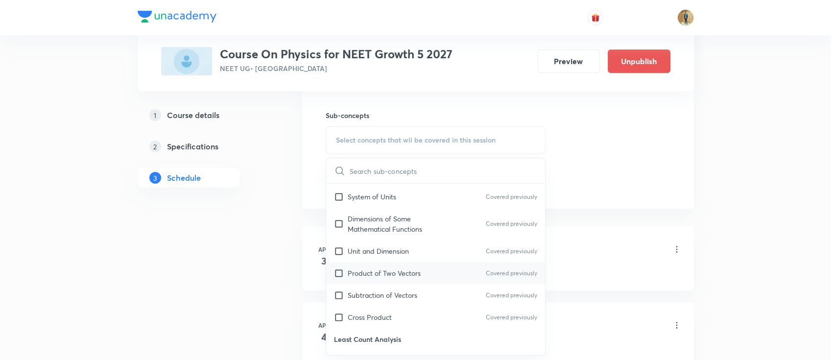
scroll to position [479, 0]
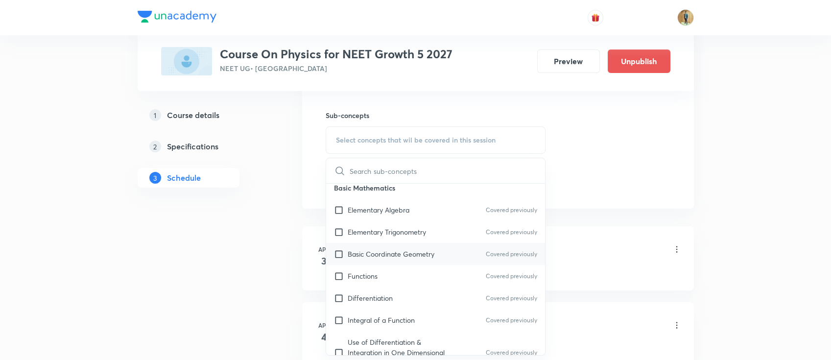
click at [367, 252] on p "Basic Coordinate Geometry" at bounding box center [391, 254] width 87 height 10
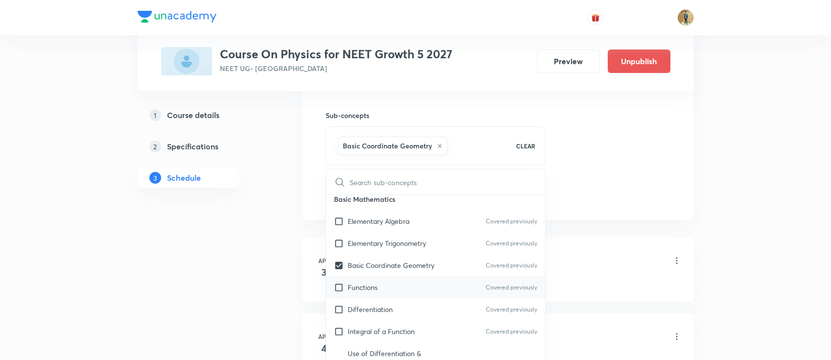
click at [364, 283] on p "Functions" at bounding box center [363, 287] width 30 height 10
checkbox input "true"
click at [368, 312] on p "Differentiation" at bounding box center [370, 309] width 45 height 10
checkbox input "true"
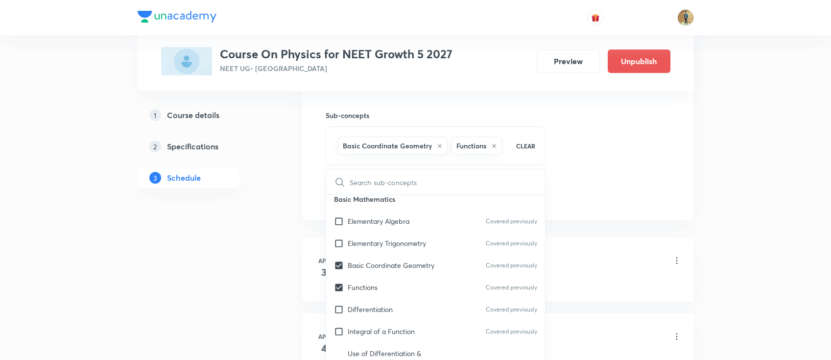
checkbox input "true"
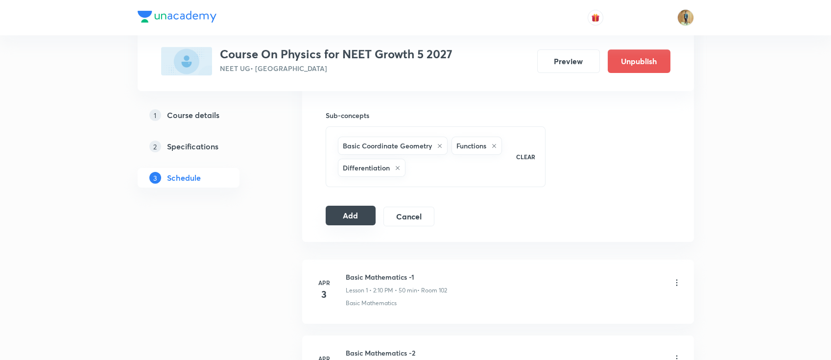
click at [344, 217] on button "Add" at bounding box center [351, 216] width 50 height 20
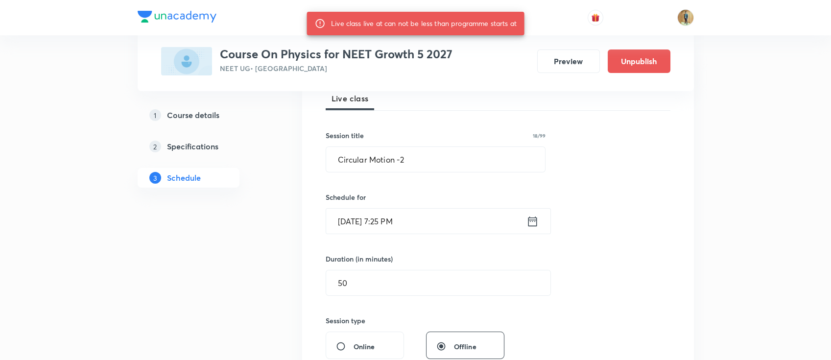
scroll to position [174, 0]
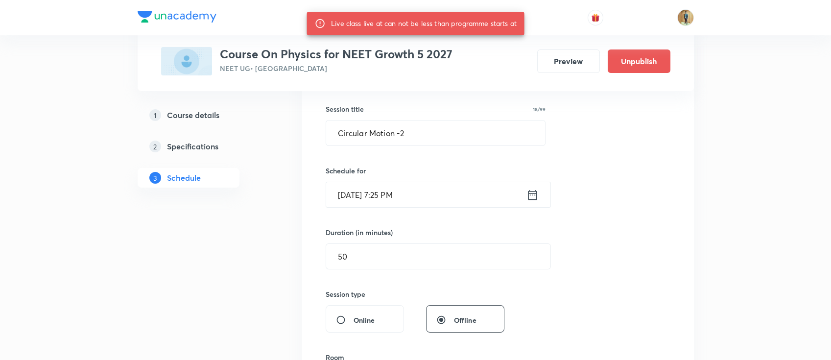
click at [446, 197] on input "Oct 7, 2025, 7:25 PM" at bounding box center [426, 194] width 200 height 25
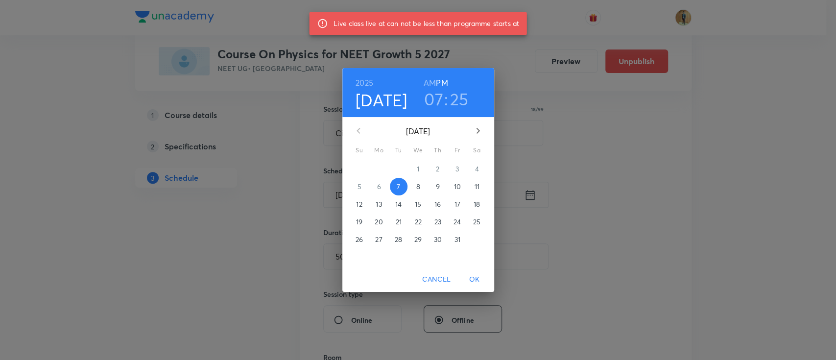
click at [417, 188] on p "8" at bounding box center [418, 187] width 4 height 10
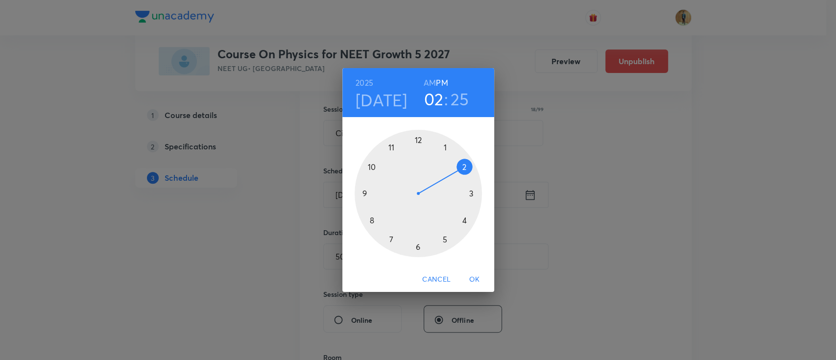
drag, startPoint x: 390, startPoint y: 244, endPoint x: 432, endPoint y: 187, distance: 70.8
click at [432, 187] on div at bounding box center [418, 193] width 127 height 127
drag, startPoint x: 446, startPoint y: 242, endPoint x: 415, endPoint y: 154, distance: 93.7
click at [415, 154] on div at bounding box center [418, 193] width 127 height 127
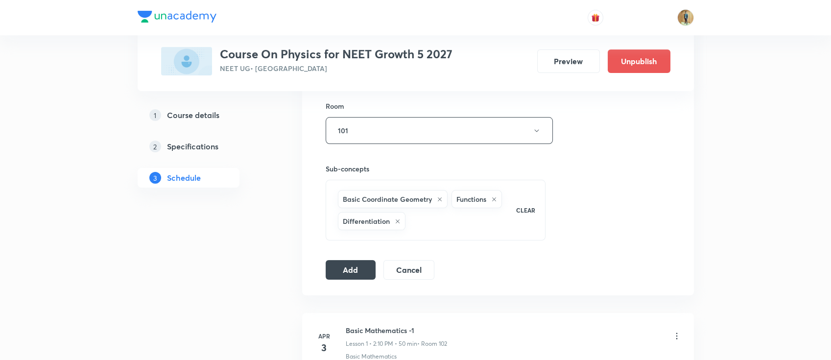
scroll to position [479, 0]
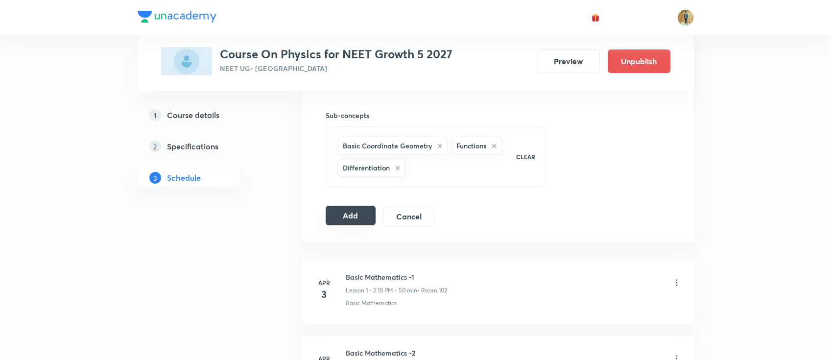
click at [351, 219] on button "Add" at bounding box center [351, 216] width 50 height 20
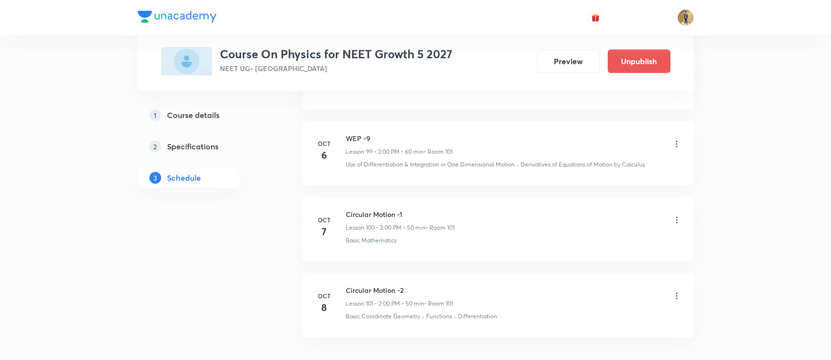
scroll to position [7638, 0]
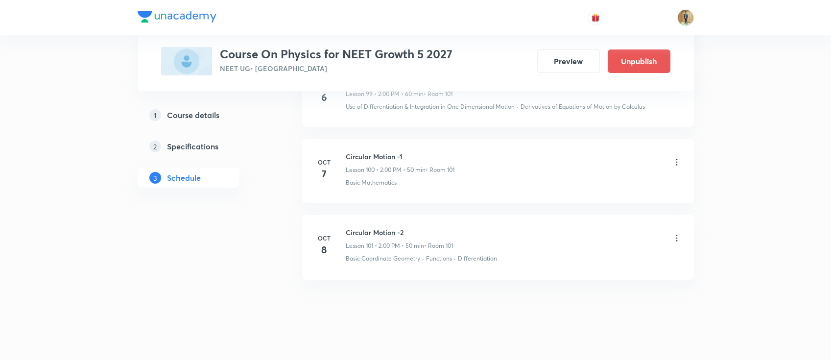
drag, startPoint x: 346, startPoint y: 237, endPoint x: 555, endPoint y: 227, distance: 209.9
click at [555, 227] on div "Circular Motion -2 Lesson 101 • 2:00 PM • 50 min • Room 101" at bounding box center [514, 238] width 336 height 23
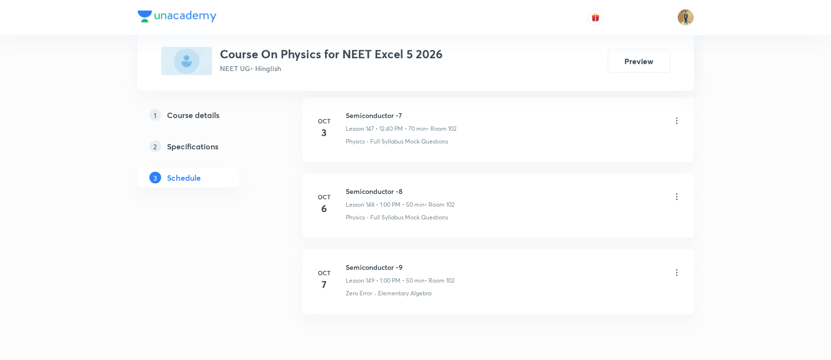
scroll to position [11739, 0]
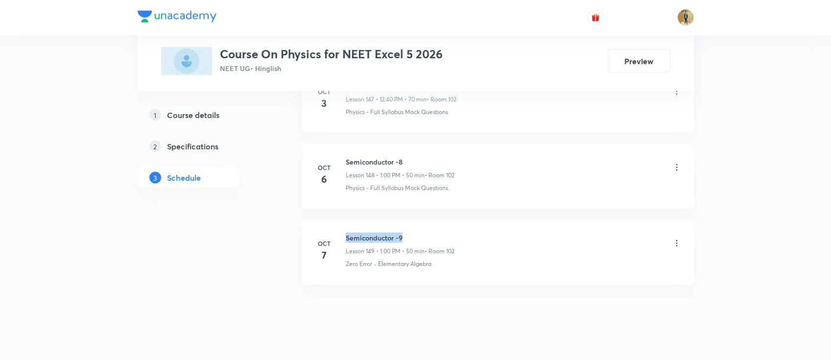
drag, startPoint x: 345, startPoint y: 221, endPoint x: 432, endPoint y: 222, distance: 87.2
click at [432, 233] on div "[DATE] Semiconductor -9 Lesson 149 • 1:00 PM • 50 min • Room 102 Zero Error · E…" at bounding box center [497, 251] width 367 height 36
copy h6 "Semiconductor -9"
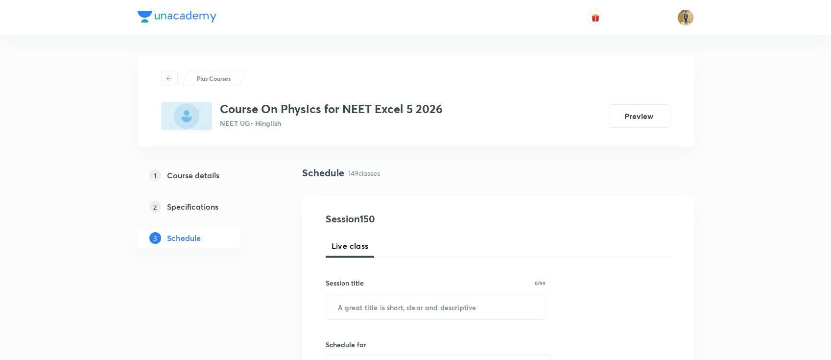
scroll to position [130, 0]
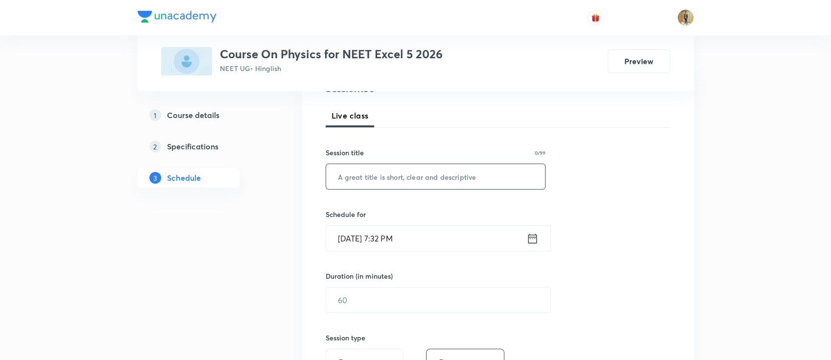
click at [419, 189] on div "​" at bounding box center [436, 177] width 220 height 26
paste input "Semiconductor -9"
type input "Semiconductor -10"
click at [530, 241] on icon at bounding box center [533, 239] width 12 height 14
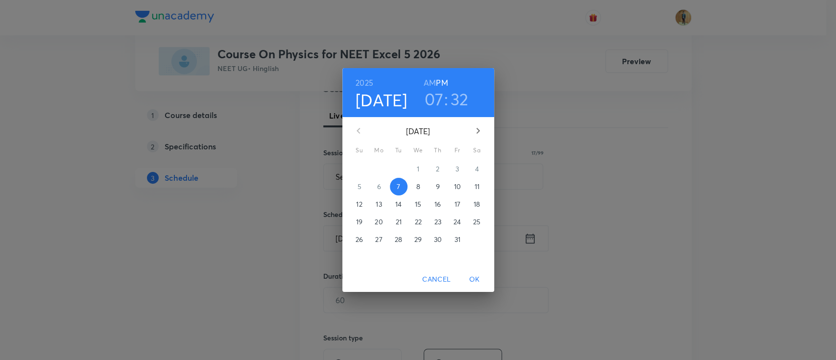
click at [414, 188] on span "8" at bounding box center [418, 187] width 18 height 10
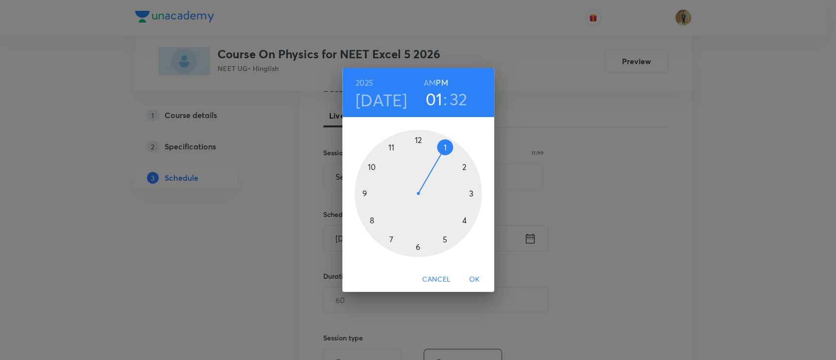
drag, startPoint x: 392, startPoint y: 244, endPoint x: 455, endPoint y: 150, distance: 113.0
click at [455, 150] on div at bounding box center [418, 193] width 127 height 127
drag, startPoint x: 413, startPoint y: 245, endPoint x: 419, endPoint y: 165, distance: 81.0
click at [419, 165] on div at bounding box center [418, 193] width 127 height 127
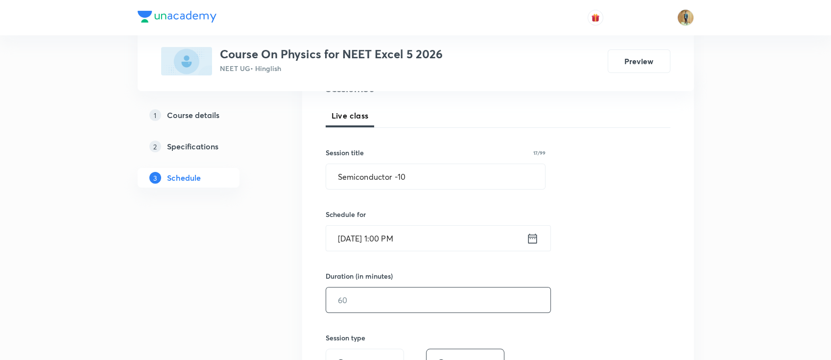
click at [412, 297] on input "text" at bounding box center [438, 300] width 224 height 25
type input "50"
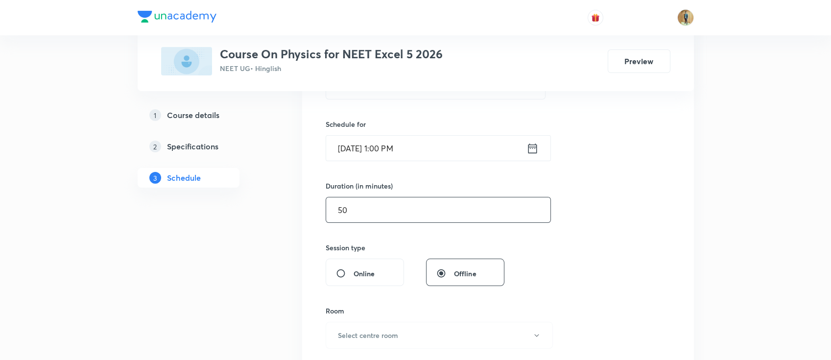
scroll to position [268, 0]
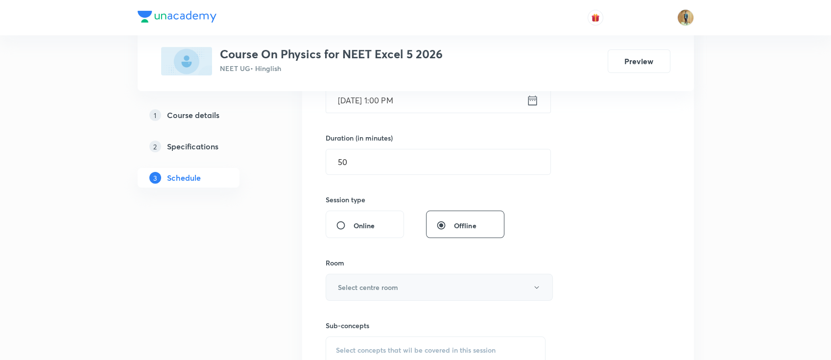
click at [390, 285] on h6 "Select centre room" at bounding box center [368, 287] width 60 height 10
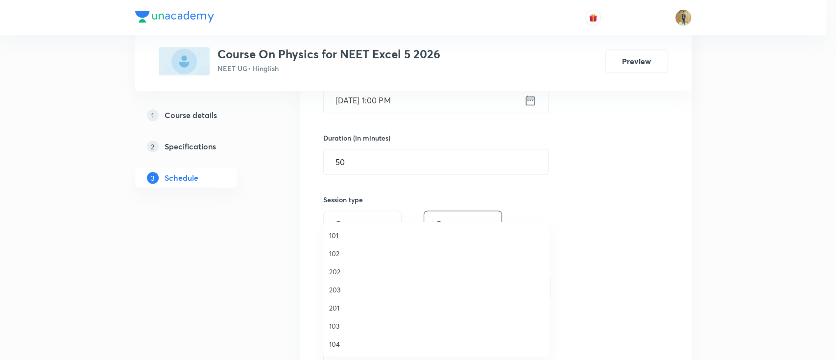
click at [345, 256] on span "102" at bounding box center [436, 253] width 215 height 10
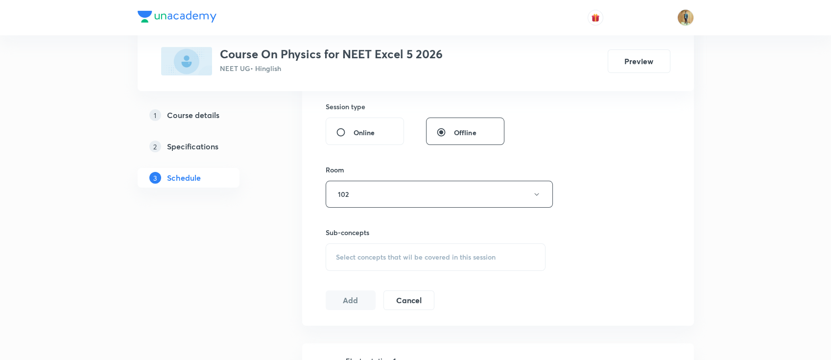
scroll to position [443, 0]
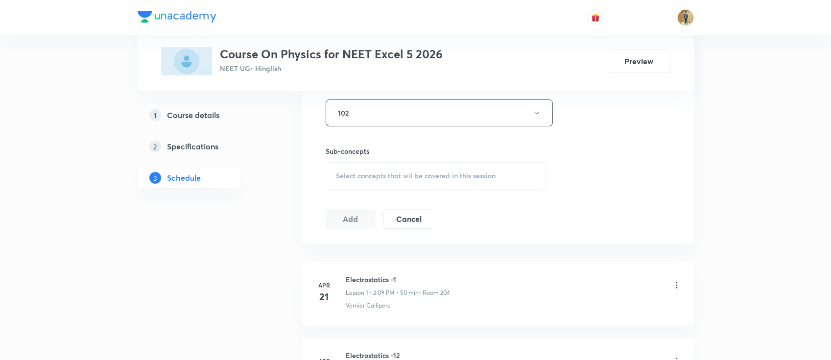
click at [401, 183] on div "Select concepts that wil be covered in this session" at bounding box center [436, 175] width 220 height 27
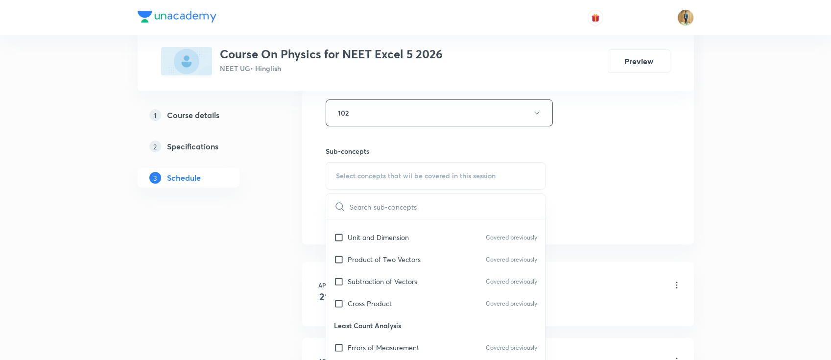
scroll to position [305, 0]
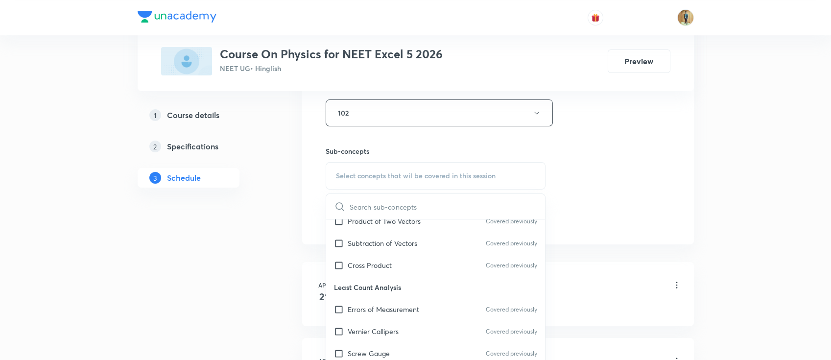
click at [381, 283] on p "Least Count Analysis" at bounding box center [435, 287] width 219 height 22
click at [380, 272] on div "Cross Product Covered previously" at bounding box center [435, 265] width 219 height 22
checkbox input "true"
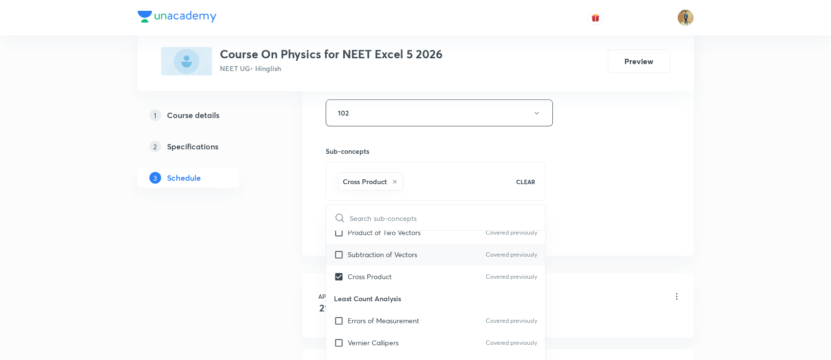
click at [383, 257] on p "Subtraction of Vectors" at bounding box center [383, 254] width 70 height 10
checkbox input "true"
click at [668, 217] on div "Session 150 Live class Session title 17/99 Semiconductor -10 ​ Schedule for Oct…" at bounding box center [498, 4] width 345 height 471
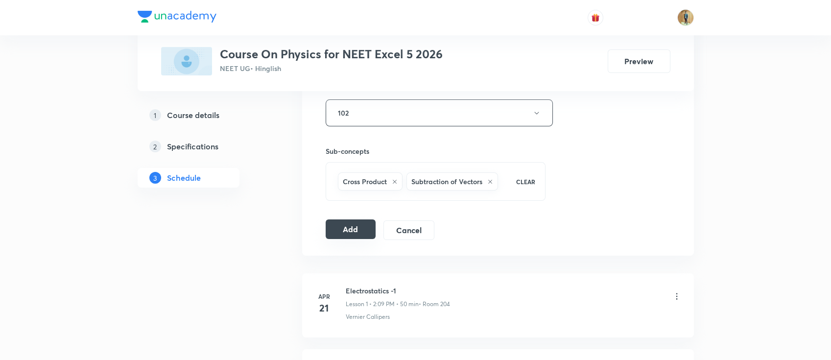
click at [353, 233] on button "Add" at bounding box center [351, 229] width 50 height 20
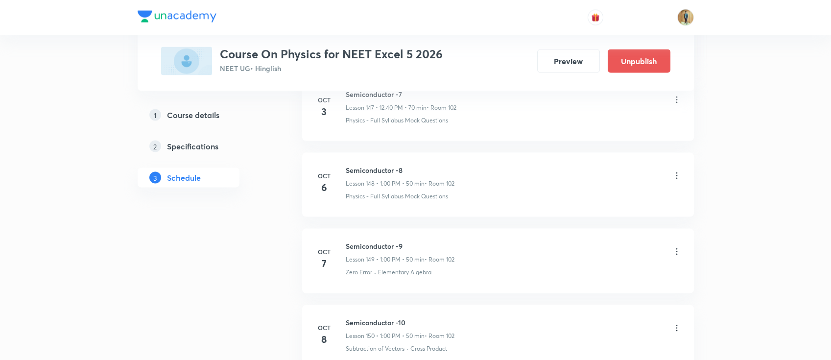
scroll to position [11365, 0]
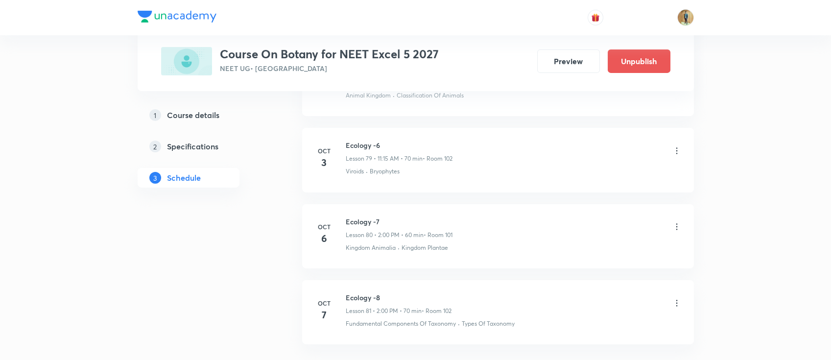
scroll to position [6572, 0]
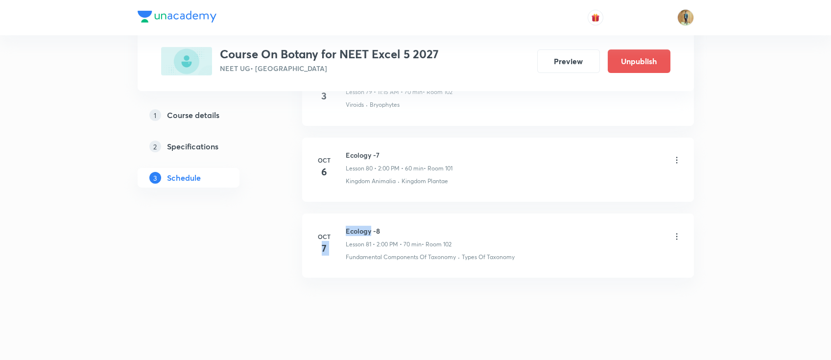
drag, startPoint x: 343, startPoint y: 222, endPoint x: 372, endPoint y: 222, distance: 29.4
click at [370, 226] on div "[DATE] Ecology -8 Lesson 81 • 2:00 PM • 70 min • Room 102 Fundamental Component…" at bounding box center [497, 244] width 367 height 36
click at [372, 226] on h6 "Ecology -8" at bounding box center [399, 231] width 106 height 10
drag, startPoint x: 346, startPoint y: 225, endPoint x: 407, endPoint y: 222, distance: 60.3
click at [374, 226] on h6 "Ecology -8" at bounding box center [399, 231] width 106 height 10
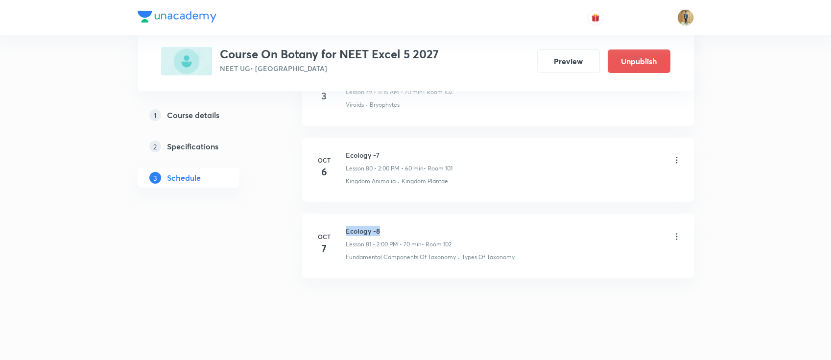
click at [380, 226] on h6 "Ecology -8" at bounding box center [399, 231] width 106 height 10
copy h6 "Ecology -8"
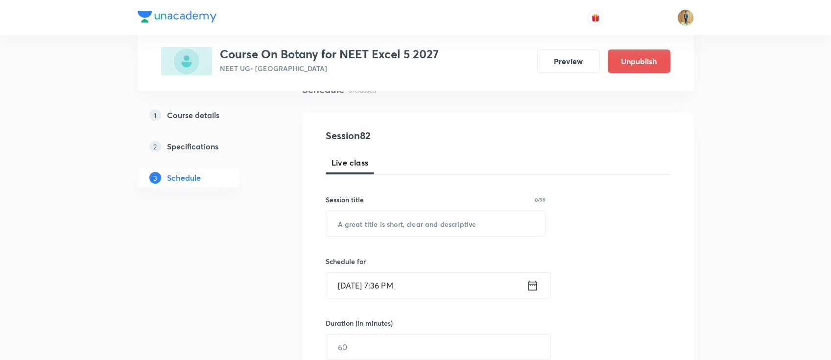
scroll to position [87, 0]
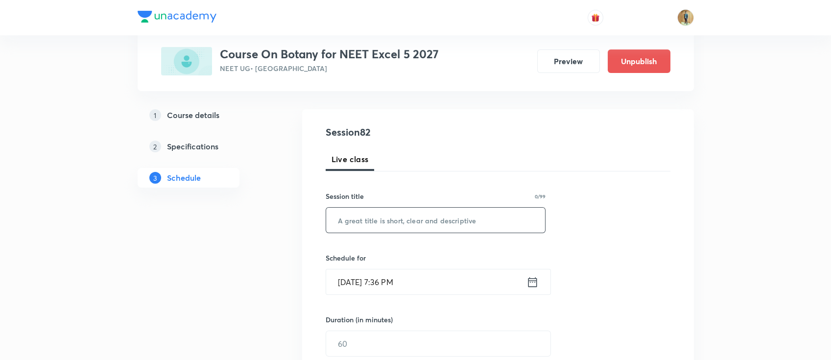
click at [417, 224] on input "text" at bounding box center [435, 220] width 219 height 25
paste input "Ecology -8"
type input "Ecology -9"
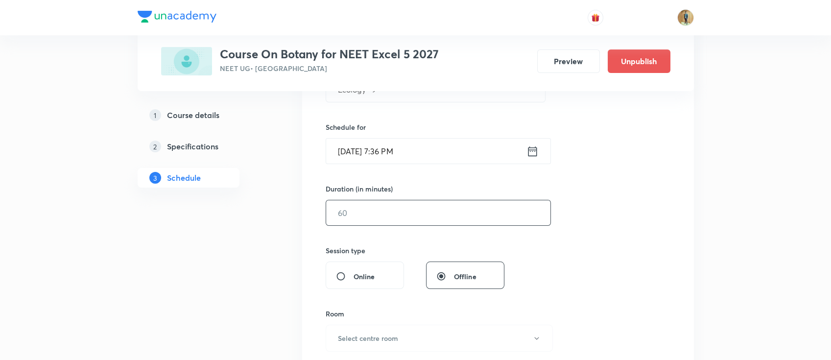
click at [409, 217] on input "text" at bounding box center [438, 212] width 224 height 25
type input "50"
click at [487, 152] on input "[DATE] 7:36 PM" at bounding box center [426, 151] width 200 height 25
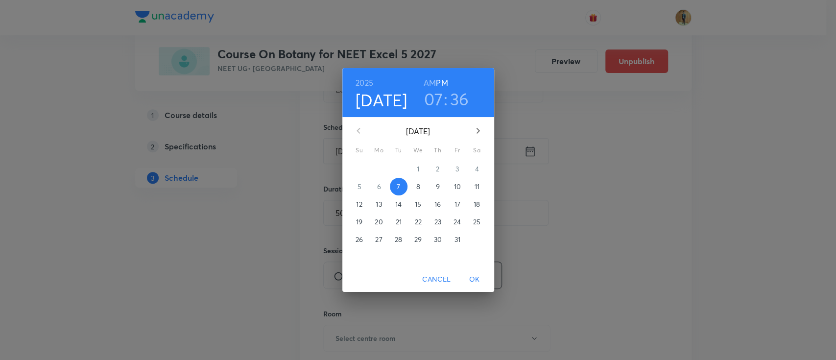
click at [423, 187] on span "8" at bounding box center [418, 187] width 18 height 10
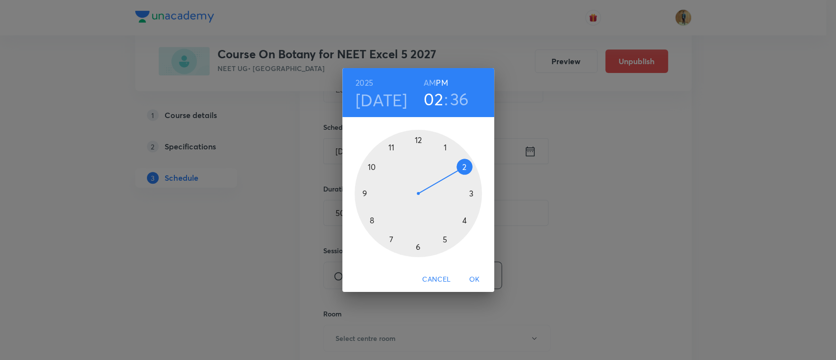
drag, startPoint x: 388, startPoint y: 243, endPoint x: 452, endPoint y: 171, distance: 95.8
click at [452, 171] on div at bounding box center [418, 193] width 127 height 127
drag, startPoint x: 388, startPoint y: 236, endPoint x: 417, endPoint y: 172, distance: 69.9
click at [417, 172] on div at bounding box center [418, 193] width 127 height 127
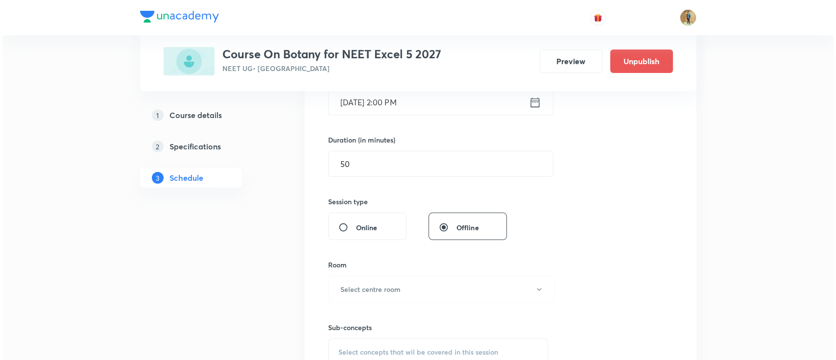
scroll to position [305, 0]
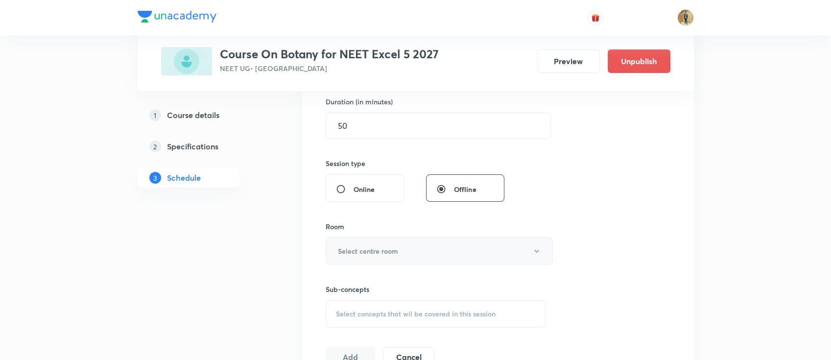
click at [402, 248] on button "Select centre room" at bounding box center [439, 251] width 227 height 27
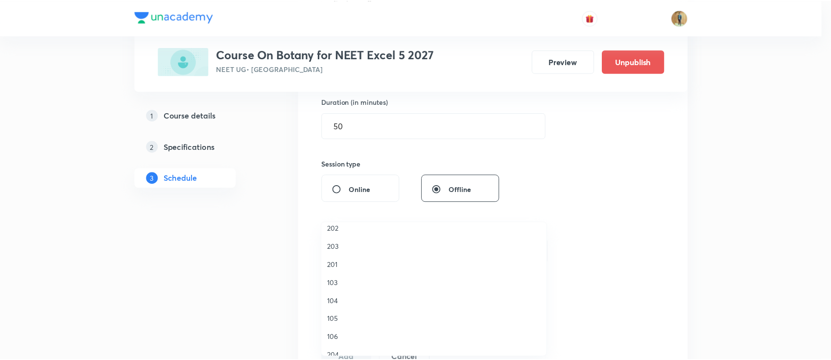
scroll to position [0, 0]
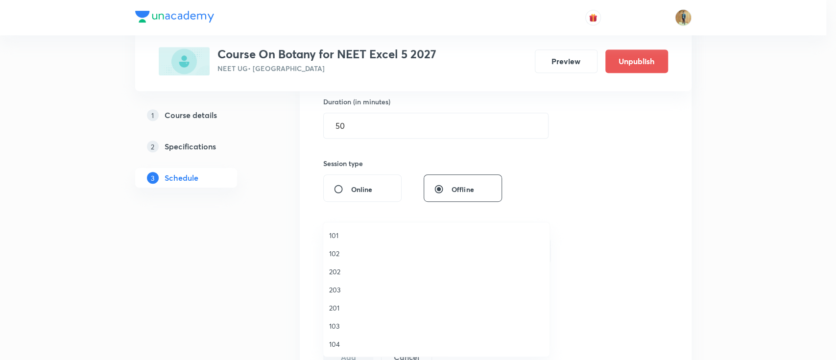
click at [354, 253] on span "102" at bounding box center [436, 253] width 215 height 10
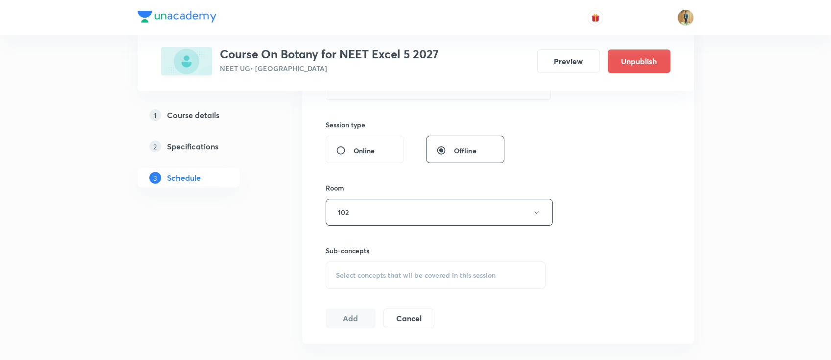
scroll to position [435, 0]
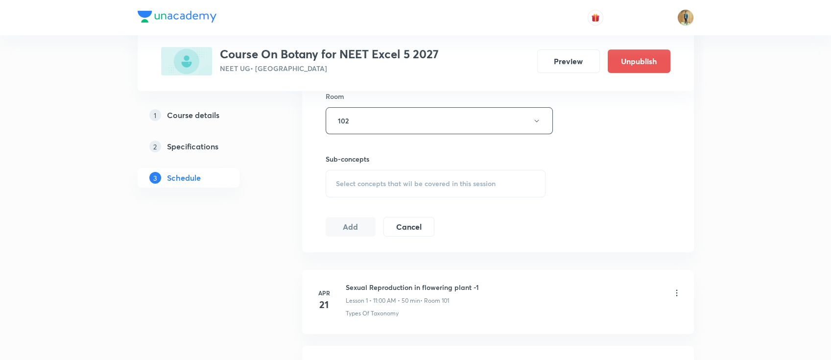
click at [402, 184] on span "Select concepts that wil be covered in this session" at bounding box center [416, 184] width 160 height 8
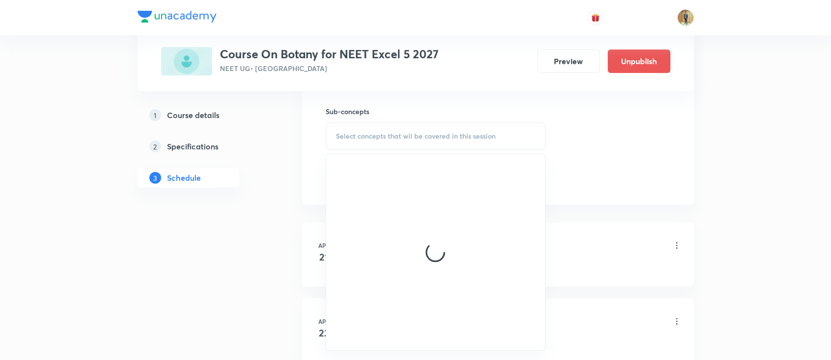
scroll to position [522, 0]
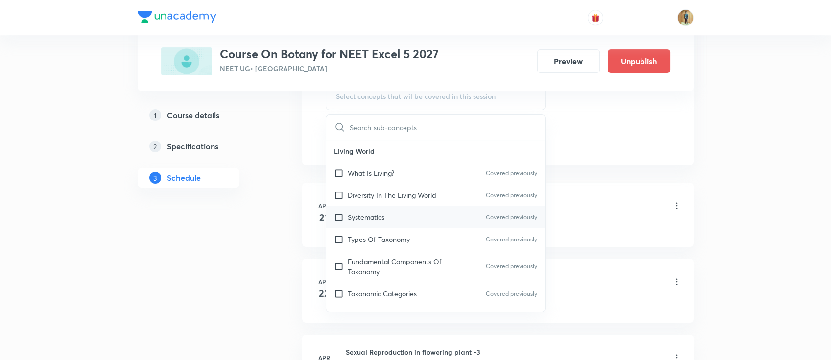
click at [385, 217] on div "Systematics Covered previously" at bounding box center [435, 217] width 219 height 22
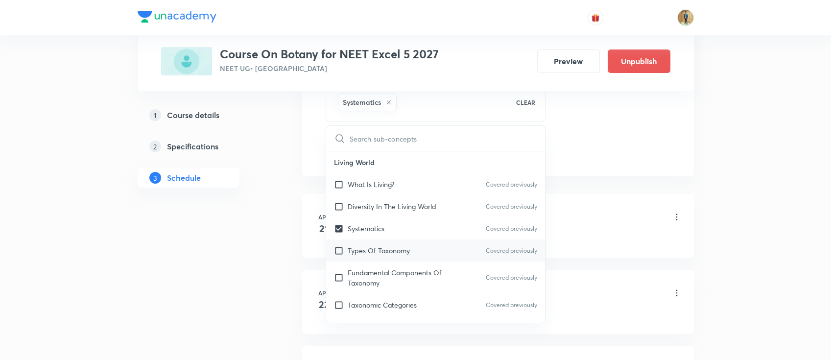
click at [385, 241] on div "Types Of Taxonomy Covered previously" at bounding box center [435, 251] width 219 height 22
checkbox input "true"
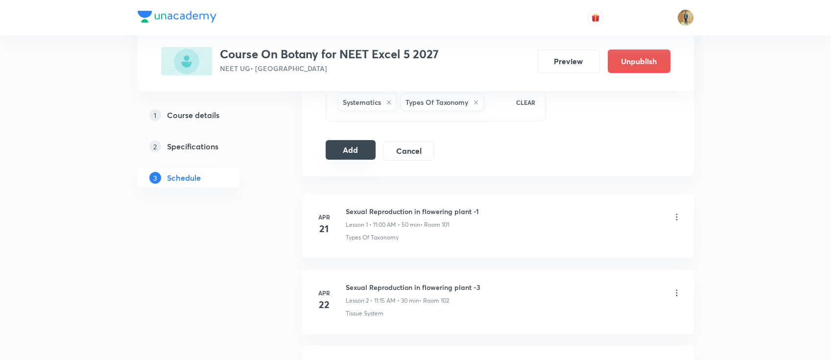
click at [351, 152] on button "Add" at bounding box center [351, 150] width 50 height 20
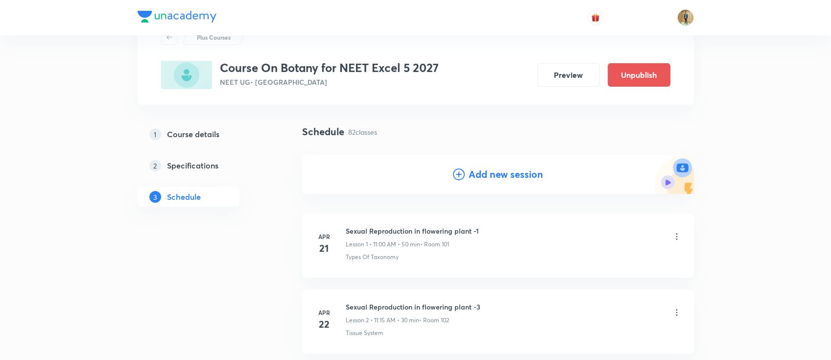
scroll to position [0, 0]
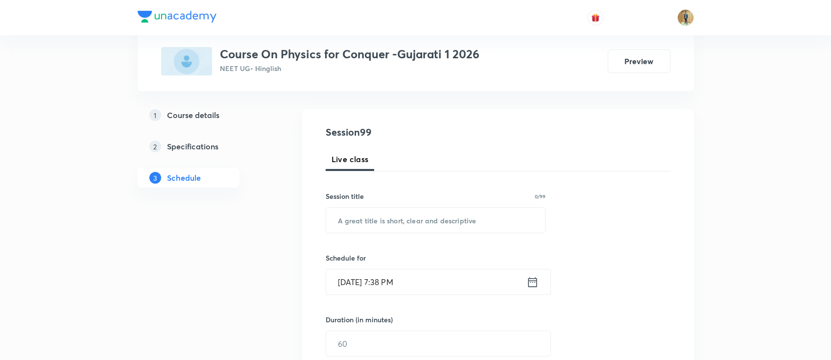
scroll to position [7861, 0]
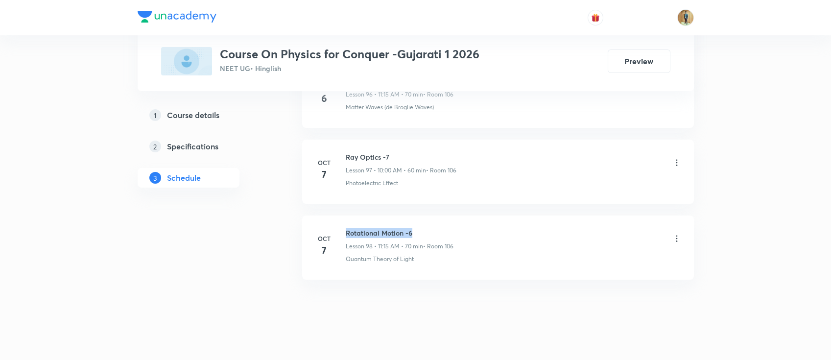
drag, startPoint x: 346, startPoint y: 220, endPoint x: 439, endPoint y: 220, distance: 93.1
click at [439, 228] on h6 "Rotational Motion -6" at bounding box center [400, 233] width 108 height 10
copy h6 "Rotational Motion -6"
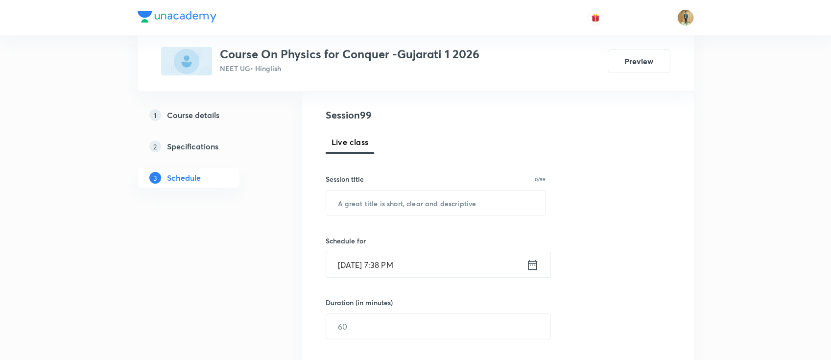
scroll to position [130, 0]
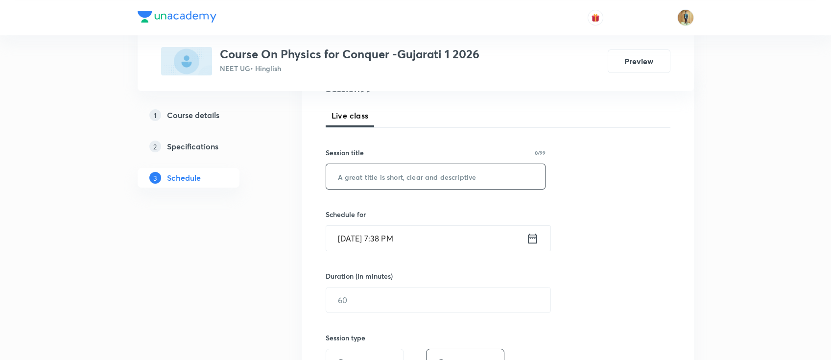
click at [459, 181] on input "text" at bounding box center [435, 176] width 219 height 25
paste input "Rotational Motion -6"
type input "Rotational Motion -7"
click at [431, 234] on input "[DATE] 7:38 PM" at bounding box center [426, 238] width 200 height 25
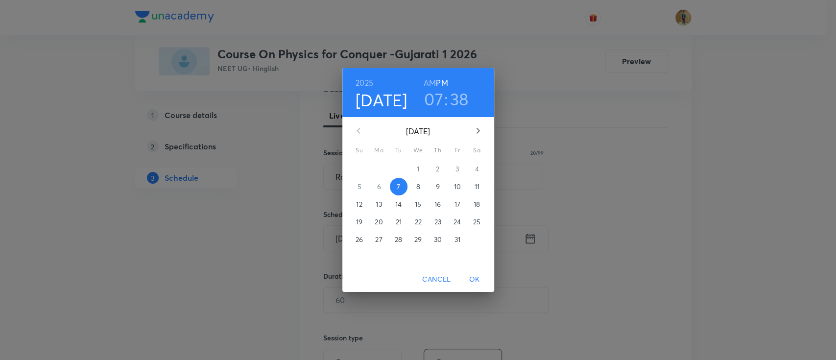
click at [412, 187] on span "8" at bounding box center [418, 187] width 18 height 10
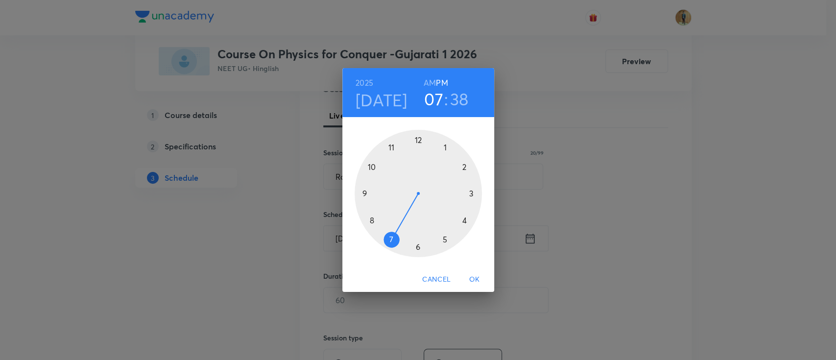
click at [432, 83] on h6 "AM" at bounding box center [430, 83] width 12 height 14
drag, startPoint x: 393, startPoint y: 239, endPoint x: 369, endPoint y: 164, distance: 78.5
click at [369, 164] on div at bounding box center [418, 193] width 127 height 127
drag, startPoint x: 377, startPoint y: 228, endPoint x: 417, endPoint y: 151, distance: 86.5
click at [417, 151] on div at bounding box center [418, 193] width 127 height 127
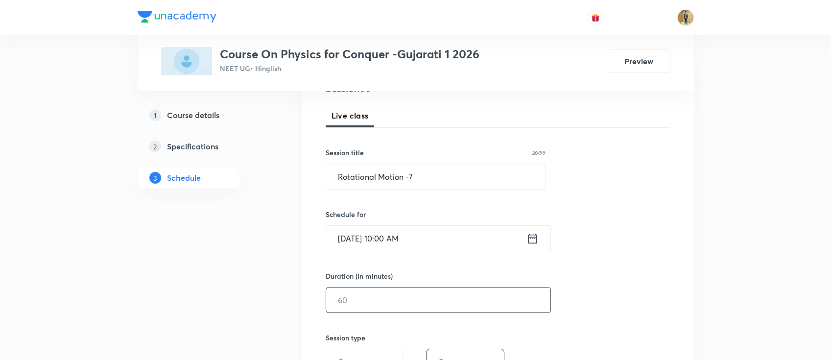
click at [380, 293] on input "text" at bounding box center [438, 300] width 224 height 25
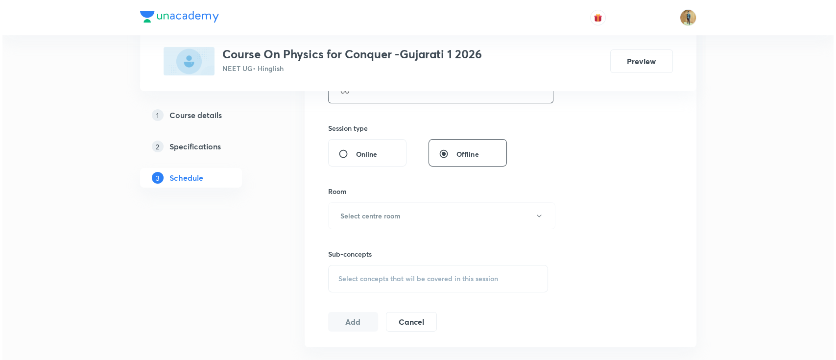
scroll to position [392, 0]
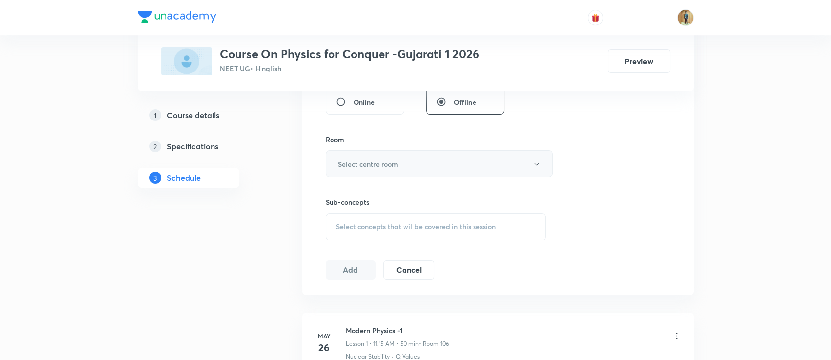
type input "60"
click at [398, 166] on button "Select centre room" at bounding box center [439, 163] width 227 height 27
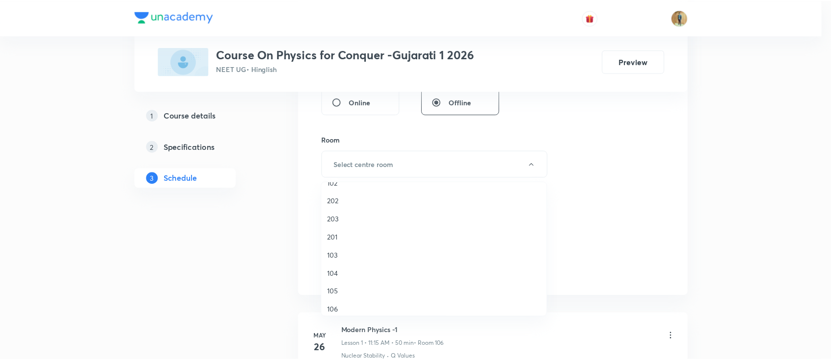
scroll to position [43, 0]
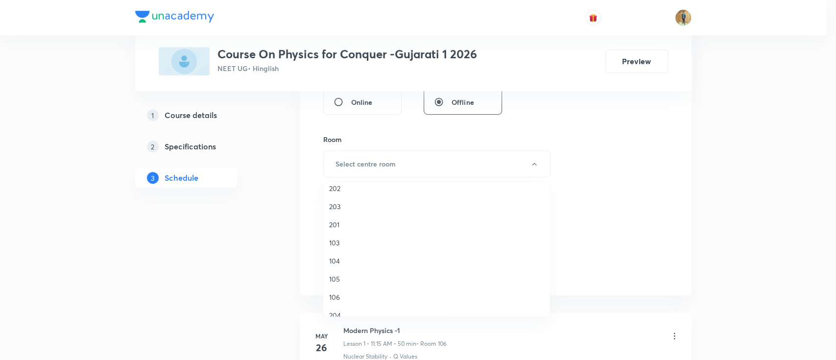
click at [337, 296] on span "106" at bounding box center [436, 297] width 215 height 10
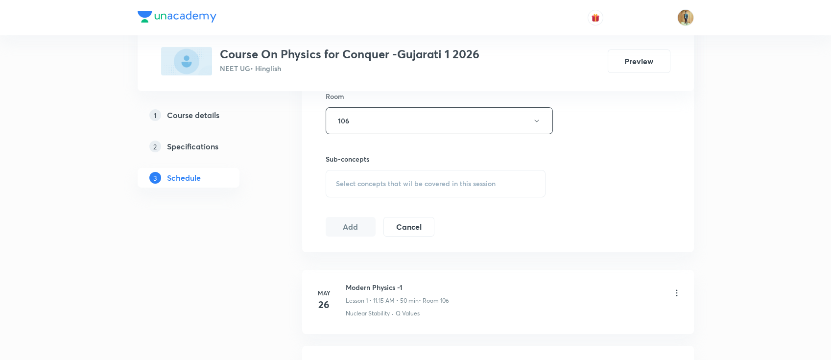
click at [373, 180] on span "Select concepts that wil be covered in this session" at bounding box center [416, 184] width 160 height 8
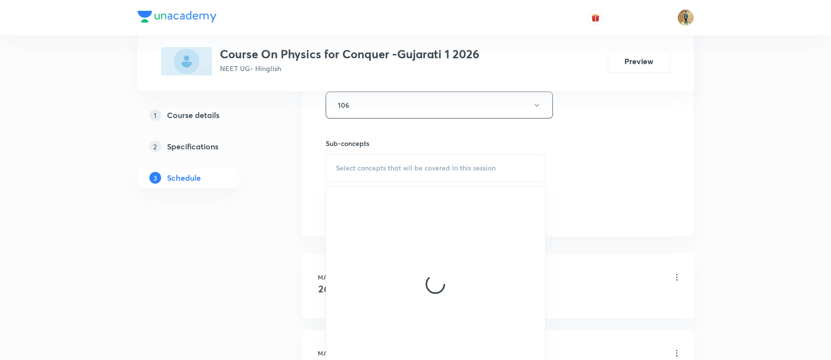
scroll to position [479, 0]
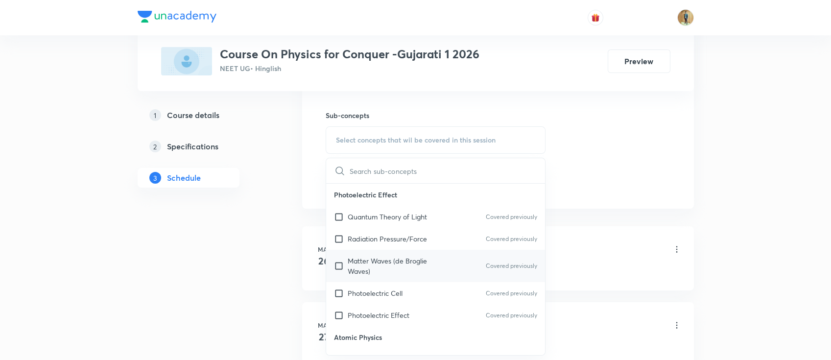
click at [401, 265] on p "Matter Waves (de Broglie Waves)" at bounding box center [397, 266] width 99 height 21
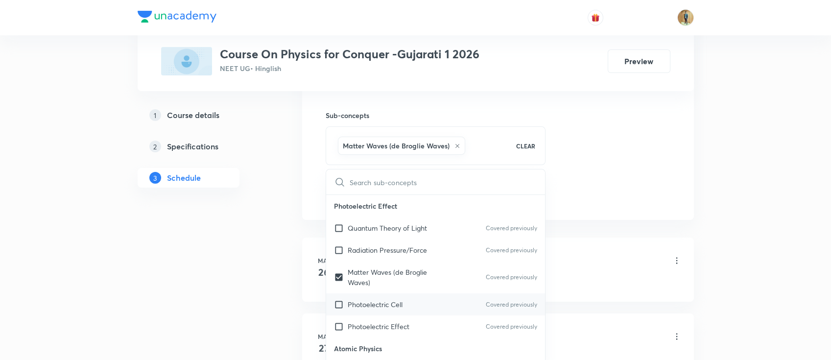
click at [395, 295] on div "Photoelectric Cell Covered previously" at bounding box center [435, 304] width 219 height 22
checkbox input "true"
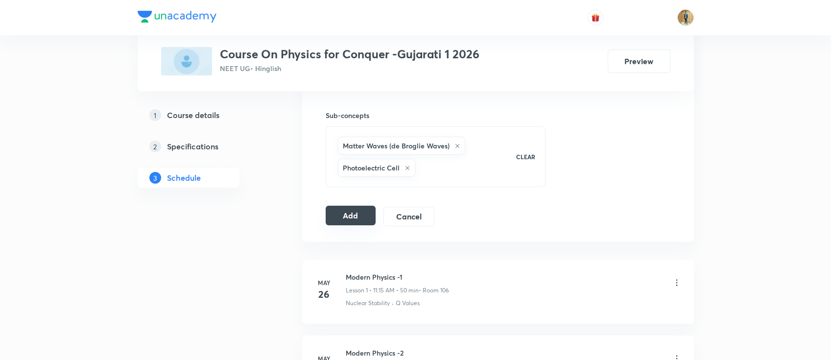
click at [340, 218] on button "Add" at bounding box center [351, 216] width 50 height 20
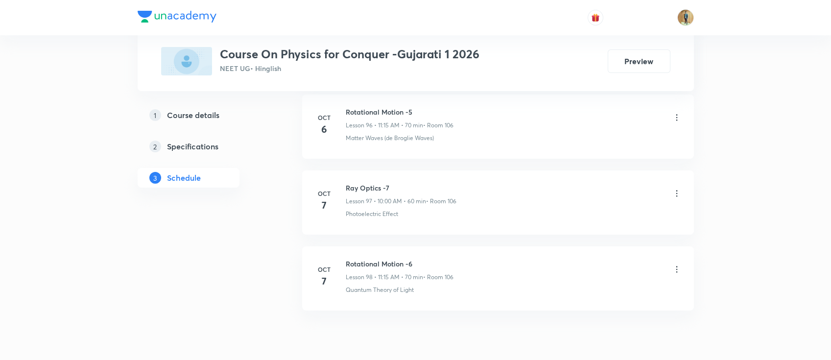
scroll to position [7412, 0]
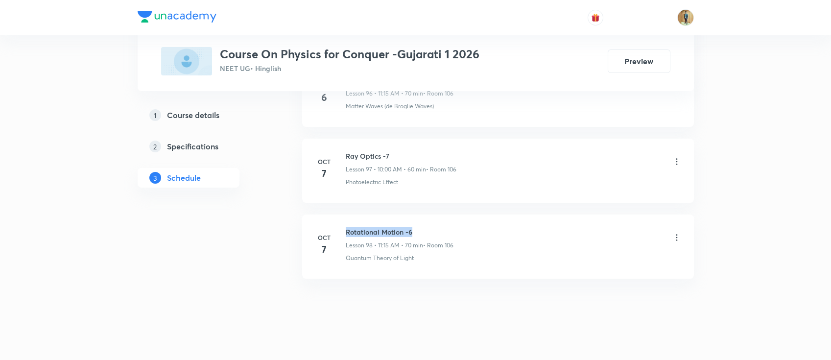
drag, startPoint x: 347, startPoint y: 221, endPoint x: 439, endPoint y: 221, distance: 92.6
click at [439, 227] on h6 "Rotational Motion -6" at bounding box center [400, 232] width 108 height 10
copy h6 "Rotational Motion -6"
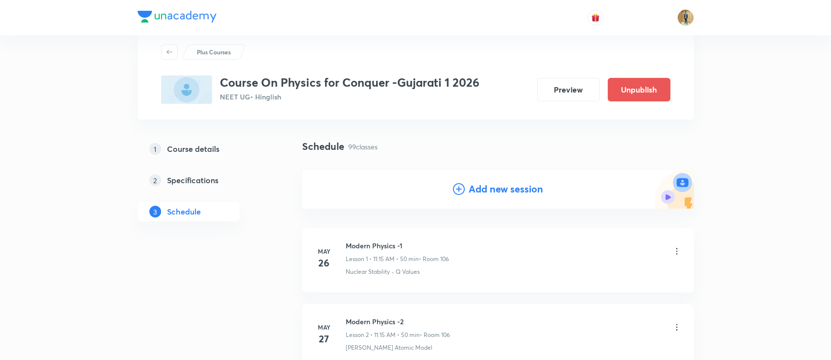
scroll to position [0, 0]
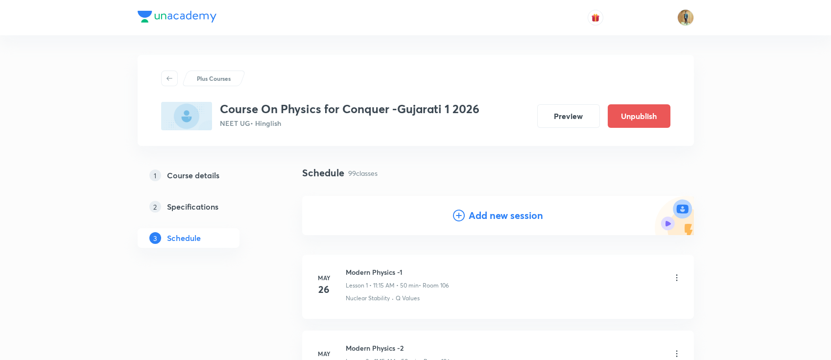
click at [513, 218] on h4 "Add new session" at bounding box center [506, 215] width 74 height 15
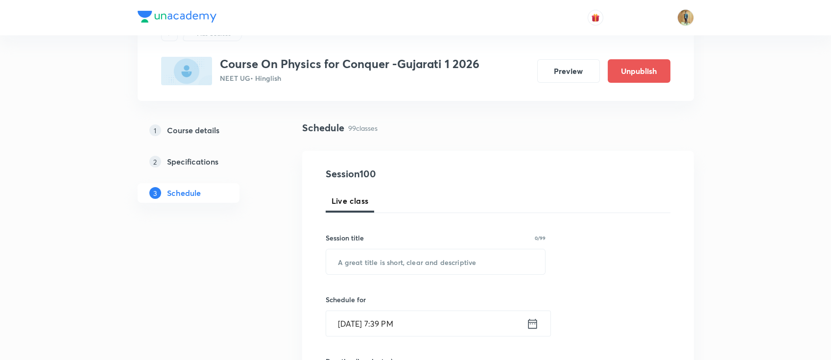
scroll to position [130, 0]
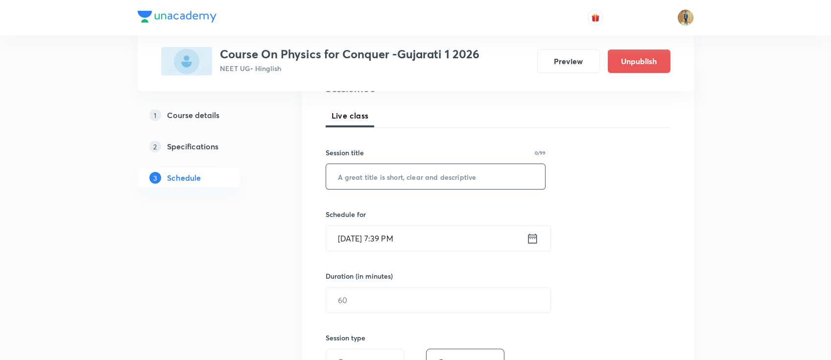
click at [398, 184] on input "text" at bounding box center [435, 176] width 219 height 25
paste input "Rotational Motion -6"
type input "Rotational Motion -7"
click at [419, 299] on input "text" at bounding box center [438, 300] width 224 height 25
type input "60"
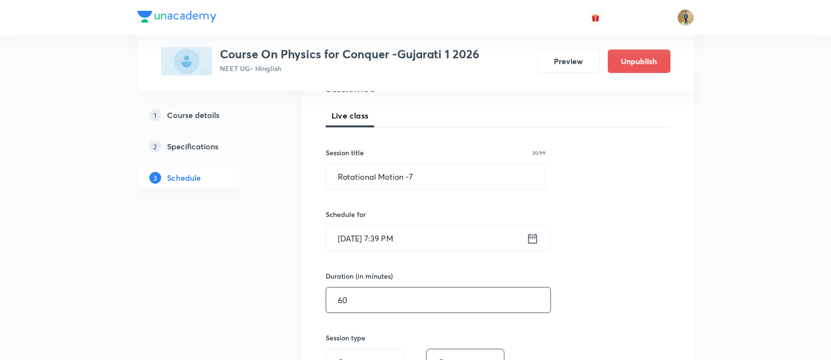
click at [414, 241] on input "Oct 7, 2025, 7:39 PM" at bounding box center [426, 238] width 200 height 25
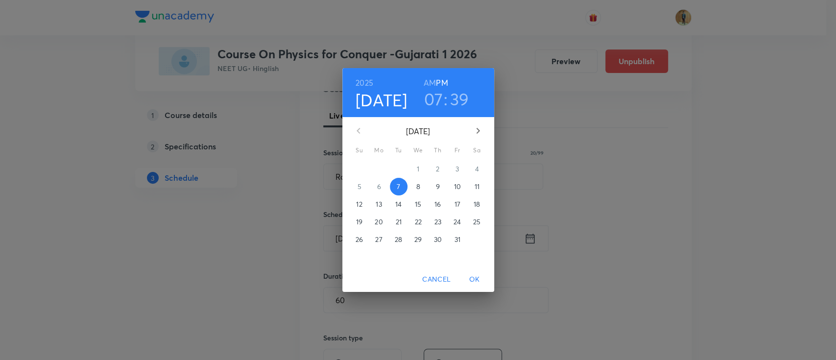
click at [414, 188] on span "8" at bounding box center [418, 187] width 18 height 10
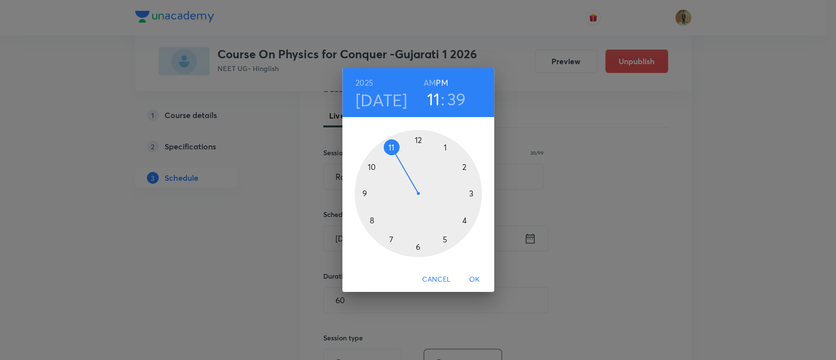
drag, startPoint x: 386, startPoint y: 240, endPoint x: 401, endPoint y: 151, distance: 89.9
click at [401, 151] on div at bounding box center [418, 193] width 127 height 127
click at [430, 81] on h6 "AM" at bounding box center [430, 83] width 12 height 14
click at [691, 147] on div "2025 Oct 8 11 : 39 AM PM 00 05 10 15 20 25 30 35 40 45 50 55 Cancel OK" at bounding box center [418, 180] width 836 height 360
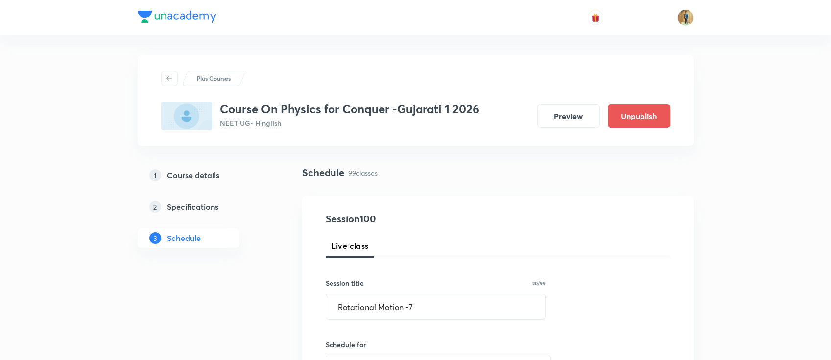
scroll to position [87, 0]
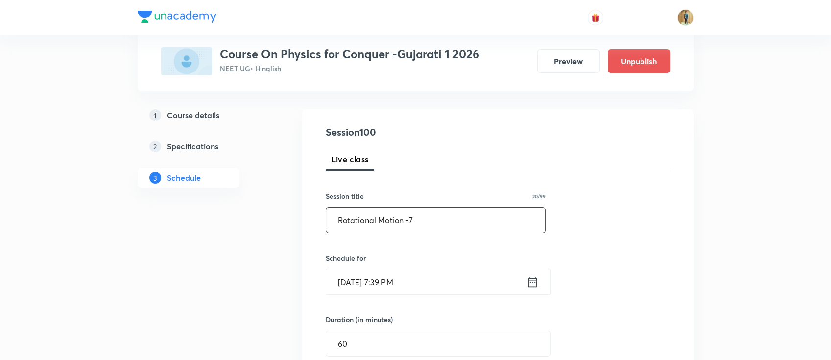
click at [421, 215] on input "Rotational Motion -7" at bounding box center [435, 220] width 219 height 25
click at [410, 221] on input "Rotational Motion -7" at bounding box center [435, 220] width 219 height 25
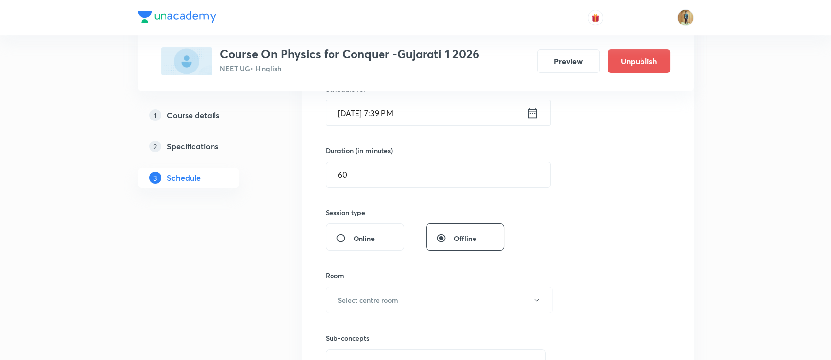
scroll to position [217, 0]
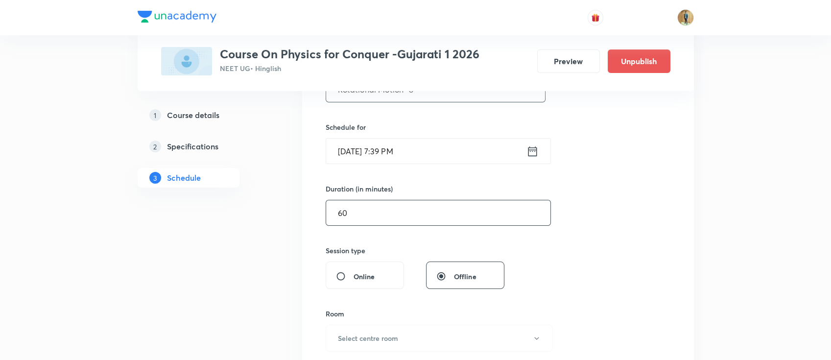
type input "Rotational Motion -8"
click at [445, 158] on input "Oct 7, 2025, 7:39 PM" at bounding box center [426, 151] width 200 height 25
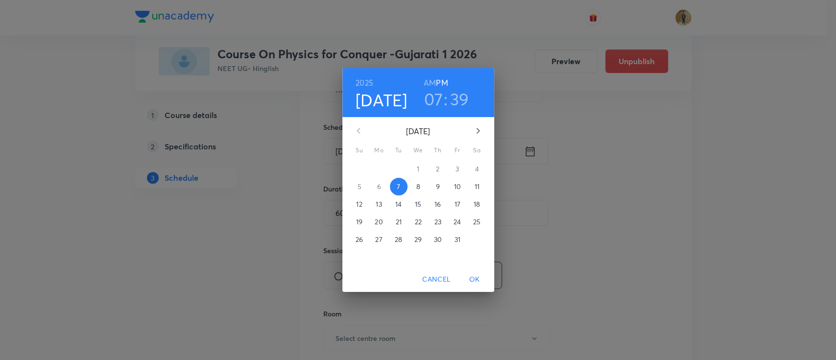
click at [417, 191] on p "8" at bounding box center [418, 187] width 4 height 10
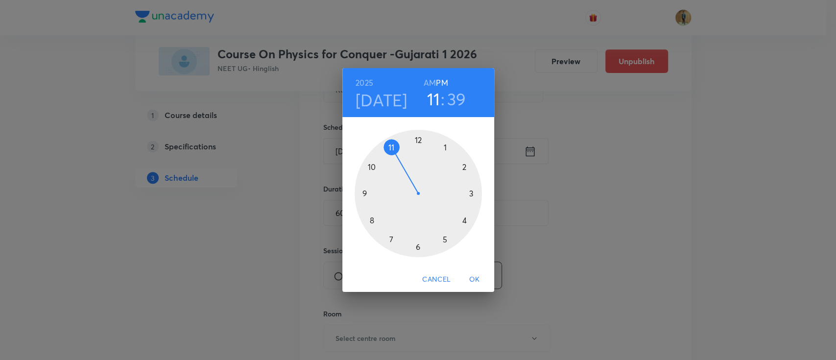
drag, startPoint x: 389, startPoint y: 237, endPoint x: 393, endPoint y: 146, distance: 90.2
click at [393, 146] on div at bounding box center [418, 193] width 127 height 127
click at [452, 99] on h3 "39" at bounding box center [456, 99] width 19 height 21
drag, startPoint x: 372, startPoint y: 226, endPoint x: 459, endPoint y: 192, distance: 93.7
click at [459, 192] on div at bounding box center [418, 193] width 127 height 127
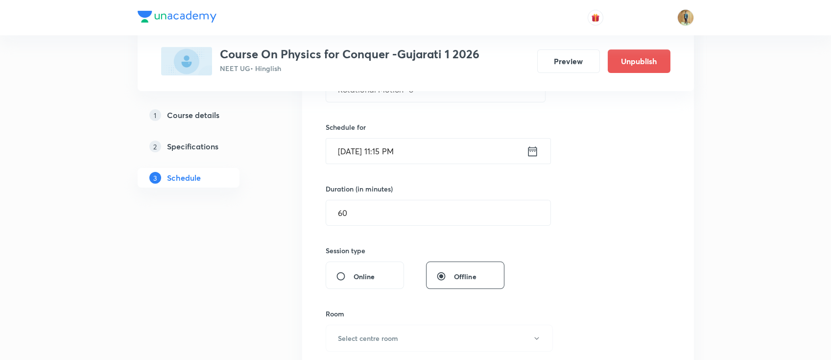
click at [452, 158] on input "Oct 8, 2025, 11:15 PM" at bounding box center [426, 151] width 200 height 25
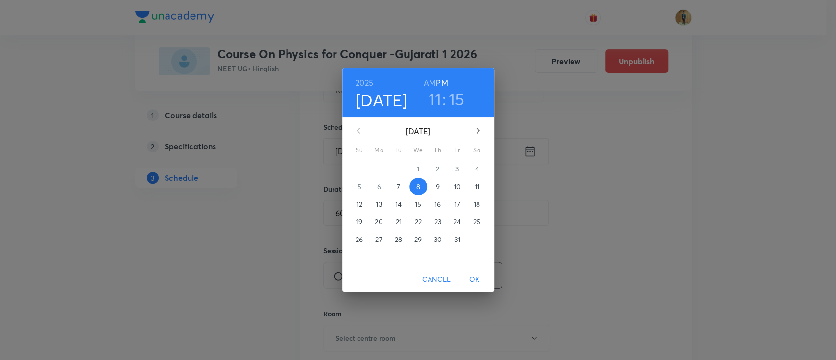
click at [429, 79] on h6 "AM" at bounding box center [430, 83] width 12 height 14
click at [478, 279] on span "OK" at bounding box center [475, 279] width 24 height 12
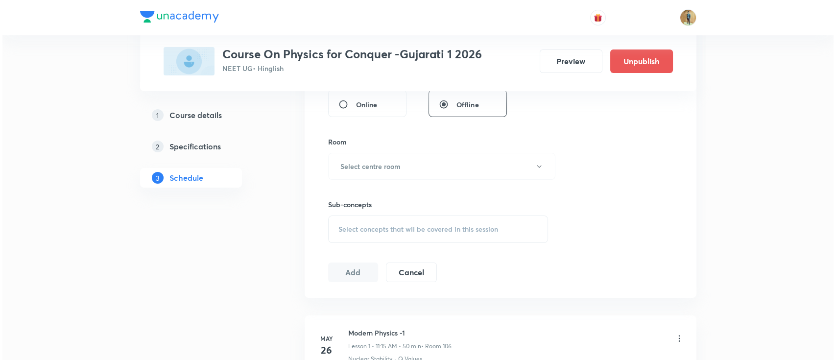
scroll to position [392, 0]
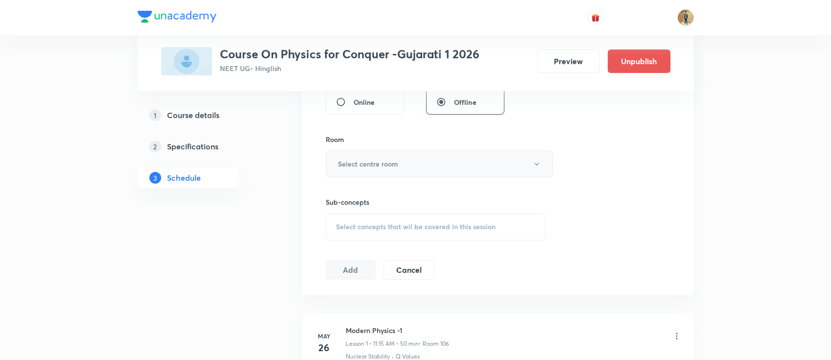
click at [400, 169] on button "Select centre room" at bounding box center [439, 163] width 227 height 27
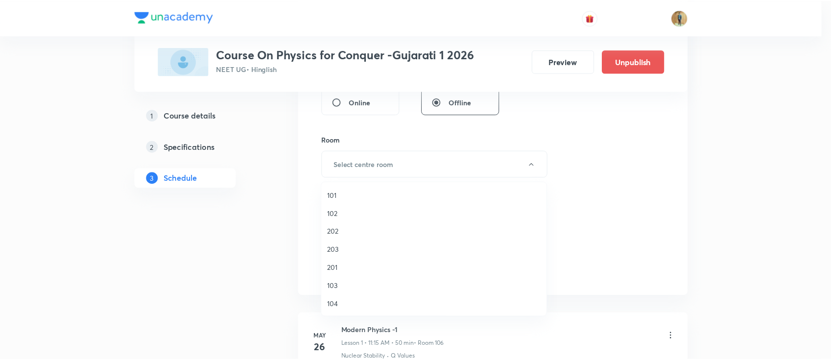
scroll to position [43, 0]
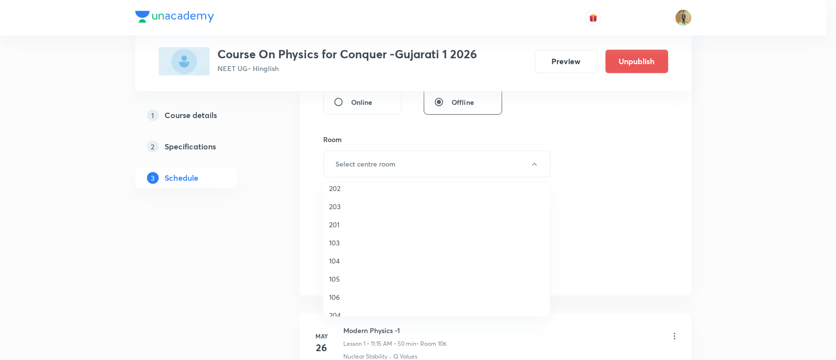
click at [340, 299] on span "106" at bounding box center [436, 297] width 215 height 10
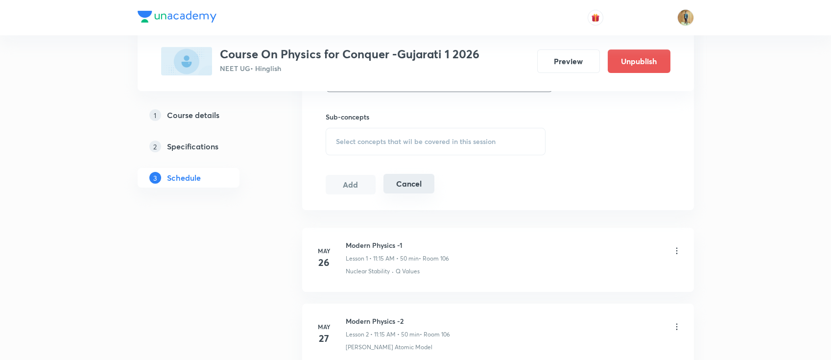
scroll to position [435, 0]
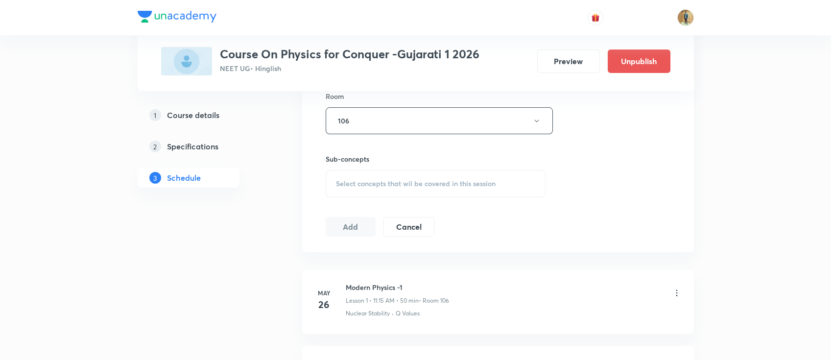
click at [408, 189] on div "Select concepts that wil be covered in this session" at bounding box center [436, 183] width 220 height 27
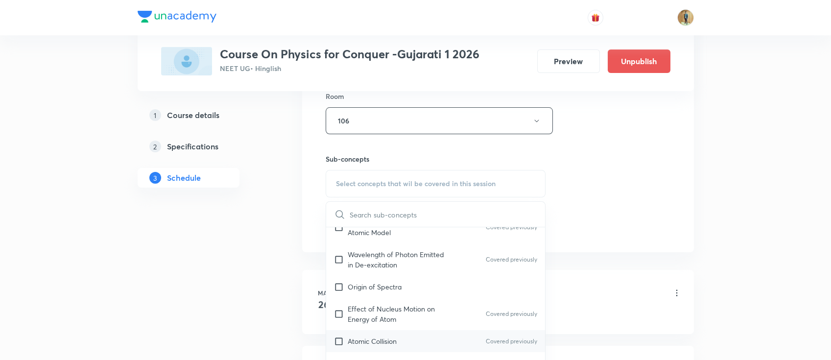
scroll to position [392, 0]
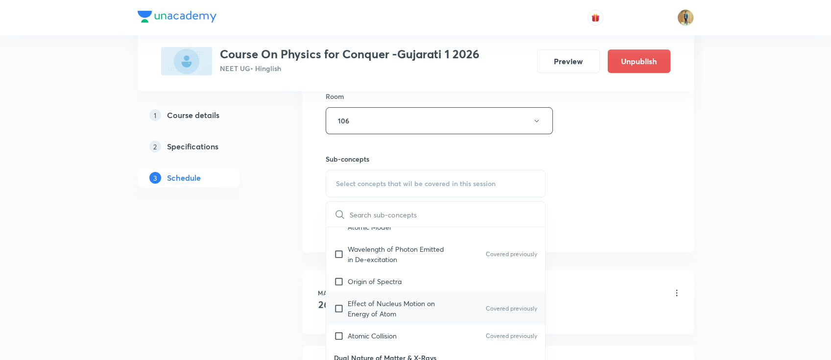
click at [368, 298] on p "Effect of Nucleus Motion on Energy of Atom" at bounding box center [397, 308] width 99 height 21
checkbox input "true"
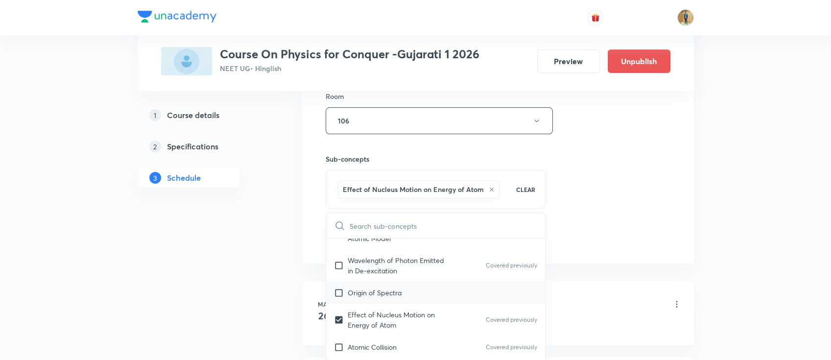
click at [376, 288] on p "Origin of Spectra" at bounding box center [375, 293] width 54 height 10
checkbox input "true"
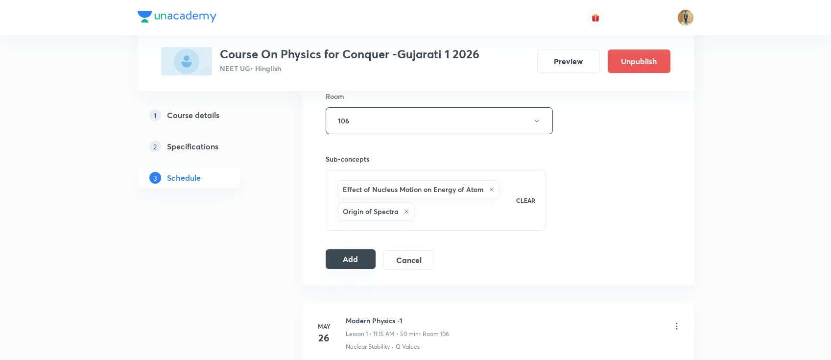
click at [334, 263] on button "Add" at bounding box center [351, 259] width 50 height 20
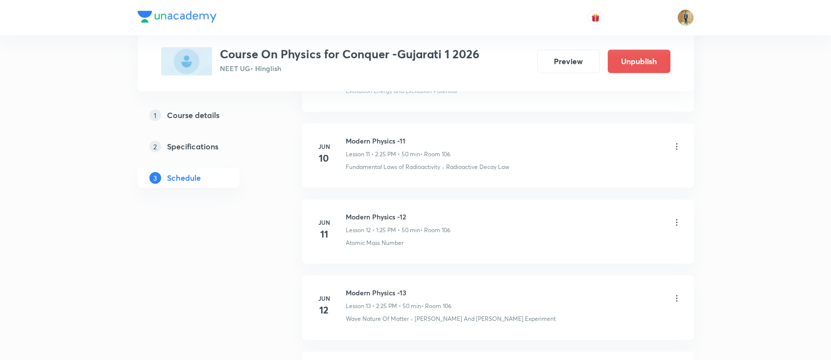
scroll to position [0, 0]
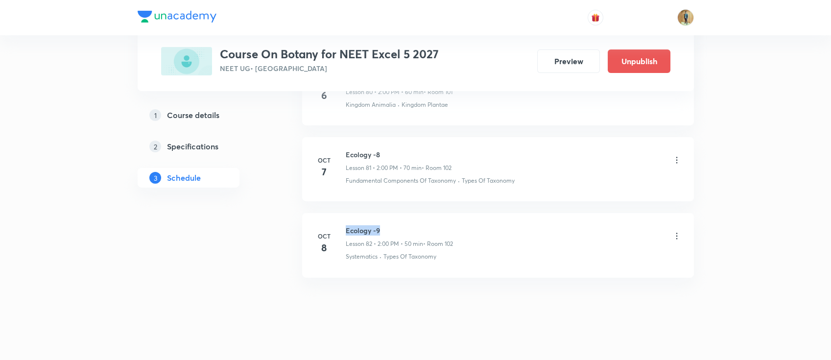
drag, startPoint x: 345, startPoint y: 220, endPoint x: 417, endPoint y: 224, distance: 72.6
click at [417, 225] on h6 "Ecology -9" at bounding box center [399, 230] width 107 height 10
copy h6 "Ecology -9"
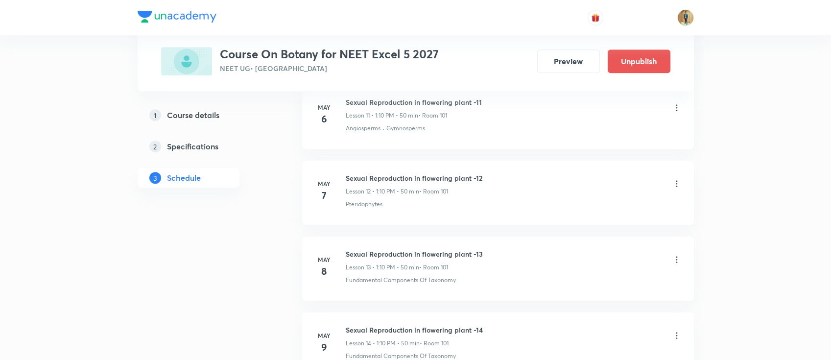
scroll to position [1203, 0]
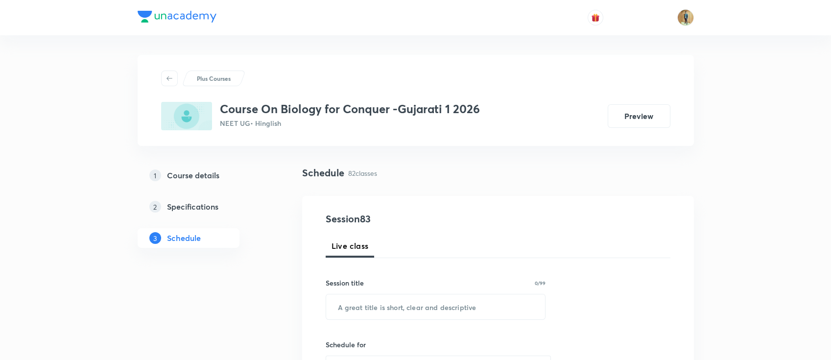
scroll to position [130, 0]
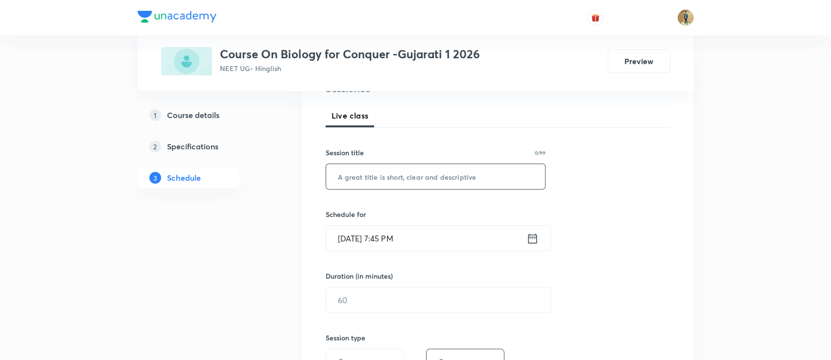
click at [413, 187] on input "text" at bounding box center [435, 176] width 219 height 25
click at [387, 174] on input "text" at bounding box center [435, 176] width 219 height 25
click at [410, 174] on input "text" at bounding box center [435, 176] width 219 height 25
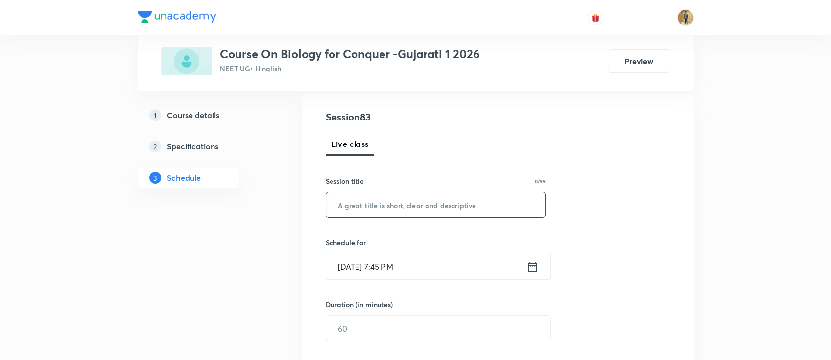
scroll to position [87, 0]
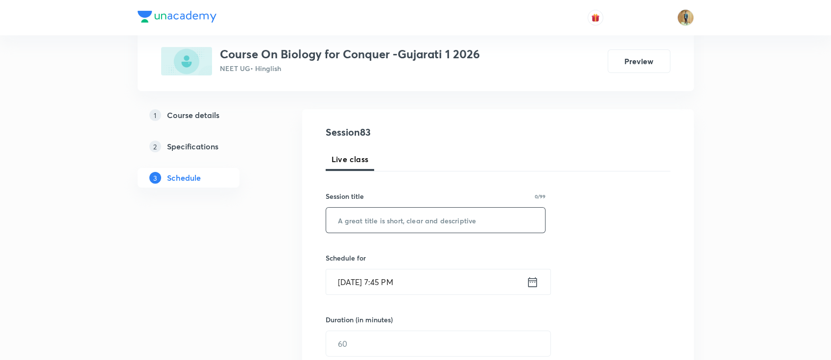
click at [412, 218] on input "text" at bounding box center [435, 220] width 219 height 25
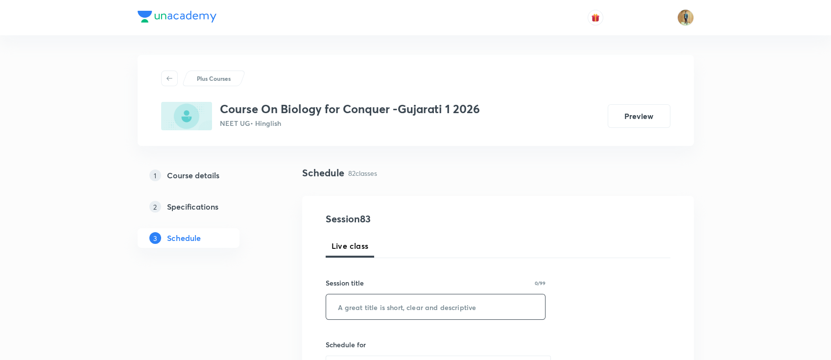
scroll to position [130, 0]
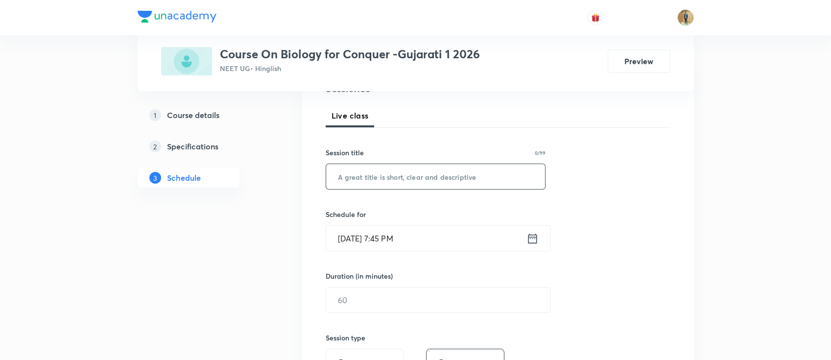
click at [418, 185] on input "text" at bounding box center [435, 176] width 219 height 25
paste input "Ecology -9"
type input "Ecology -9z"
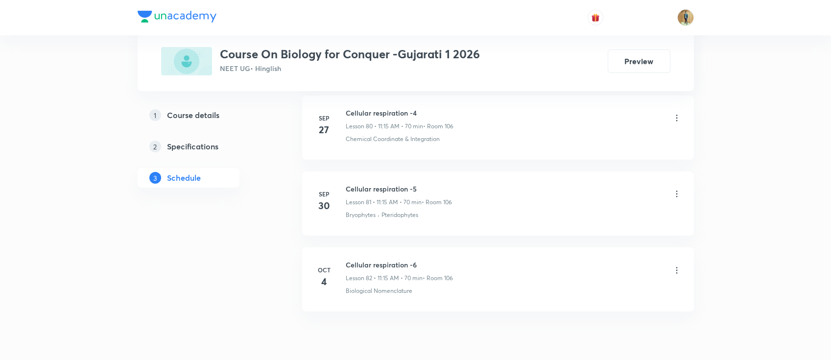
scroll to position [6646, 0]
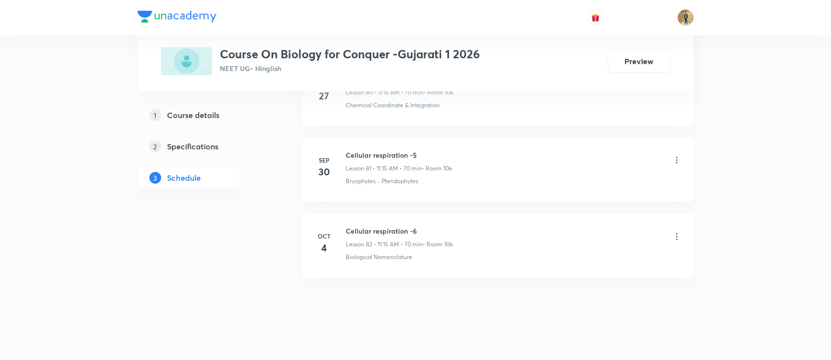
drag, startPoint x: 347, startPoint y: 222, endPoint x: 554, endPoint y: 236, distance: 206.6
click at [548, 234] on div "Cellular respiration -6 Lesson 82 • 11:15 AM • 70 min • Room 106" at bounding box center [514, 237] width 336 height 23
click at [419, 226] on h6 "Cellular respiration -6" at bounding box center [399, 231] width 107 height 10
copy h6 "Cellular respiration -6"
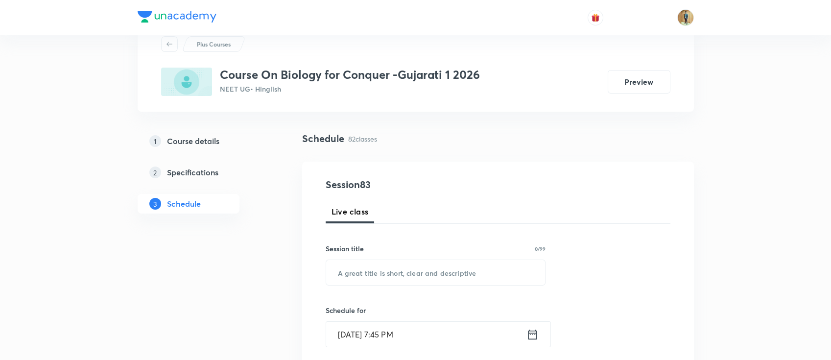
scroll to position [87, 0]
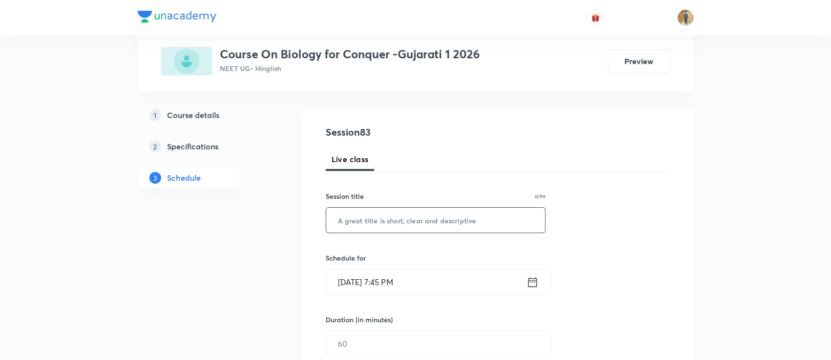
click at [392, 227] on input "text" at bounding box center [435, 220] width 219 height 25
paste input "Cellular respiration -6"
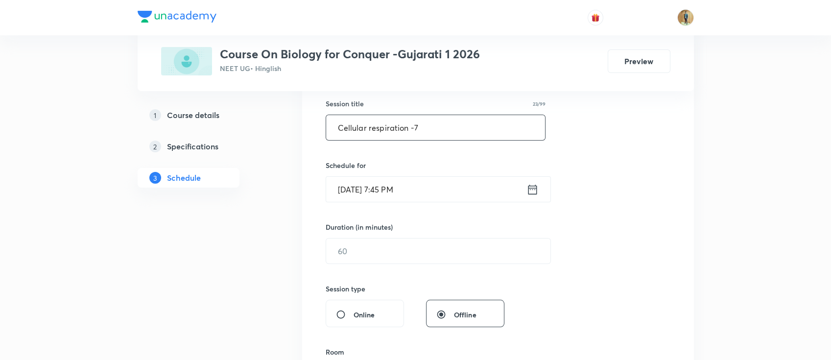
scroll to position [217, 0]
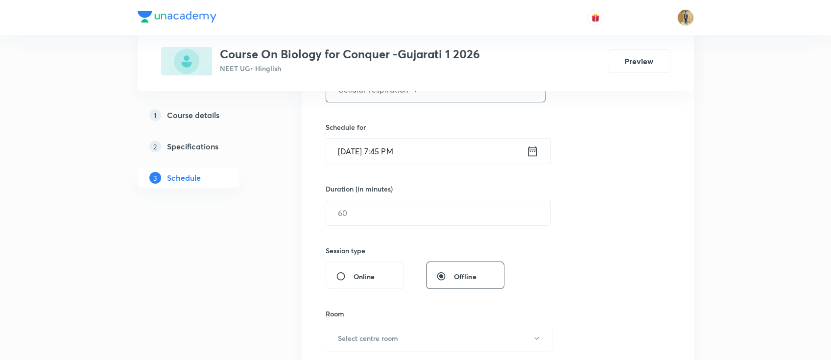
type input "Cellular respiration -7"
click at [434, 155] on input "[DATE] 7:45 PM" at bounding box center [426, 151] width 200 height 25
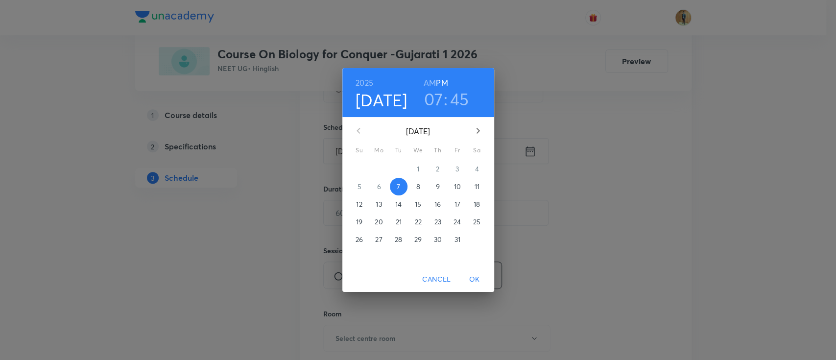
click at [418, 185] on p "8" at bounding box center [418, 187] width 4 height 10
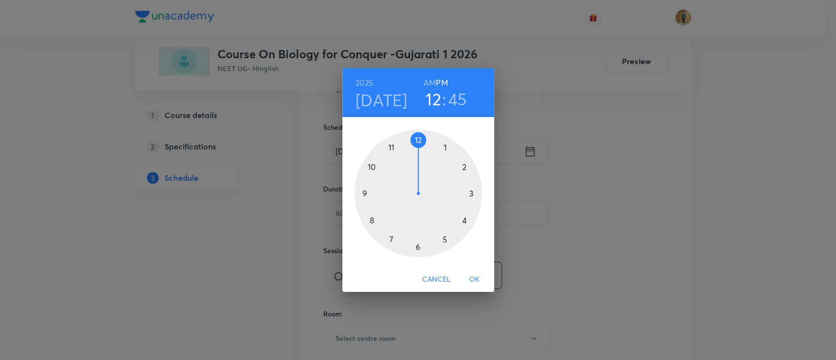
drag, startPoint x: 411, startPoint y: 187, endPoint x: 416, endPoint y: 169, distance: 18.3
click at [416, 169] on div at bounding box center [418, 193] width 127 height 127
drag, startPoint x: 364, startPoint y: 195, endPoint x: 365, endPoint y: 224, distance: 28.4
click at [365, 224] on div at bounding box center [418, 193] width 127 height 127
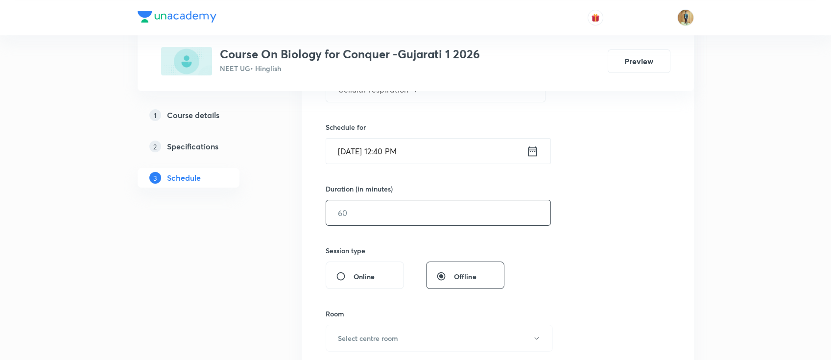
click at [414, 210] on input "text" at bounding box center [438, 212] width 224 height 25
drag, startPoint x: 414, startPoint y: 210, endPoint x: 295, endPoint y: 213, distance: 119.1
type input "60"
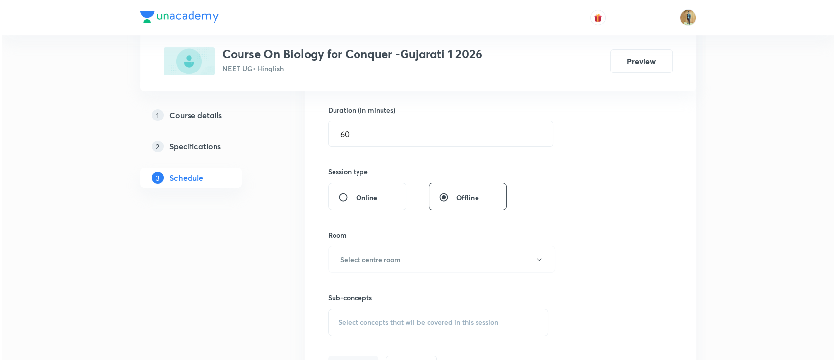
scroll to position [348, 0]
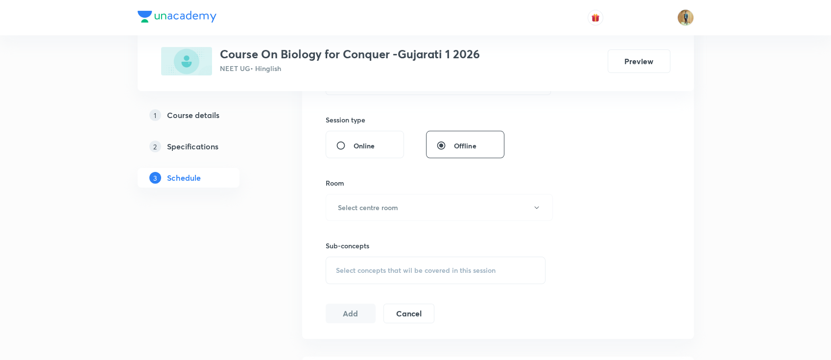
click at [425, 221] on div "Sub-concepts Select concepts that wil be covered in this session" at bounding box center [436, 252] width 220 height 63
click at [422, 219] on button "Select centre room" at bounding box center [439, 207] width 227 height 27
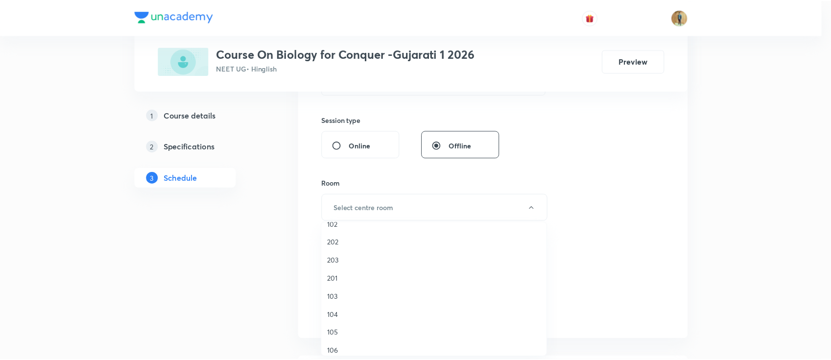
scroll to position [43, 0]
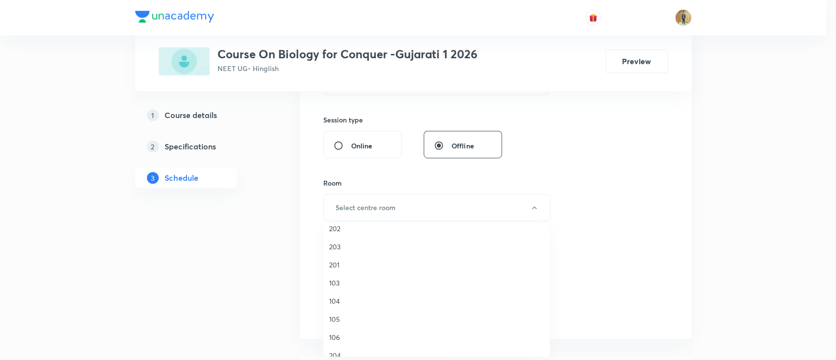
click at [341, 331] on li "106" at bounding box center [436, 337] width 226 height 18
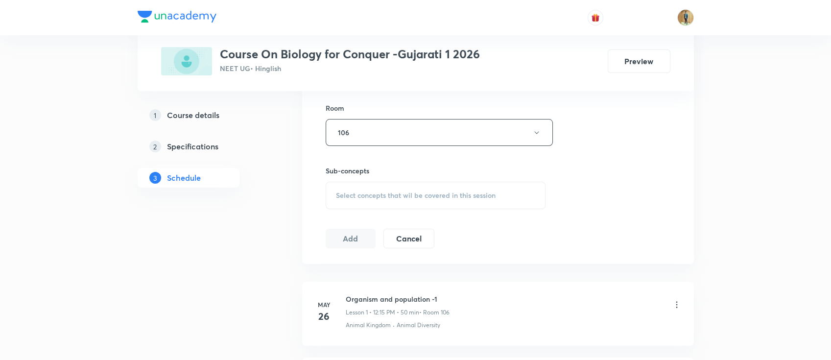
scroll to position [479, 0]
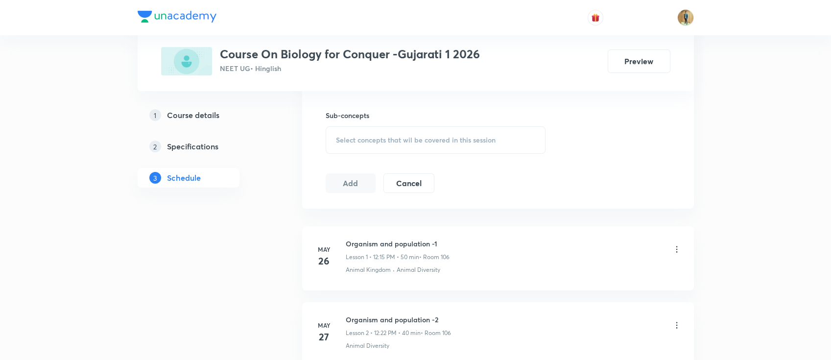
click at [372, 144] on div "Select concepts that wil be covered in this session" at bounding box center [436, 139] width 220 height 27
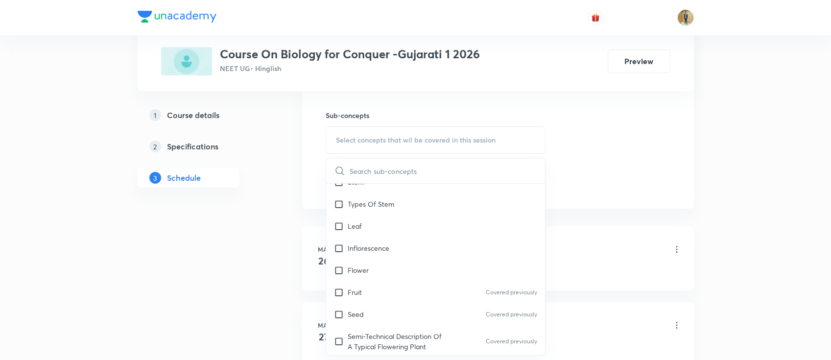
scroll to position [1088, 0]
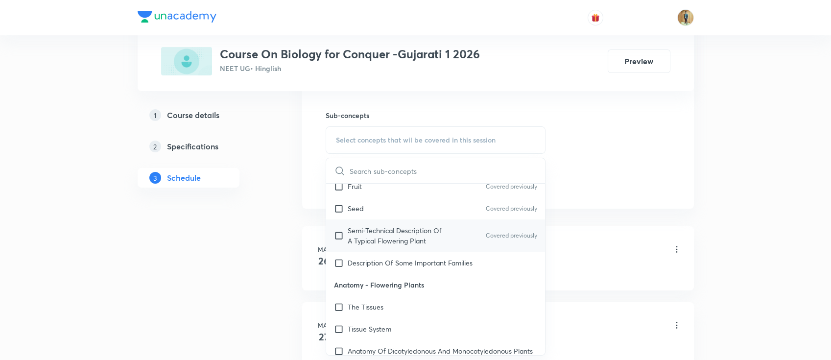
click at [369, 259] on p "Description Of Some Important Families" at bounding box center [410, 263] width 125 height 10
checkbox input "true"
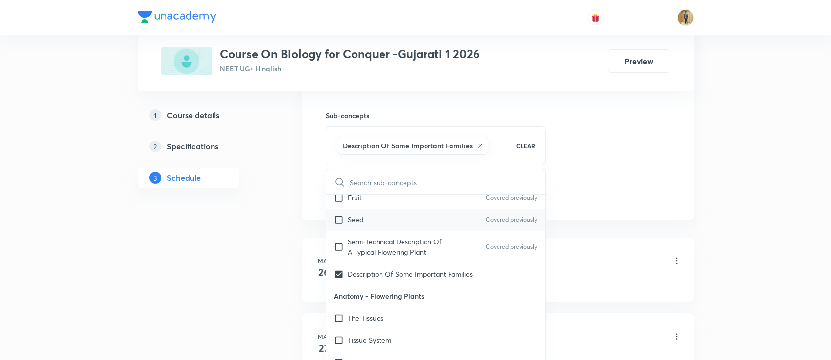
click at [366, 219] on div "Seed Covered previously" at bounding box center [435, 220] width 219 height 22
checkbox input "true"
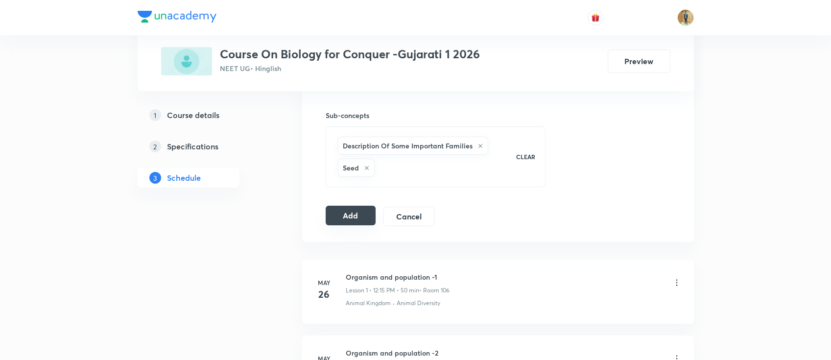
click at [331, 222] on button "Add" at bounding box center [351, 216] width 50 height 20
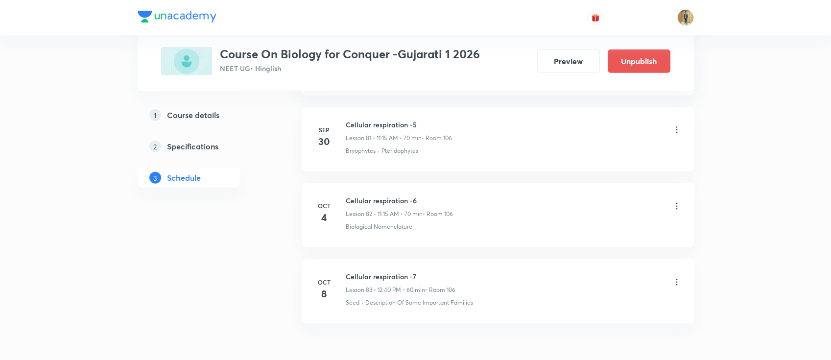
scroll to position [6273, 0]
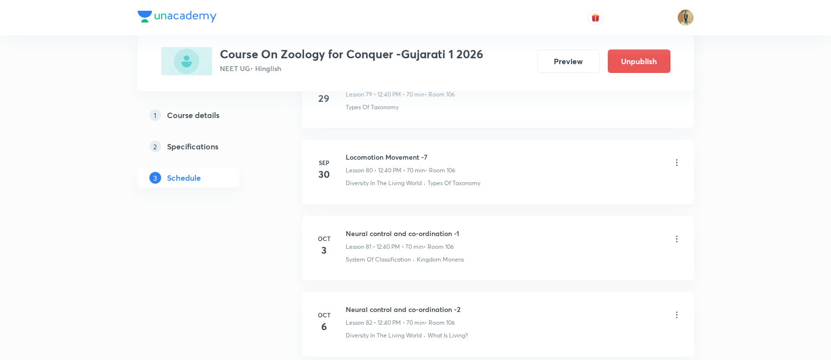
scroll to position [6723, 0]
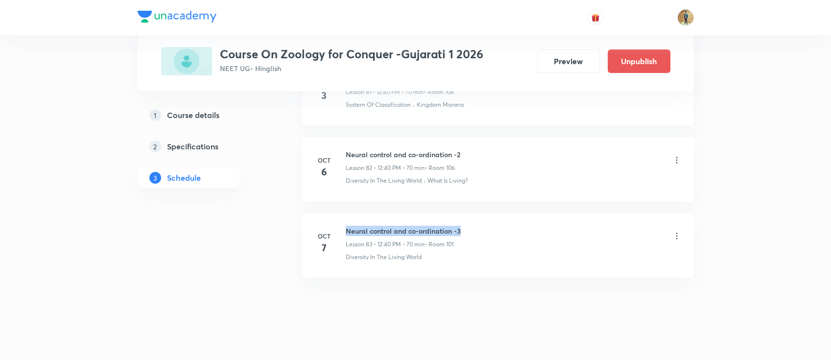
drag, startPoint x: 345, startPoint y: 223, endPoint x: 485, endPoint y: 221, distance: 139.6
click at [485, 226] on div "Neural control and co-ordination -3 Lesson 83 • 12:40 PM • 70 min • Room 101" at bounding box center [514, 237] width 336 height 23
copy h6 "Neural control and co-ordination -3"
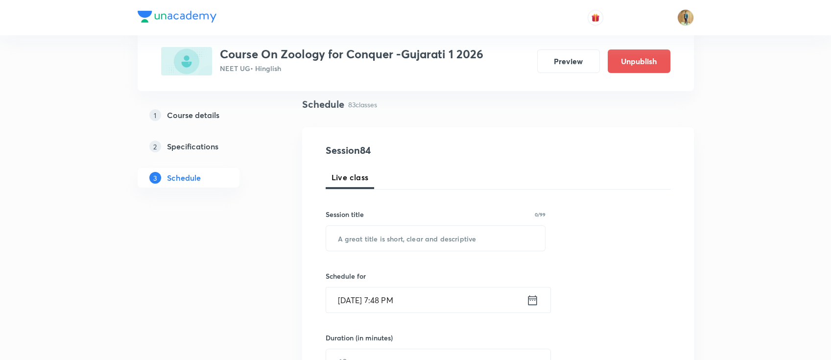
scroll to position [87, 0]
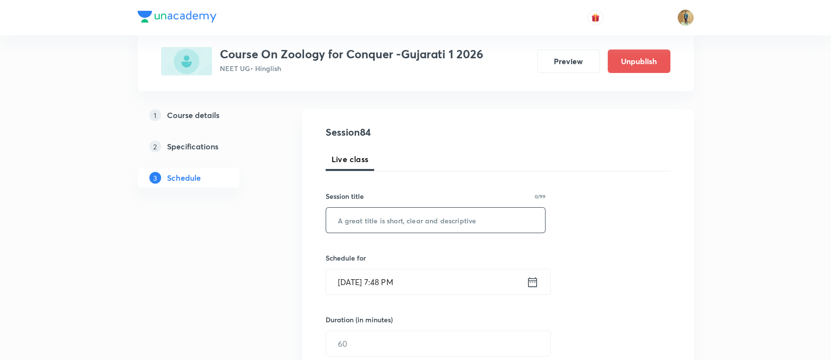
click at [416, 230] on input "text" at bounding box center [435, 220] width 219 height 25
paste input "Neural control and co-ordination -3"
type input "Neural control and co-ordination -4"
click at [443, 284] on input "[DATE] 7:48 PM" at bounding box center [426, 281] width 200 height 25
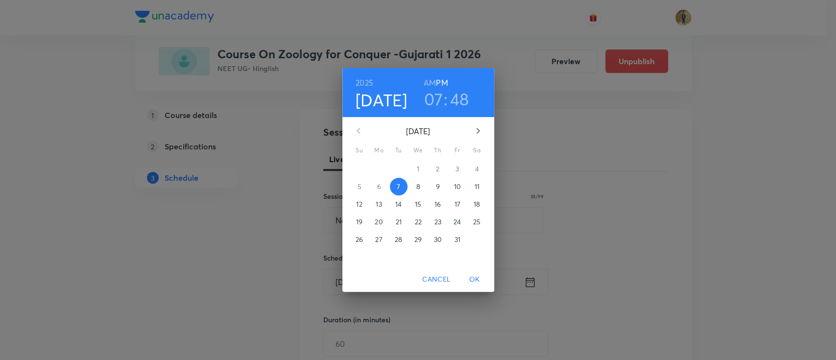
click at [416, 187] on p "8" at bounding box center [418, 187] width 4 height 10
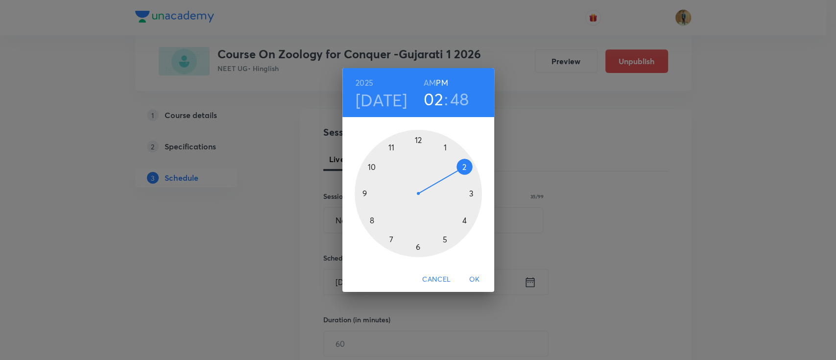
drag, startPoint x: 417, startPoint y: 141, endPoint x: 448, endPoint y: 178, distance: 48.4
click at [448, 178] on div at bounding box center [418, 193] width 127 height 127
drag, startPoint x: 363, startPoint y: 180, endPoint x: 418, endPoint y: 159, distance: 58.5
click at [418, 159] on div at bounding box center [418, 193] width 127 height 127
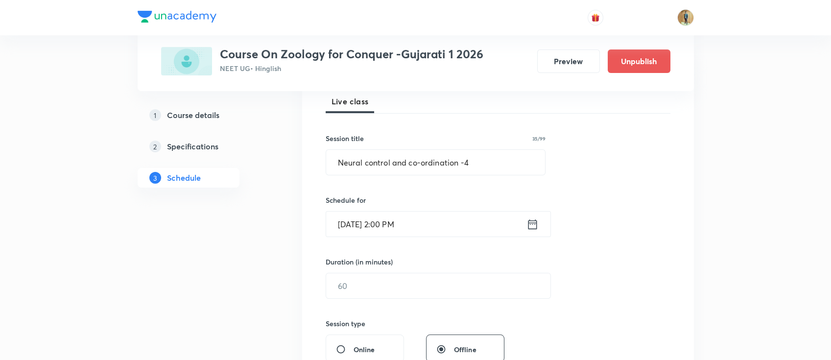
scroll to position [217, 0]
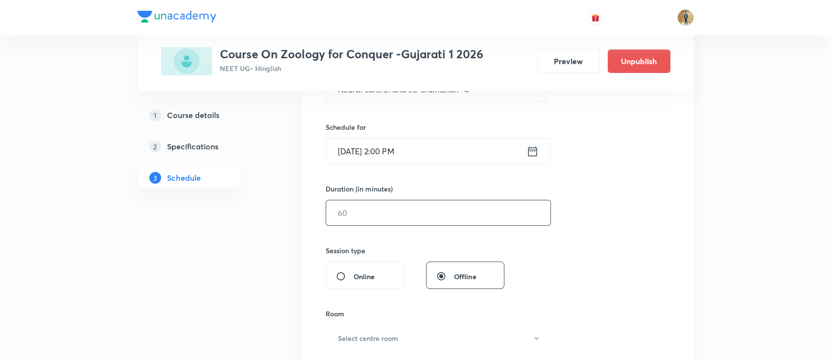
click at [391, 206] on input "text" at bounding box center [438, 212] width 224 height 25
type input "60"
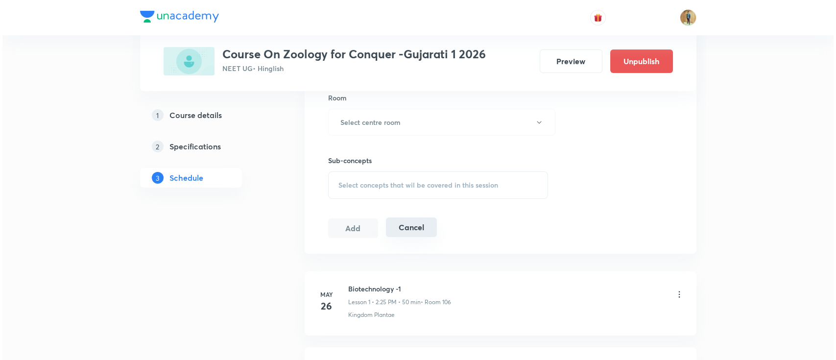
scroll to position [392, 0]
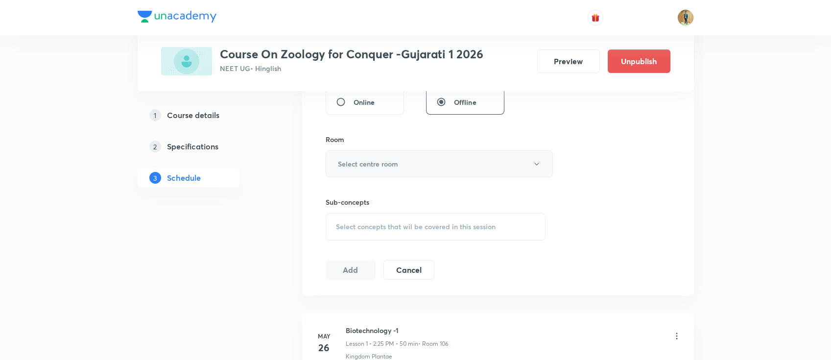
click at [375, 162] on h6 "Select centre room" at bounding box center [368, 164] width 60 height 10
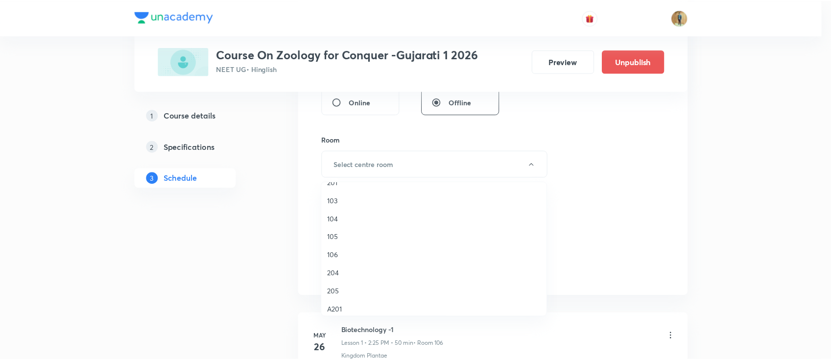
scroll to position [87, 0]
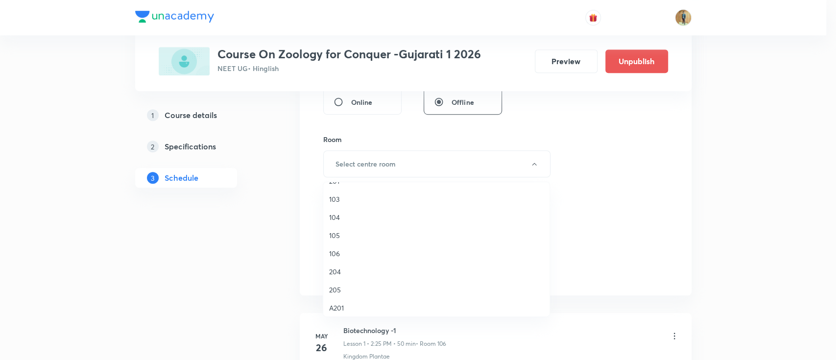
click at [346, 253] on span "106" at bounding box center [436, 253] width 215 height 10
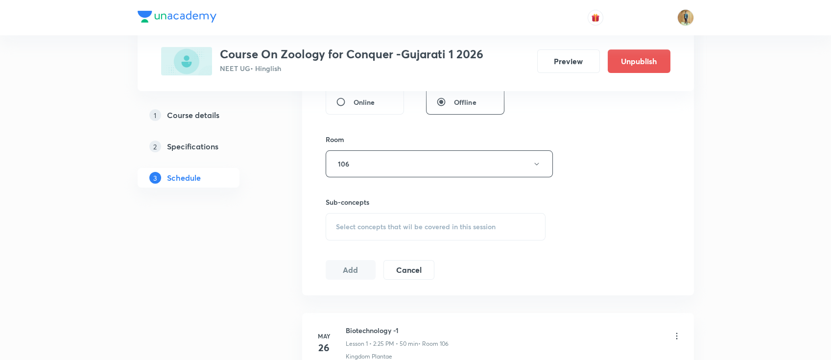
click at [387, 217] on div "Select concepts that wil be covered in this session" at bounding box center [436, 226] width 220 height 27
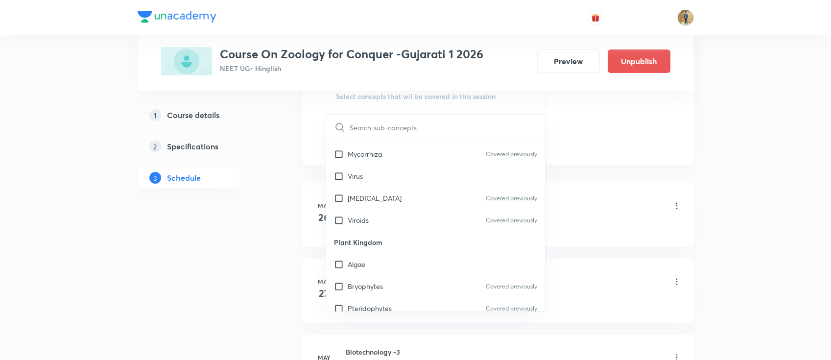
scroll to position [566, 0]
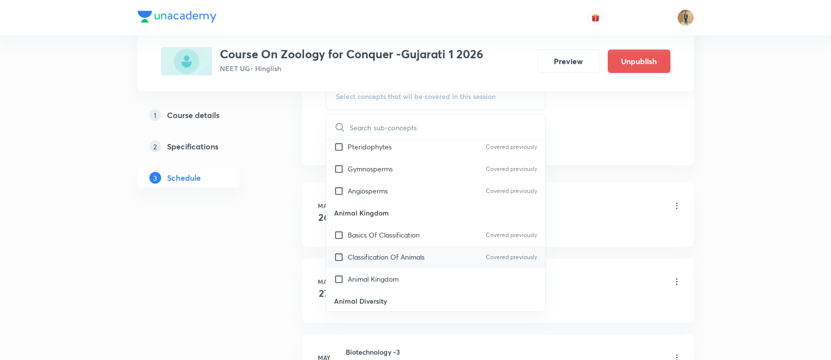
click at [373, 256] on p "Classification Of Animals" at bounding box center [386, 257] width 77 height 10
checkbox input "true"
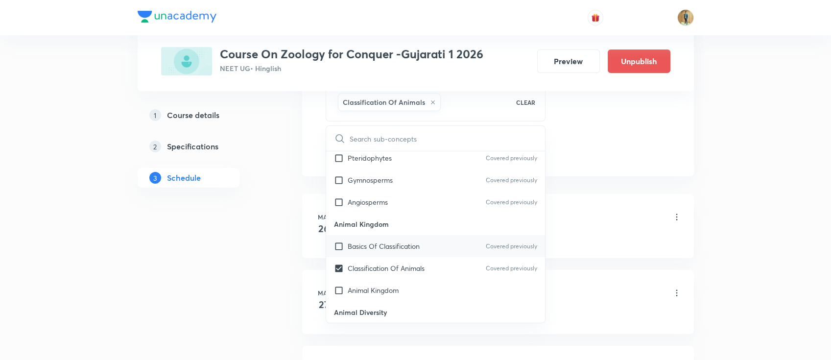
click at [381, 246] on p "Basics Of Classification" at bounding box center [384, 246] width 72 height 10
checkbox input "true"
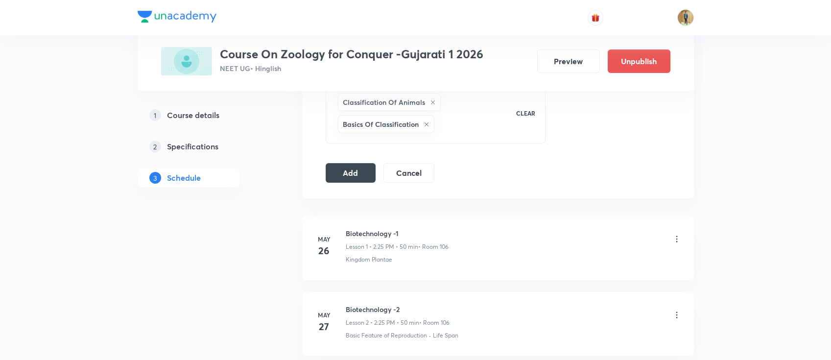
click at [356, 170] on button "Add" at bounding box center [351, 172] width 50 height 20
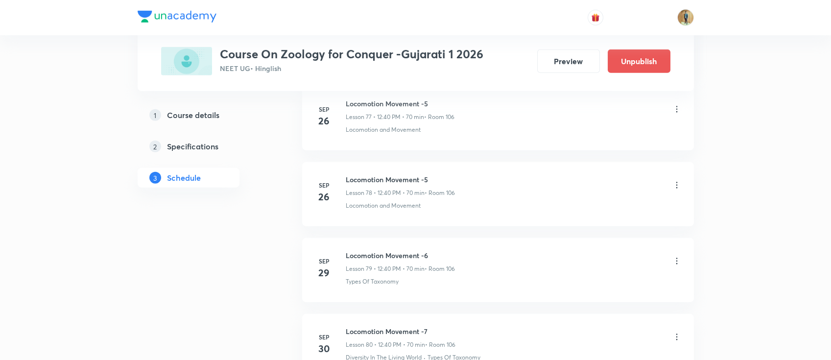
scroll to position [6349, 0]
